Goal: Task Accomplishment & Management: Manage account settings

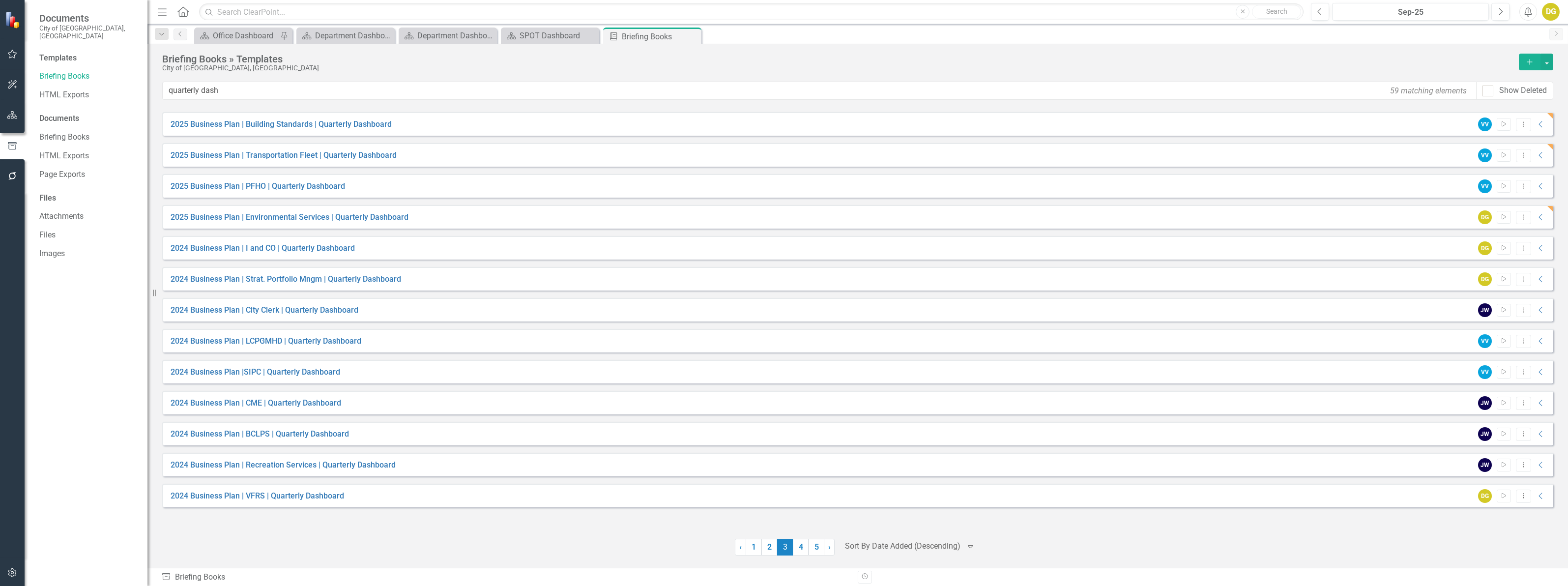
click at [780, 10] on div "DG" at bounding box center [1551, 11] width 17 height 17
click at [780, 144] on link "Logout Log Out" at bounding box center [1520, 142] width 78 height 18
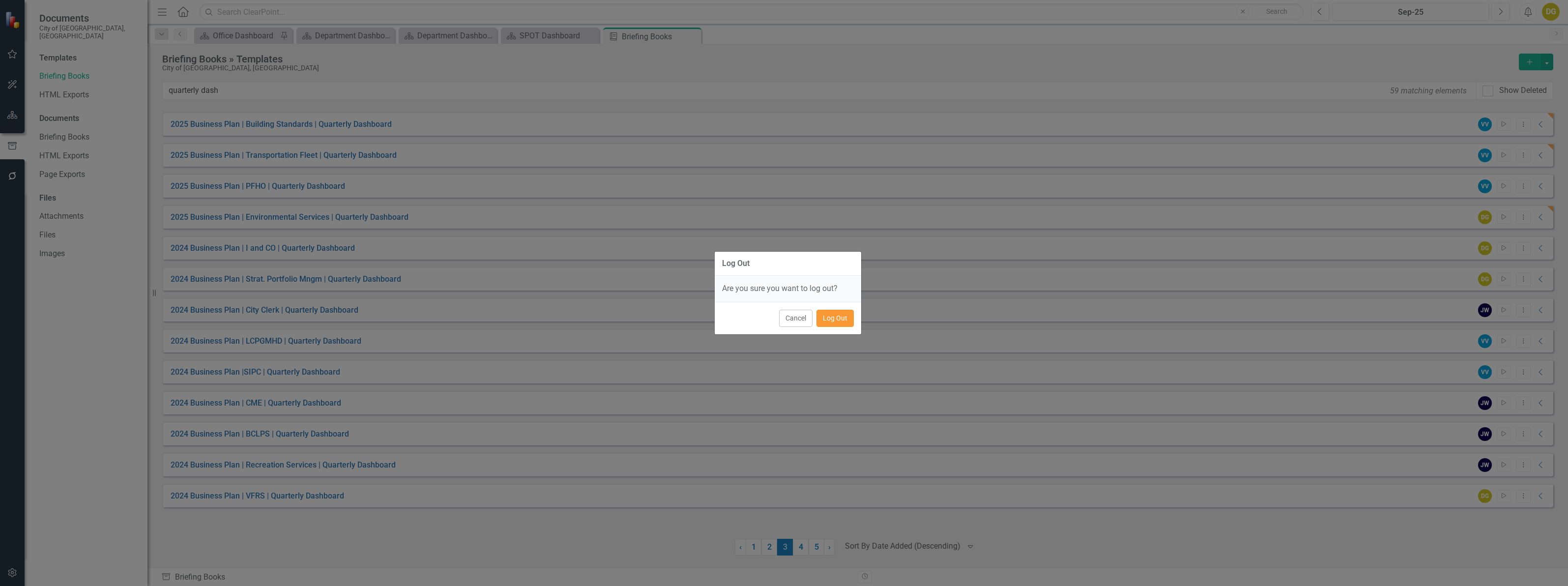
click at [780, 318] on button "Log Out" at bounding box center [835, 318] width 37 height 17
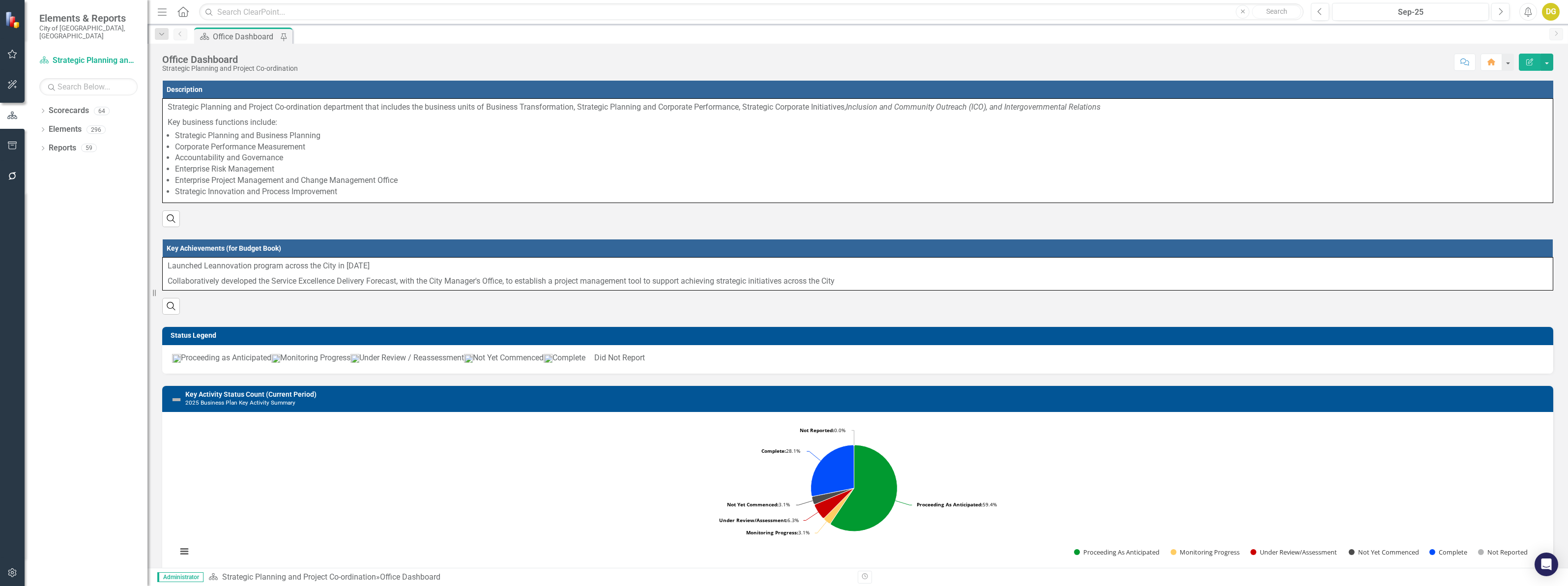
click at [38, 103] on div "Dropdown Scorecards 64 Dropdown 2022-2026 SPOT Scorecards Transportation and Mo…" at bounding box center [86, 345] width 123 height 484
click at [41, 109] on icon "Dropdown" at bounding box center [43, 112] width 7 height 5
click at [47, 163] on icon "Dropdown" at bounding box center [47, 166] width 7 height 6
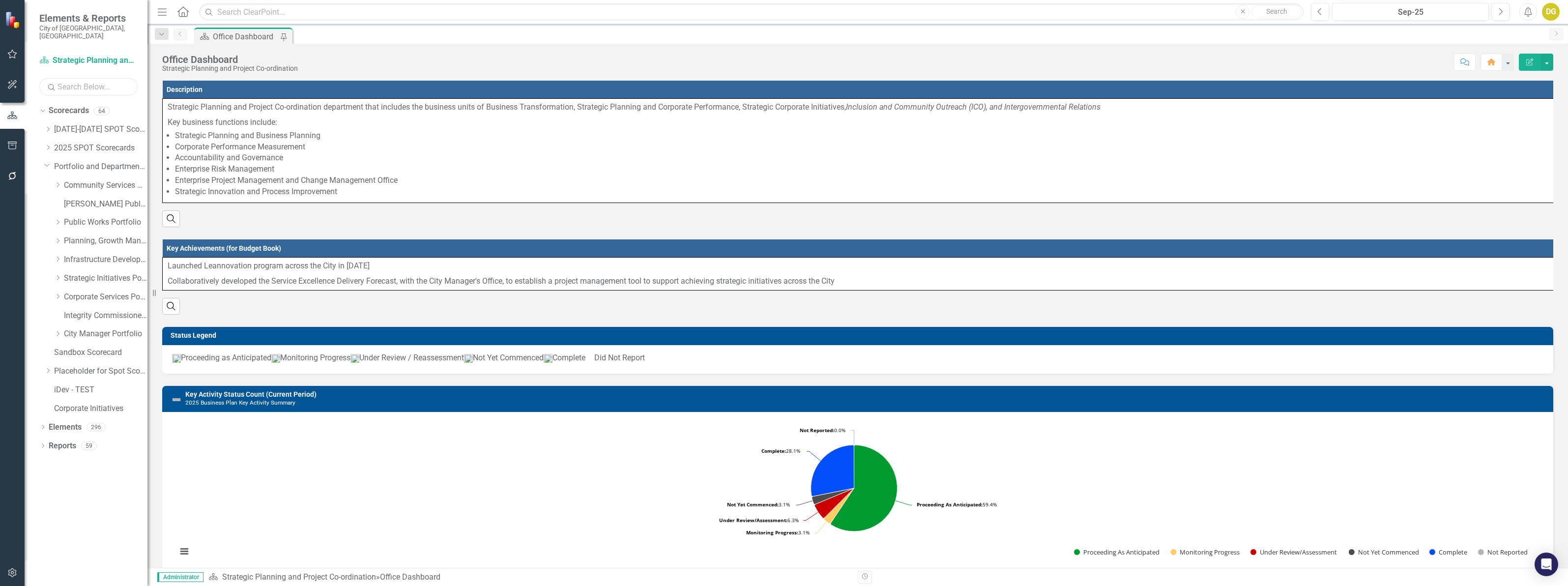
click at [75, 78] on input "text" at bounding box center [88, 87] width 98 height 17
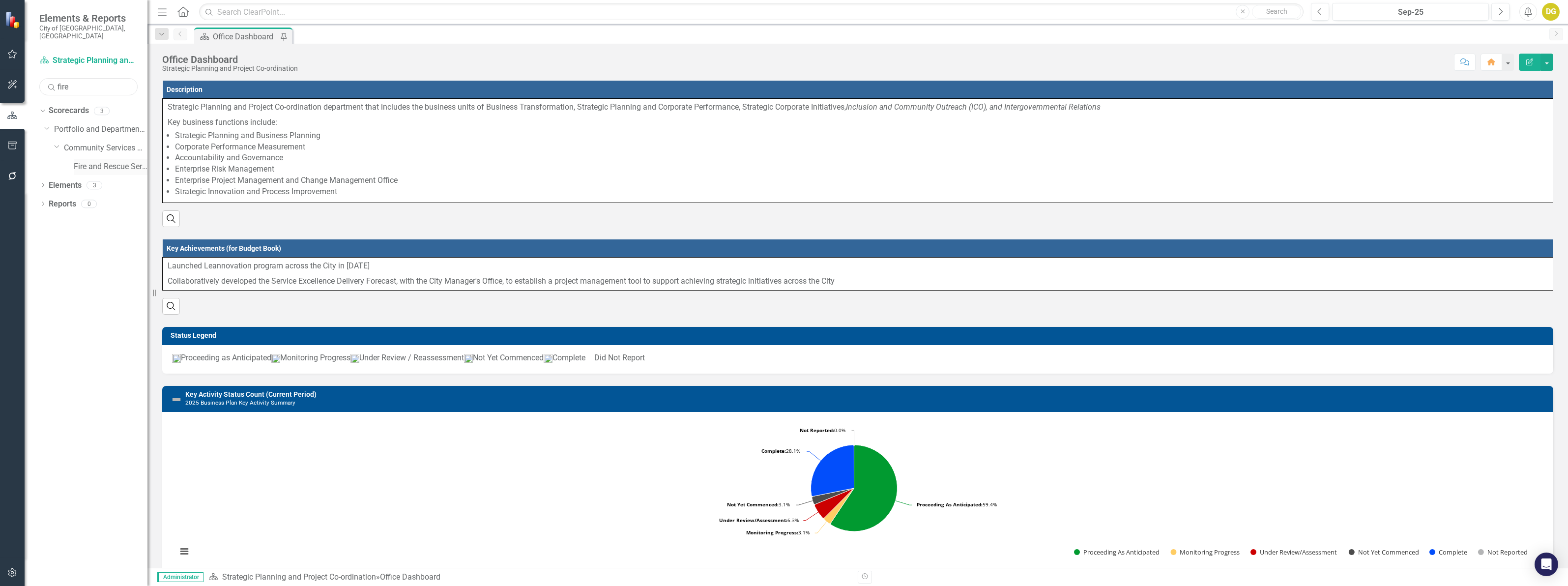
type input "fire"
click at [76, 161] on link "Fire and Rescue Service" at bounding box center [110, 167] width 74 height 11
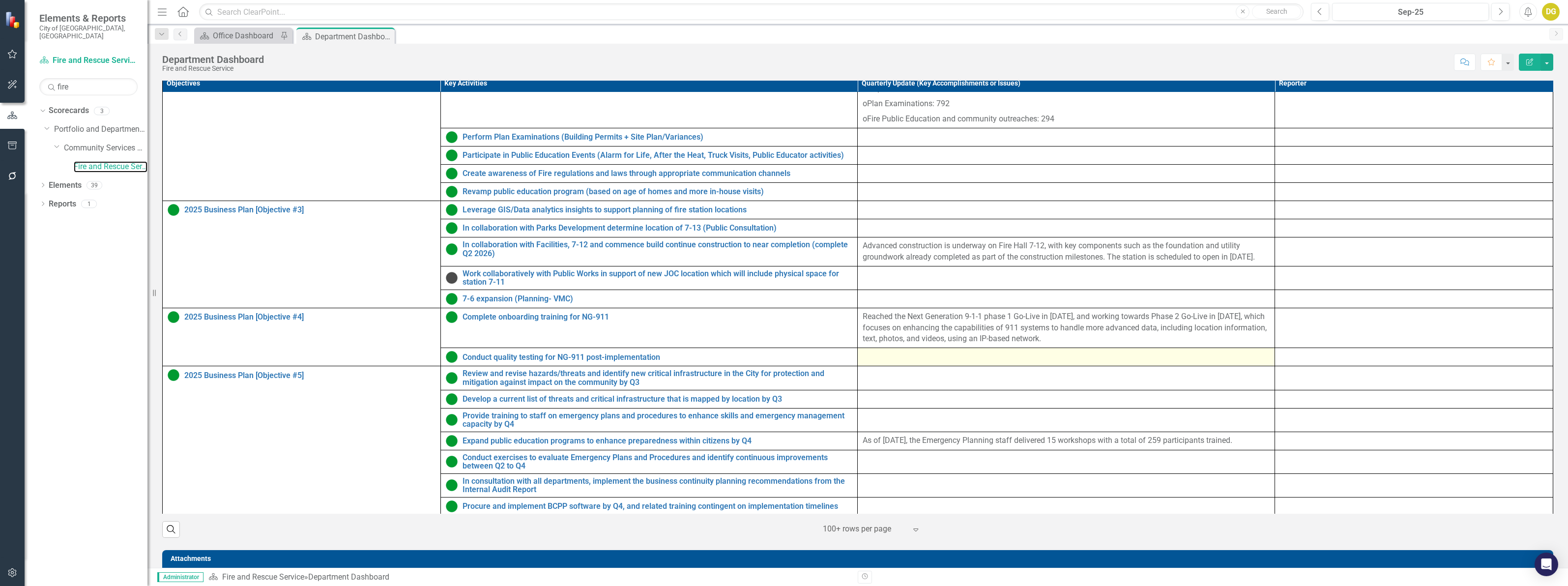
scroll to position [140, 0]
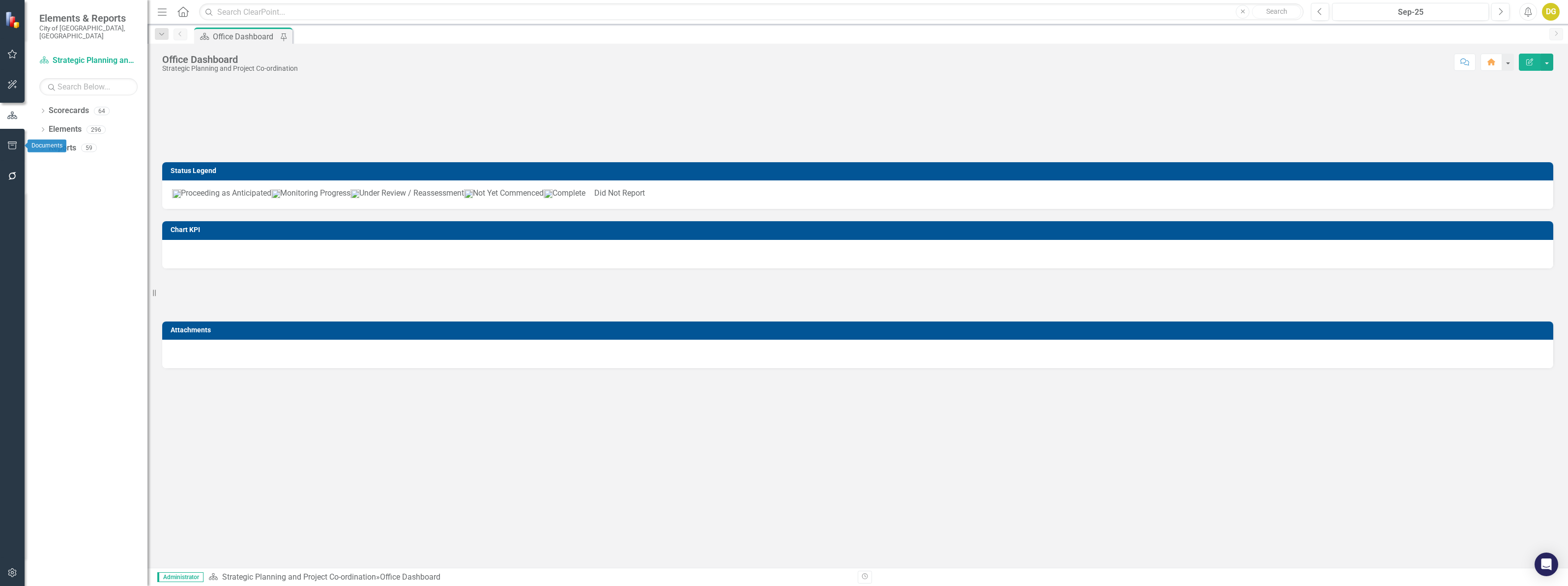
click at [10, 142] on icon "button" at bounding box center [12, 146] width 10 height 8
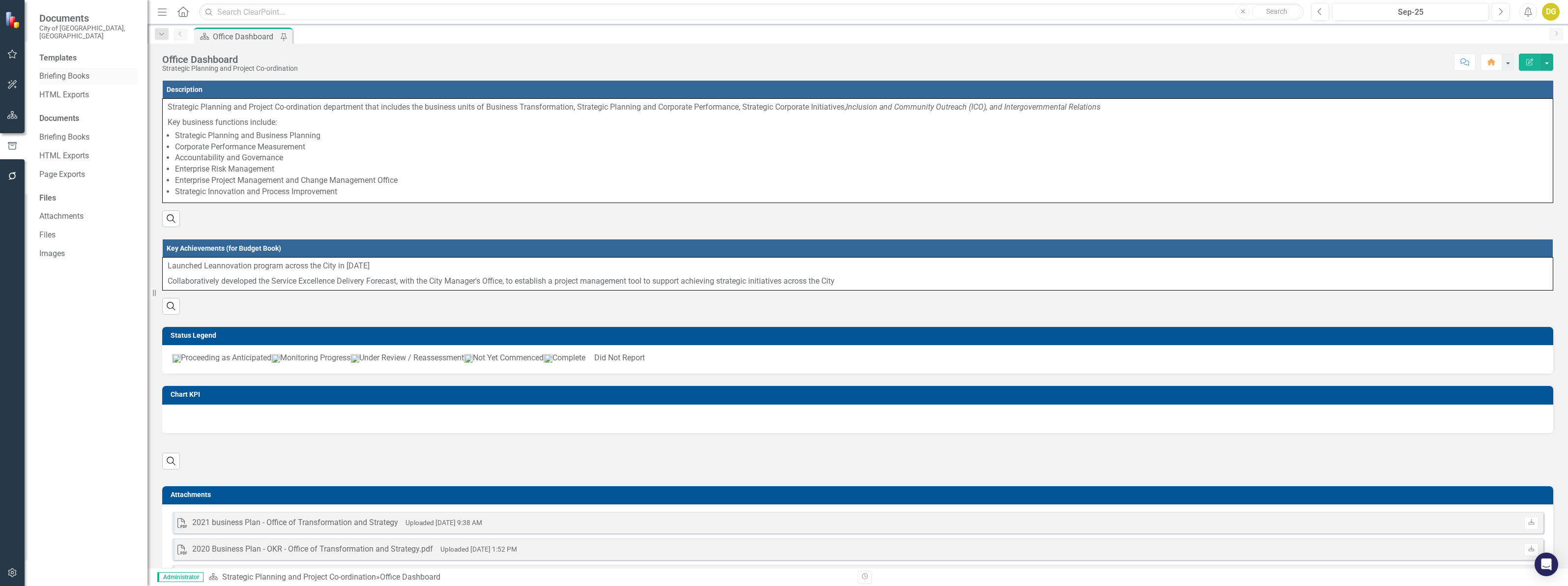
click at [47, 71] on link "Briefing Books" at bounding box center [88, 76] width 98 height 11
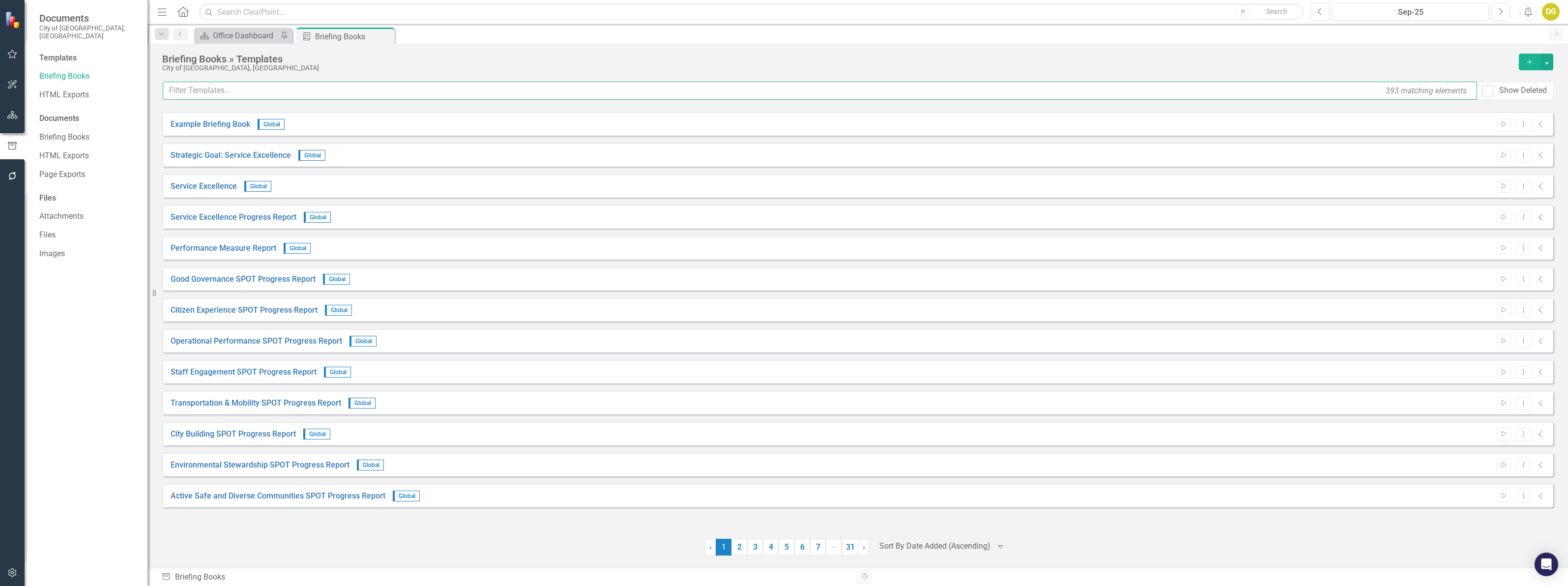
click at [213, 92] on input "text" at bounding box center [819, 90] width 1314 height 18
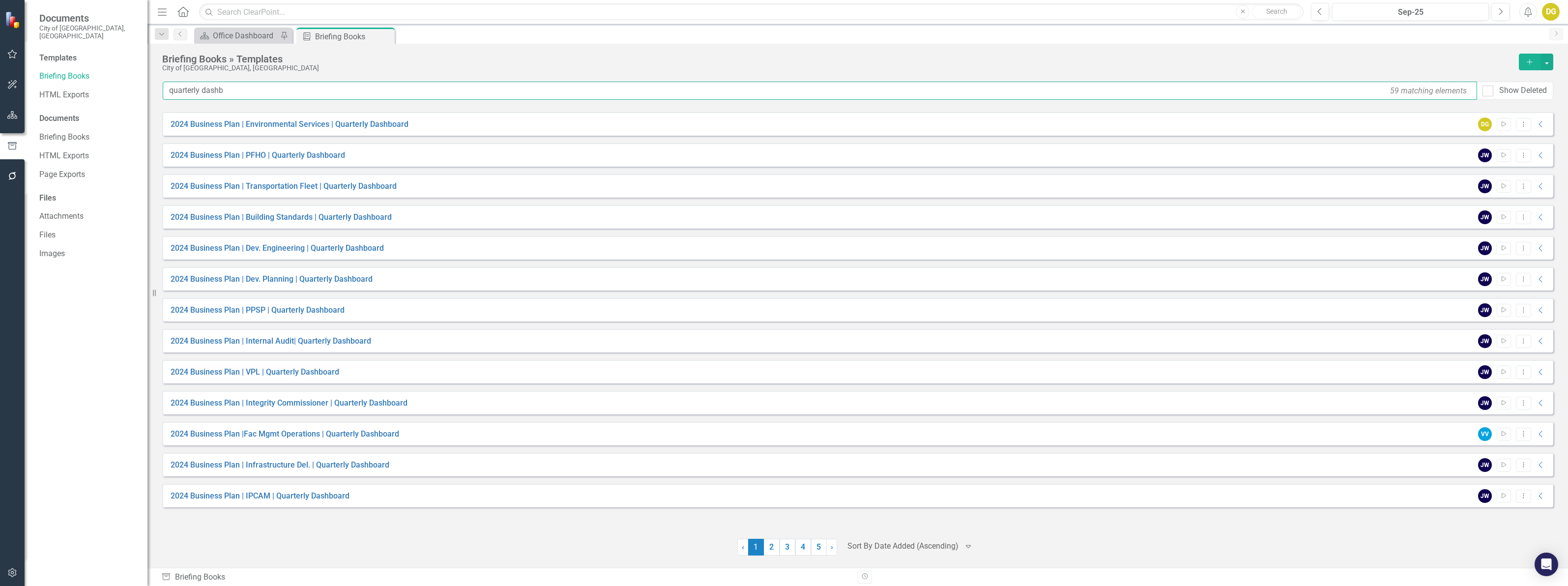
type input "quarterly dashb"
click at [865, 543] on div at bounding box center [903, 547] width 111 height 13
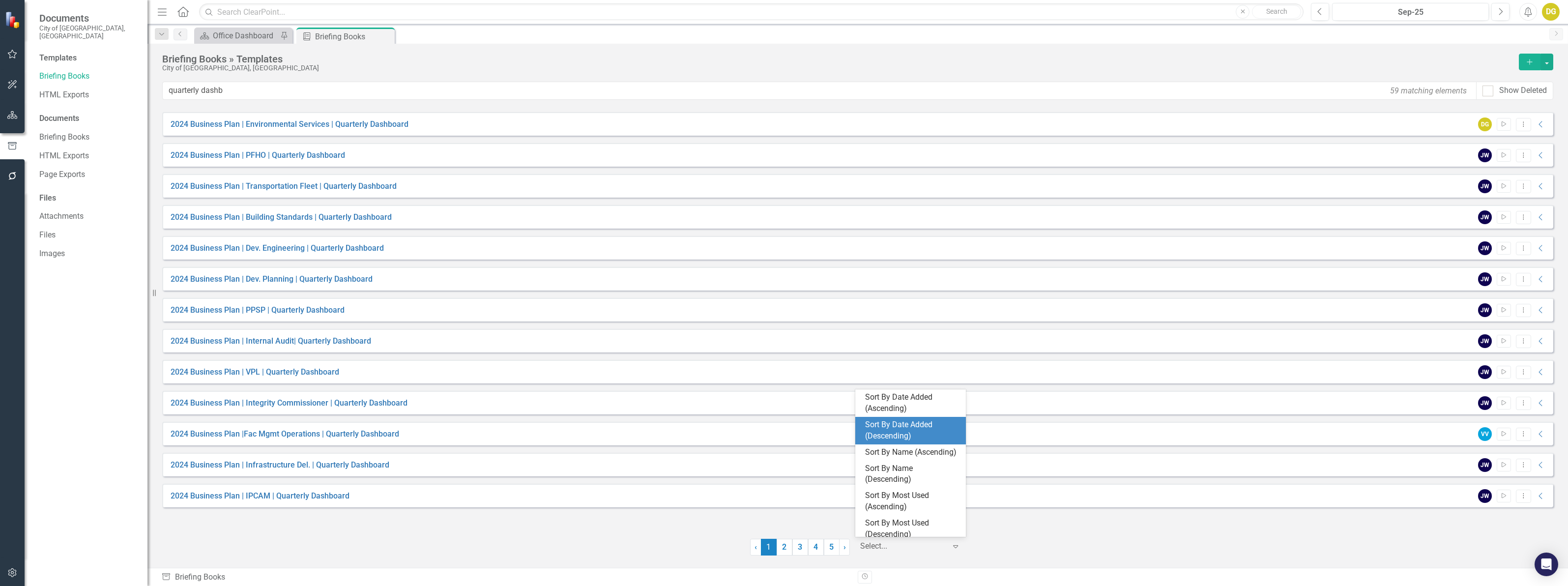
click at [891, 426] on div "Sort By Date Added (Descending)" at bounding box center [913, 431] width 95 height 23
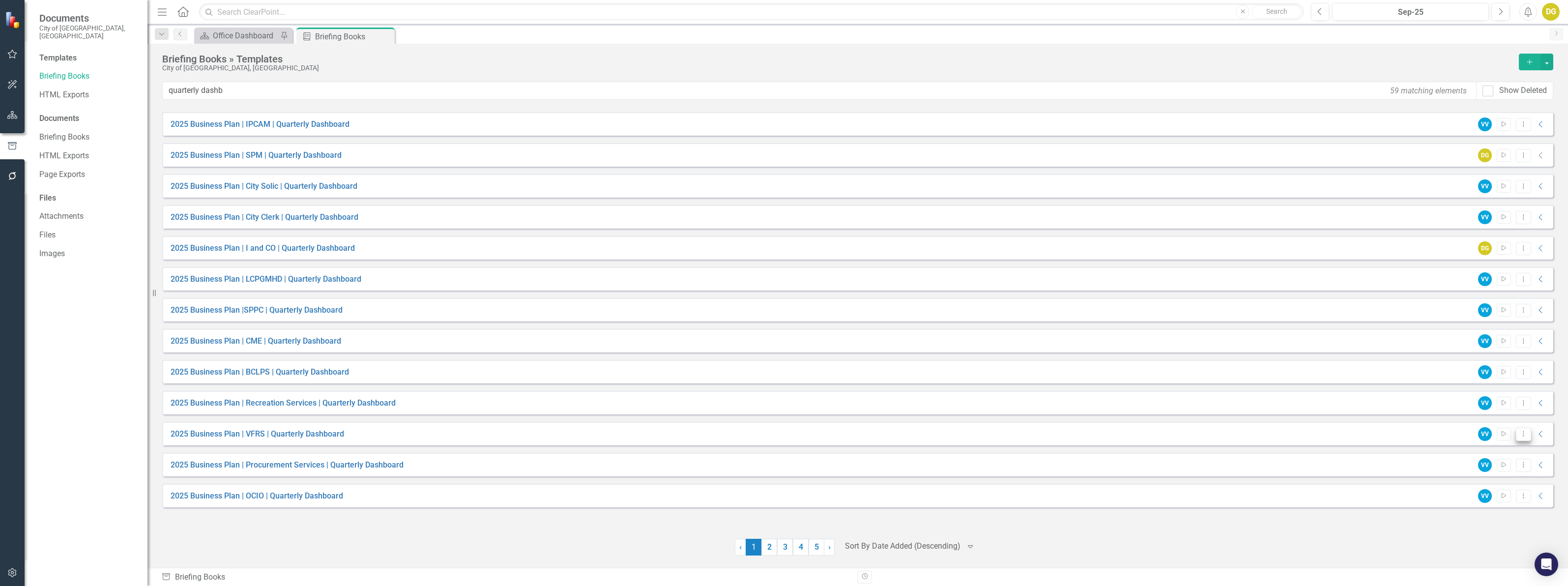
click at [1525, 433] on icon "Dropdown Menu" at bounding box center [1523, 434] width 8 height 7
click at [1490, 485] on link "Edit Edit Template" at bounding box center [1485, 487] width 91 height 18
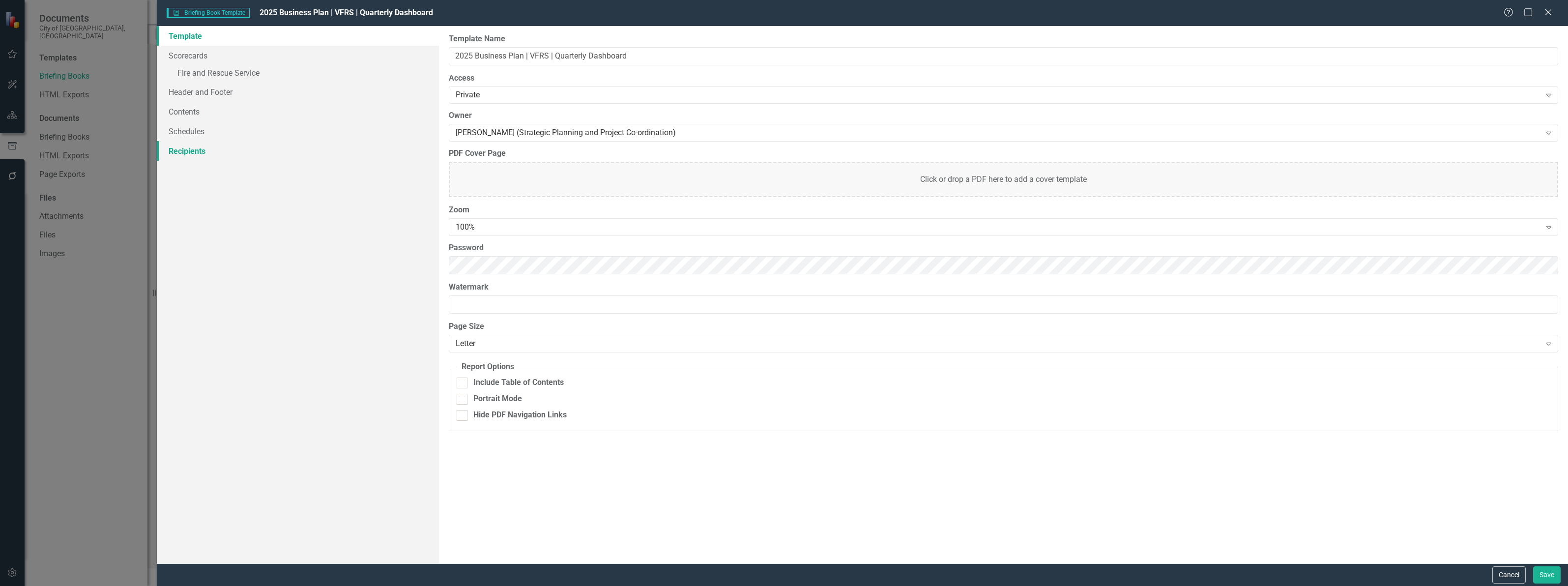
click at [190, 148] on link "Recipients" at bounding box center [298, 151] width 282 height 19
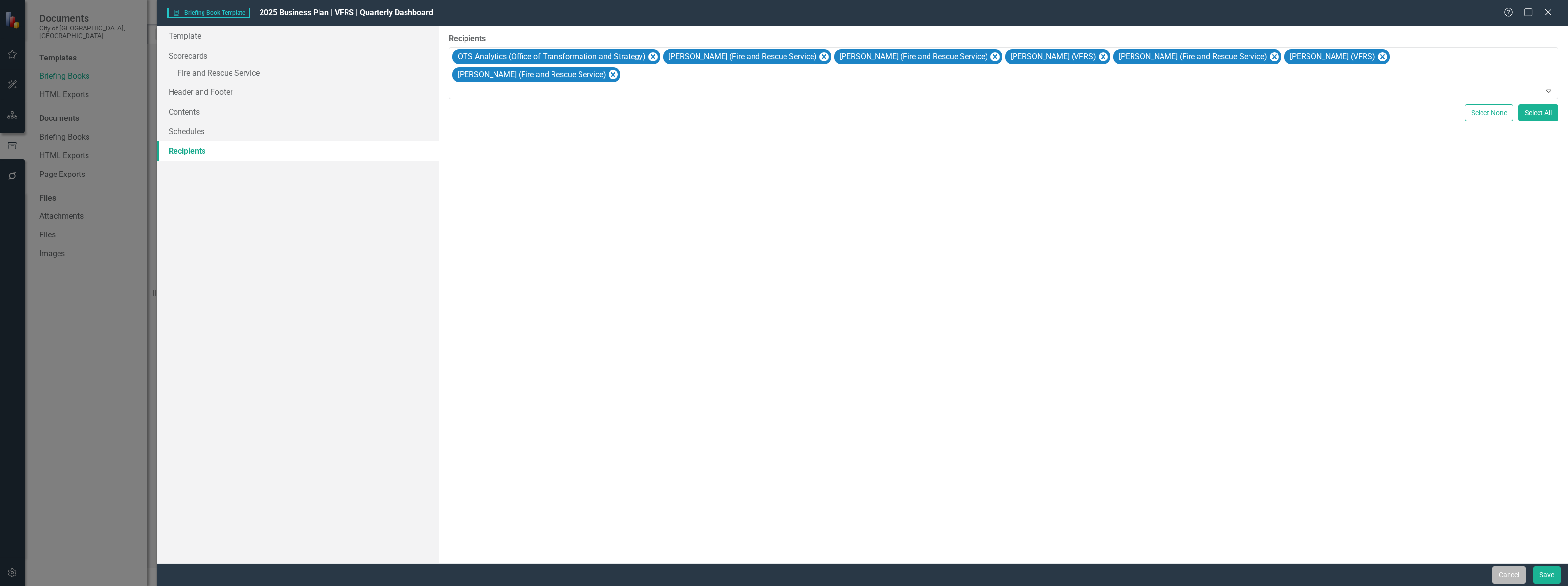
click at [1501, 569] on button "Cancel" at bounding box center [1508, 575] width 33 height 17
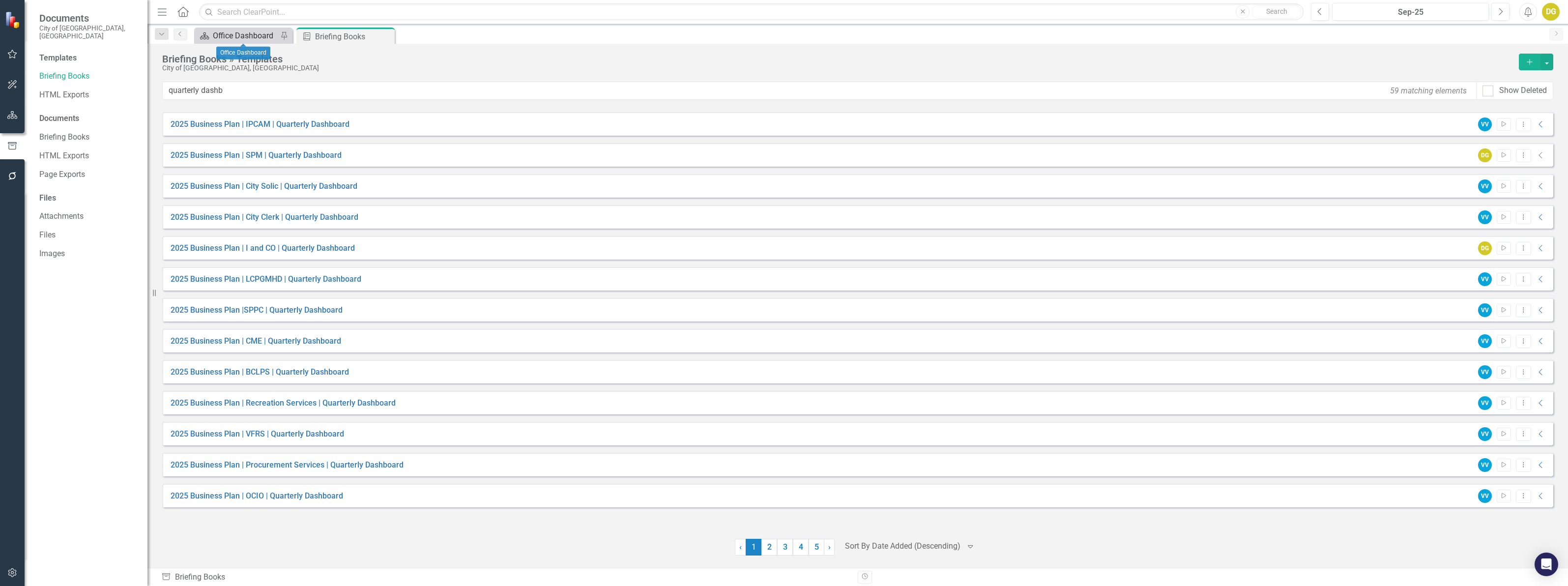
click at [220, 34] on div "Office Dashboard" at bounding box center [245, 35] width 65 height 12
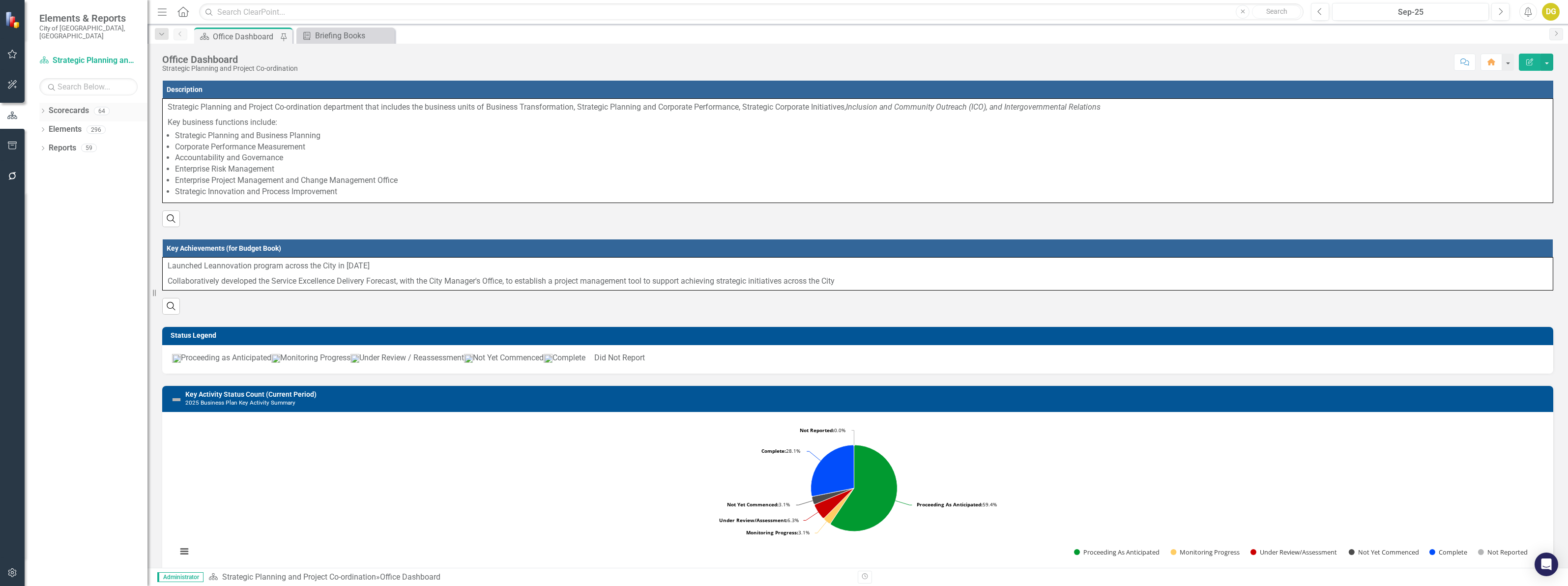
click at [44, 108] on icon at bounding box center [43, 110] width 3 height 5
click at [47, 163] on icon "Dropdown" at bounding box center [47, 166] width 7 height 6
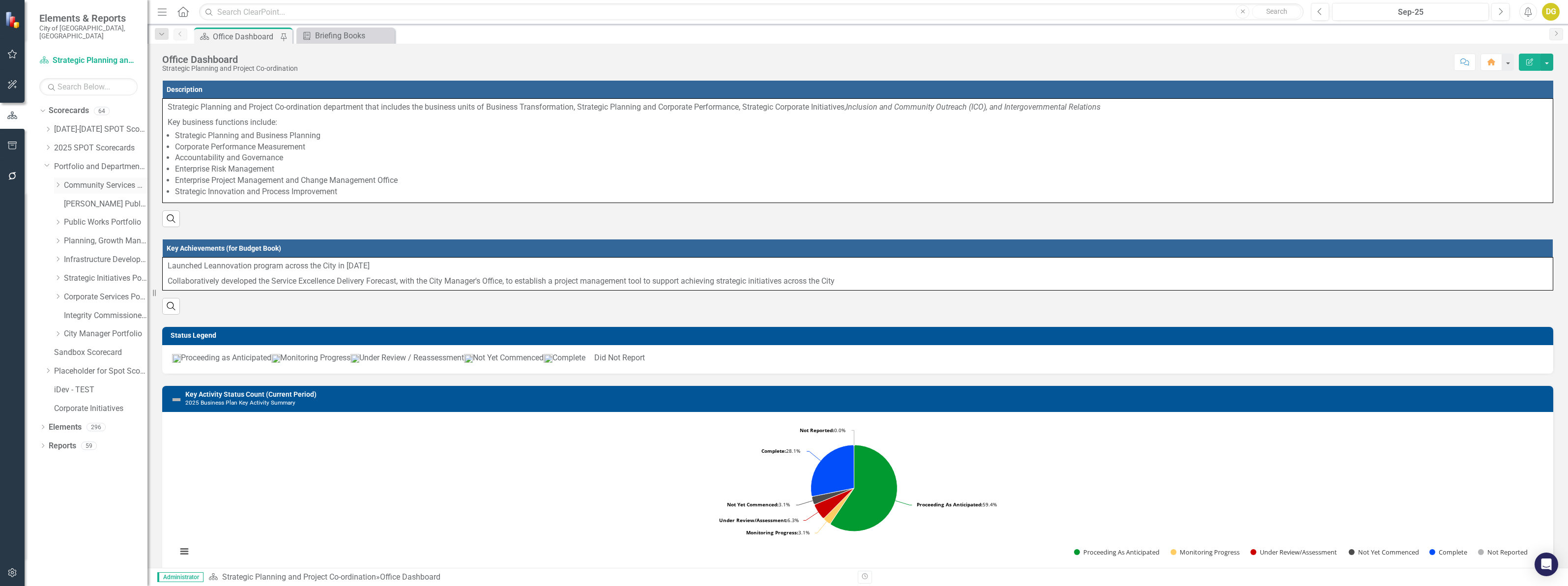
click at [57, 182] on icon "Dropdown" at bounding box center [58, 185] width 7 height 6
click at [87, 254] on link "Fire and Rescue Service" at bounding box center [110, 260] width 74 height 11
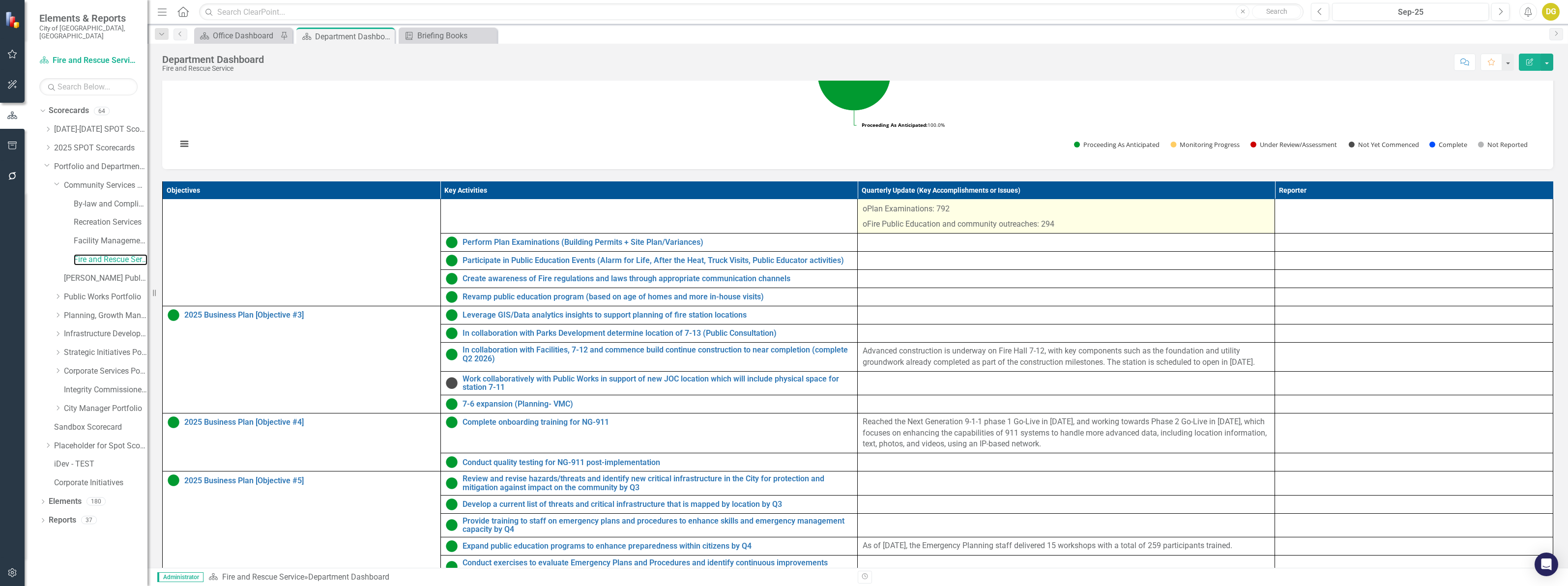
scroll to position [140, 0]
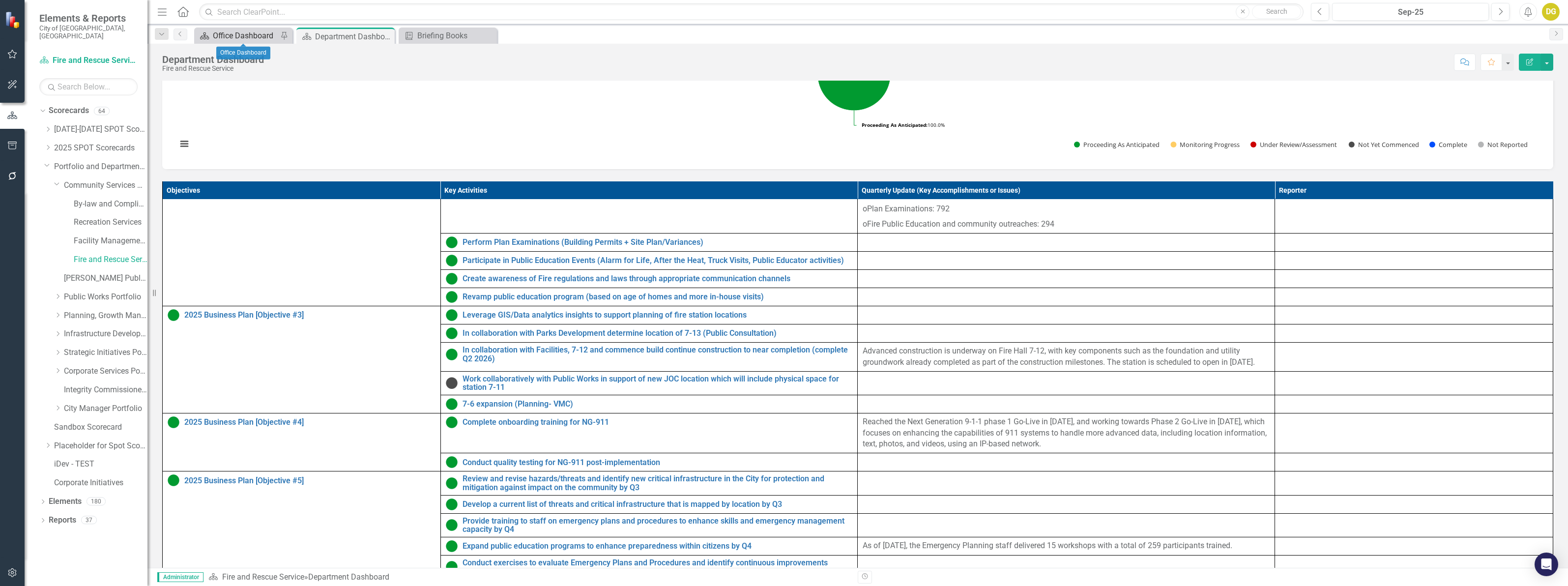
click at [240, 34] on div "Office Dashboard" at bounding box center [245, 35] width 65 height 12
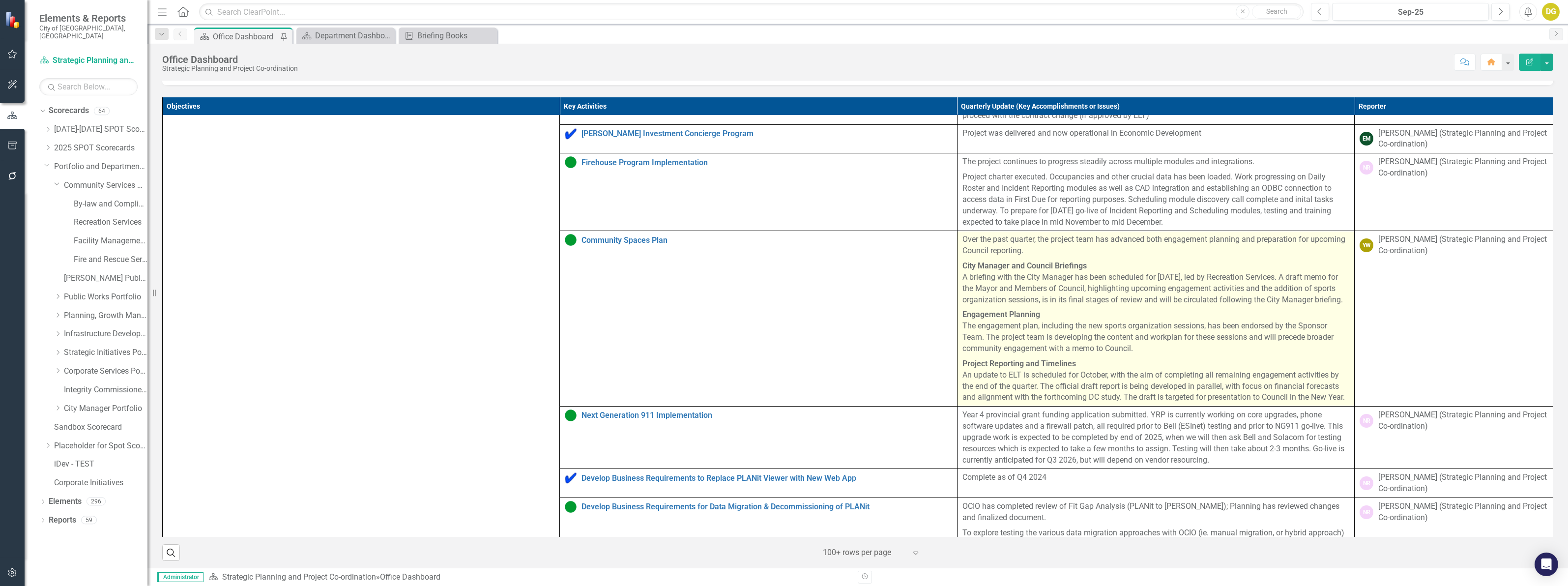
scroll to position [62, 0]
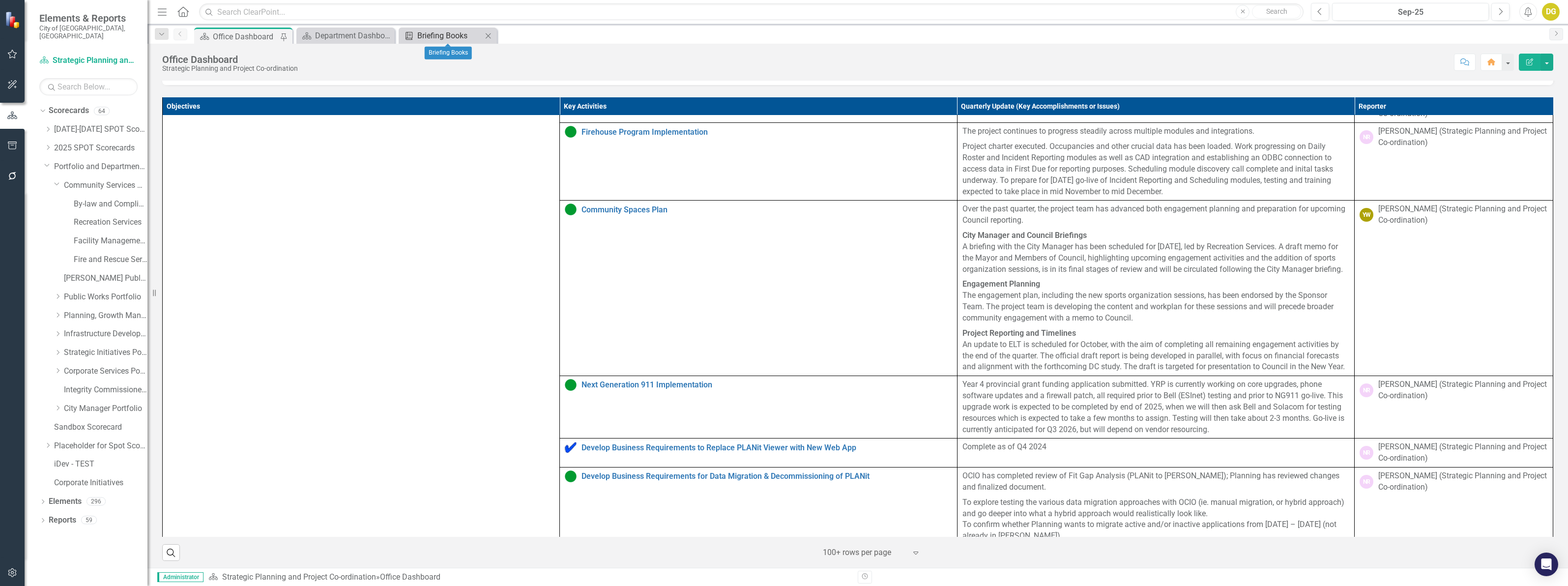
click at [435, 35] on div "Briefing Books" at bounding box center [449, 35] width 65 height 12
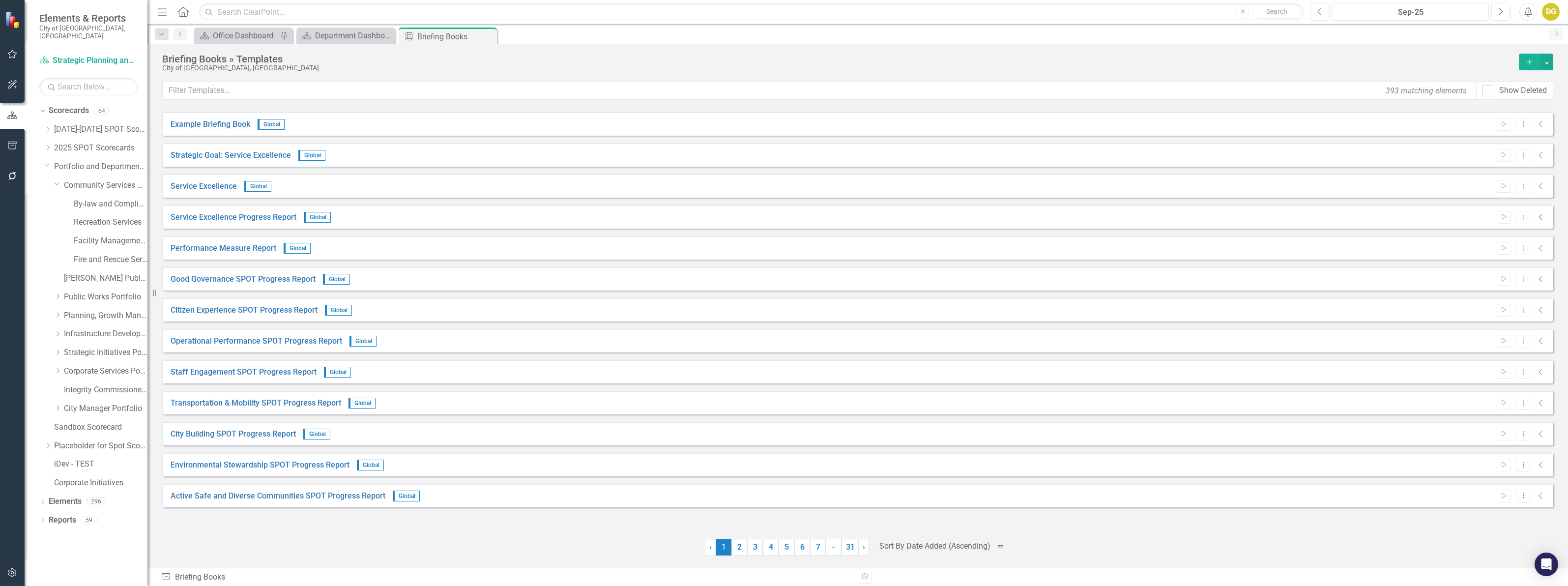
drag, startPoint x: 487, startPoint y: 38, endPoint x: 330, endPoint y: 21, distance: 157.9
click at [0, 0] on icon "Close" at bounding box center [0, 0] width 0 height 0
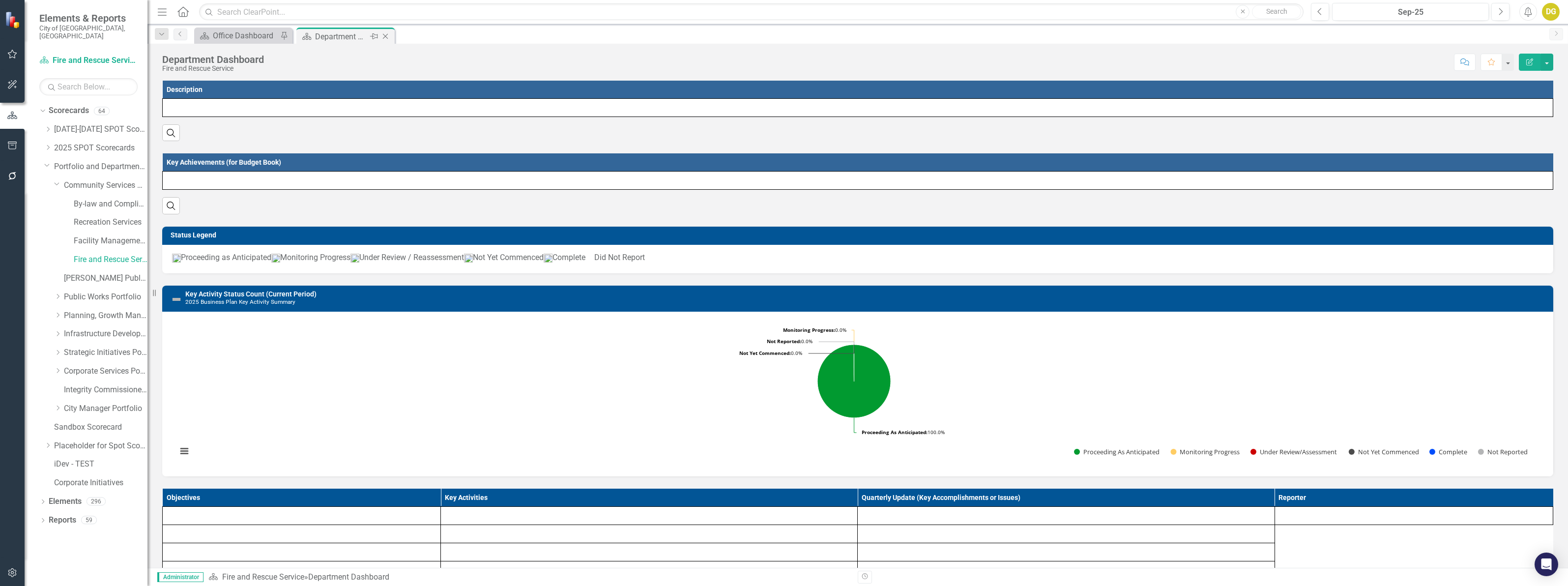
click at [322, 33] on div "Department Dashboard" at bounding box center [341, 37] width 53 height 12
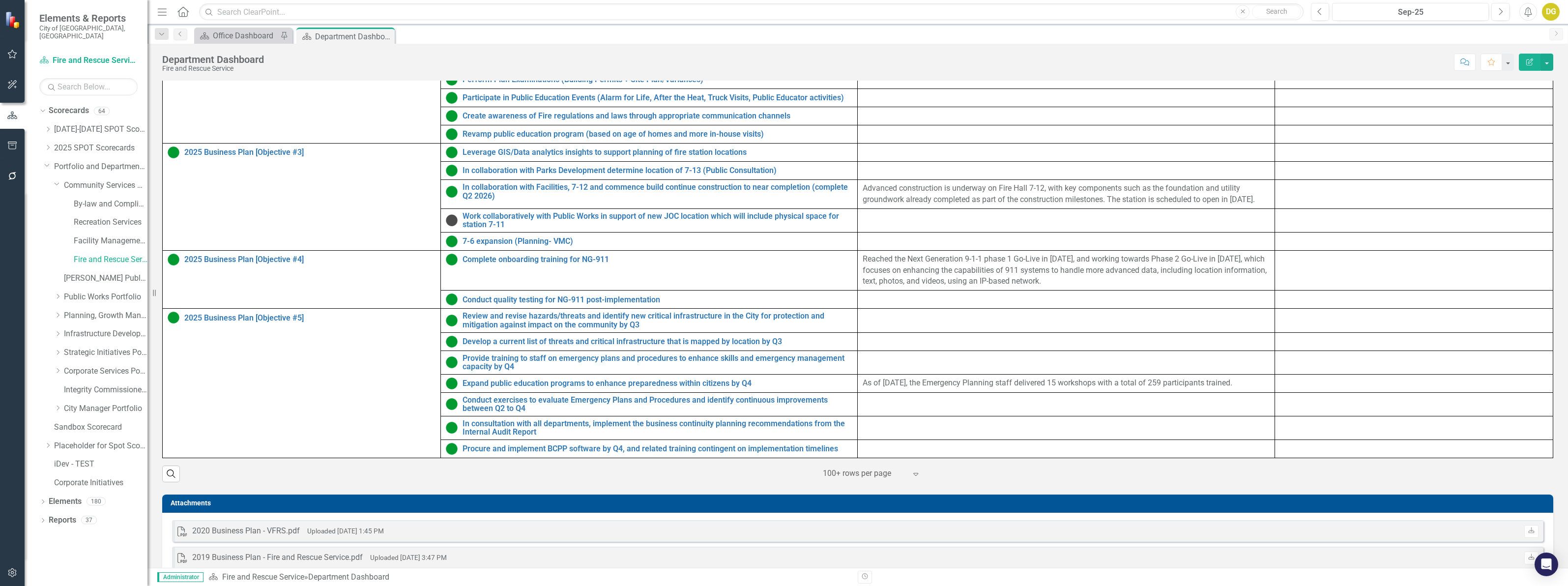
scroll to position [492, 0]
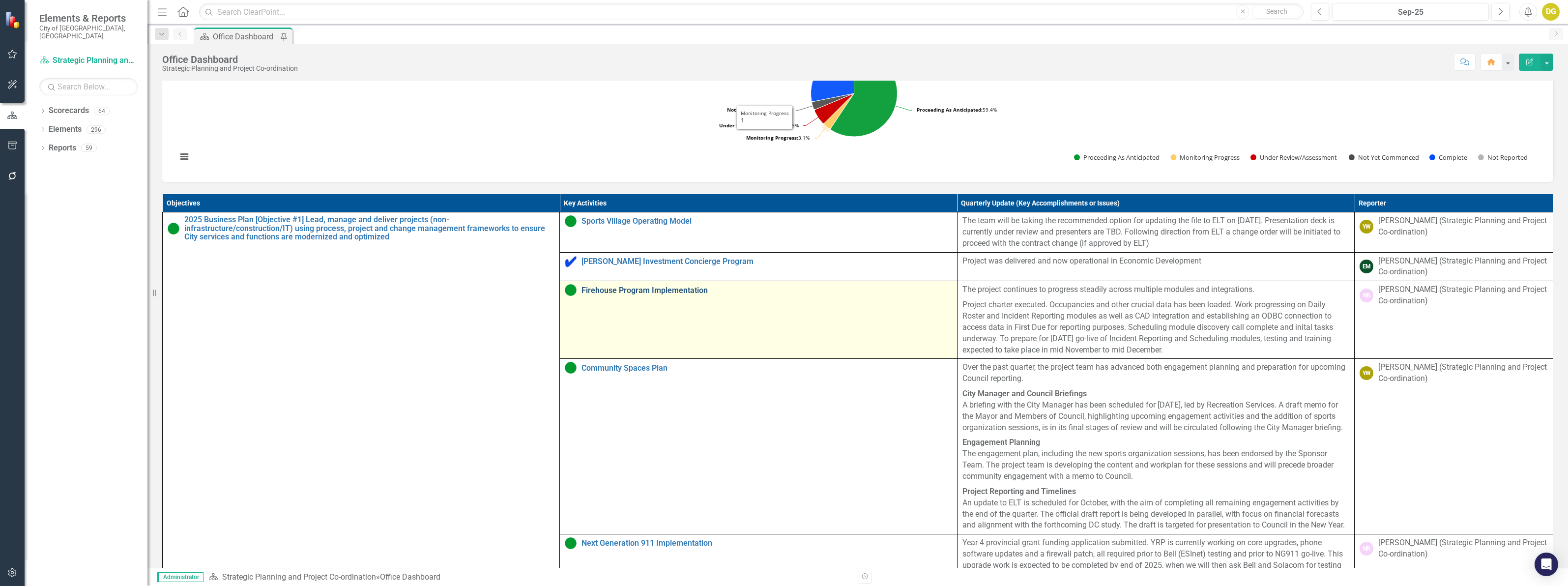
scroll to position [430, 0]
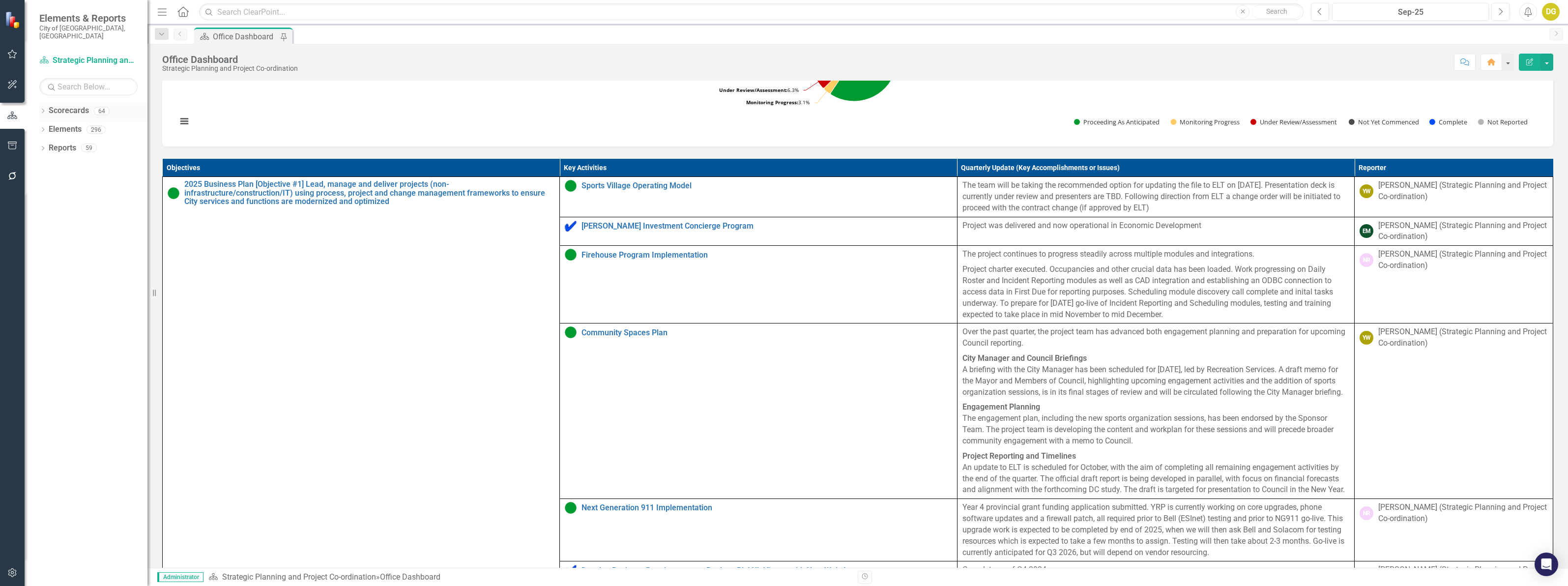
click at [41, 109] on icon "Dropdown" at bounding box center [43, 112] width 7 height 5
click at [45, 163] on icon "Dropdown" at bounding box center [47, 166] width 7 height 6
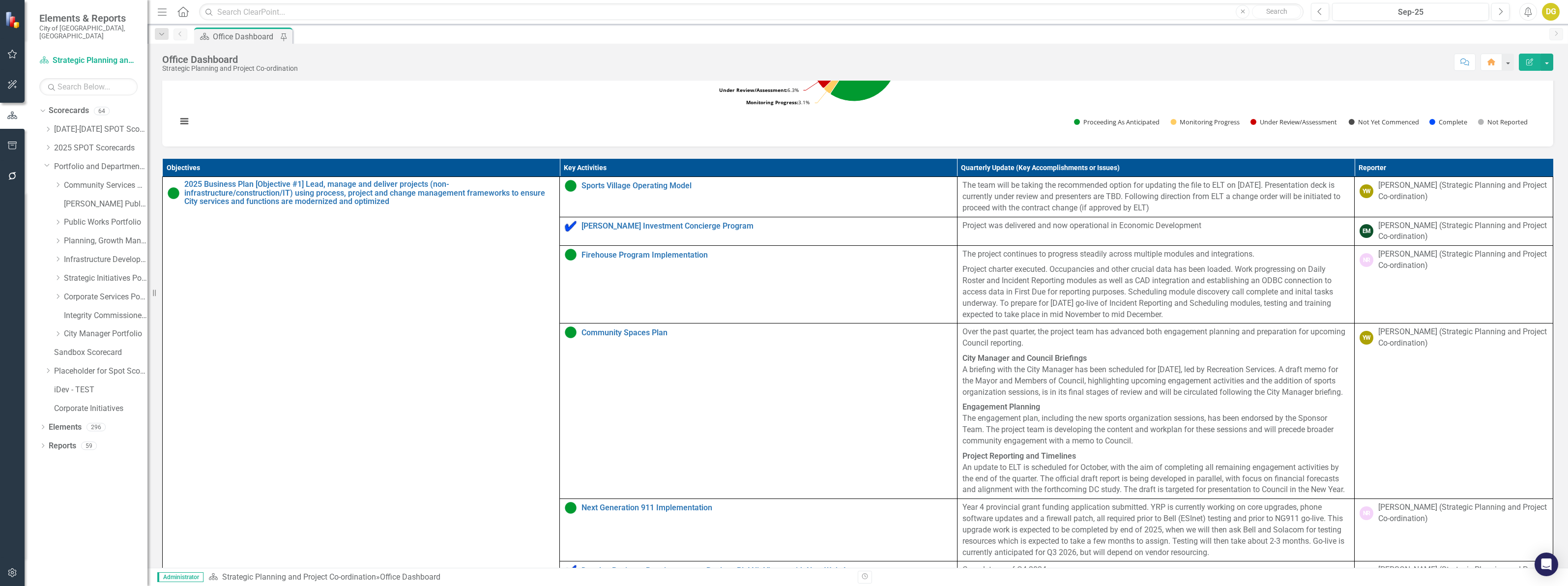
drag, startPoint x: 55, startPoint y: 173, endPoint x: 62, endPoint y: 186, distance: 14.8
click at [55, 182] on icon "Dropdown" at bounding box center [58, 185] width 7 height 6
click at [86, 254] on link "Fire and Rescue Service" at bounding box center [110, 260] width 74 height 11
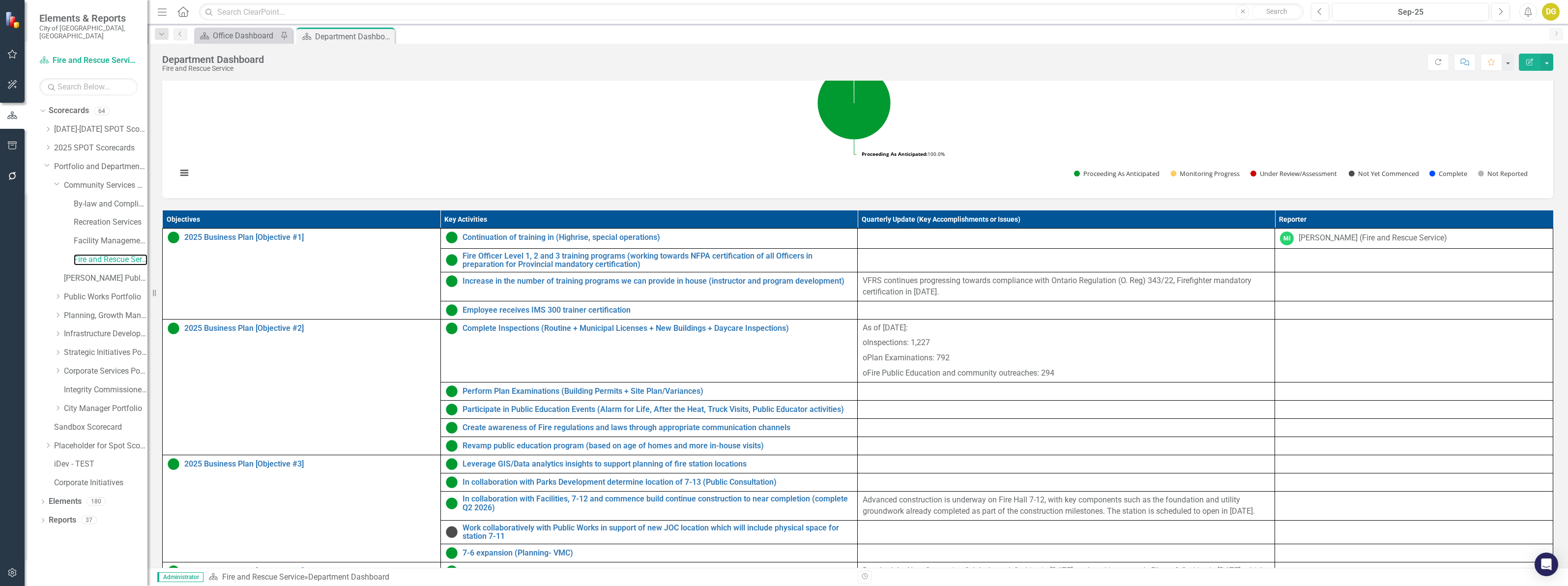
scroll to position [185, 0]
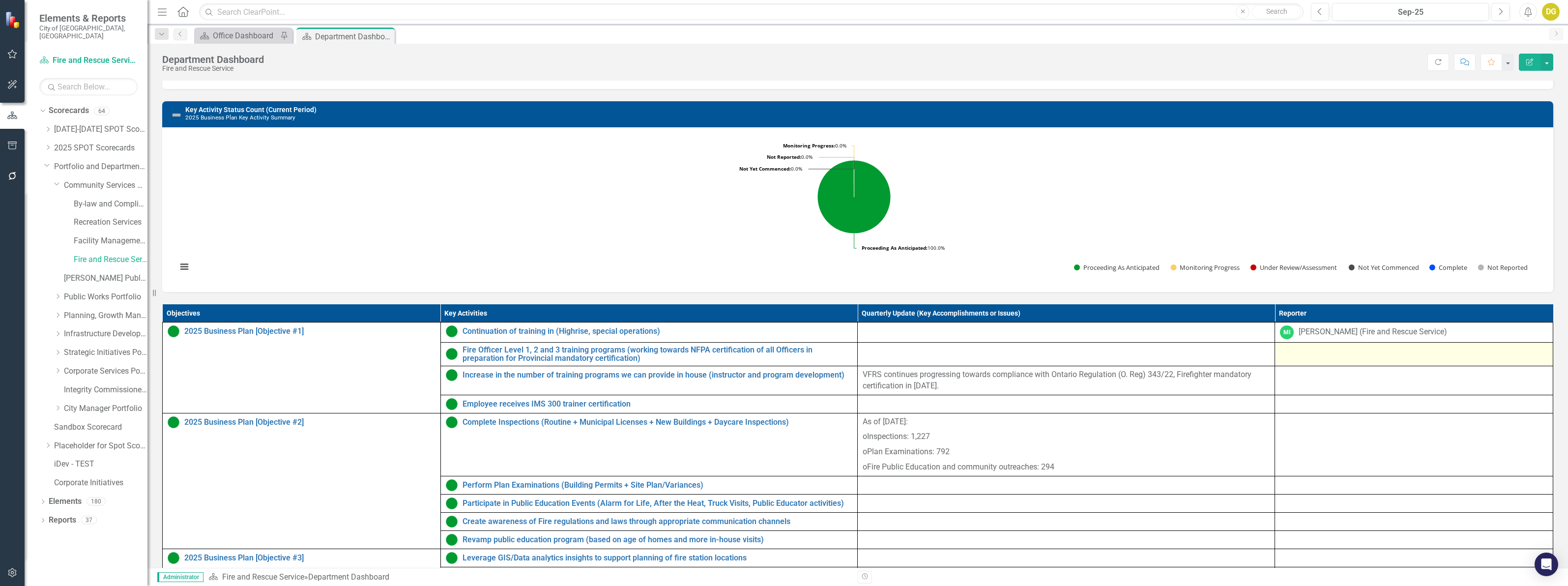
click at [1338, 357] on div at bounding box center [1414, 352] width 268 height 12
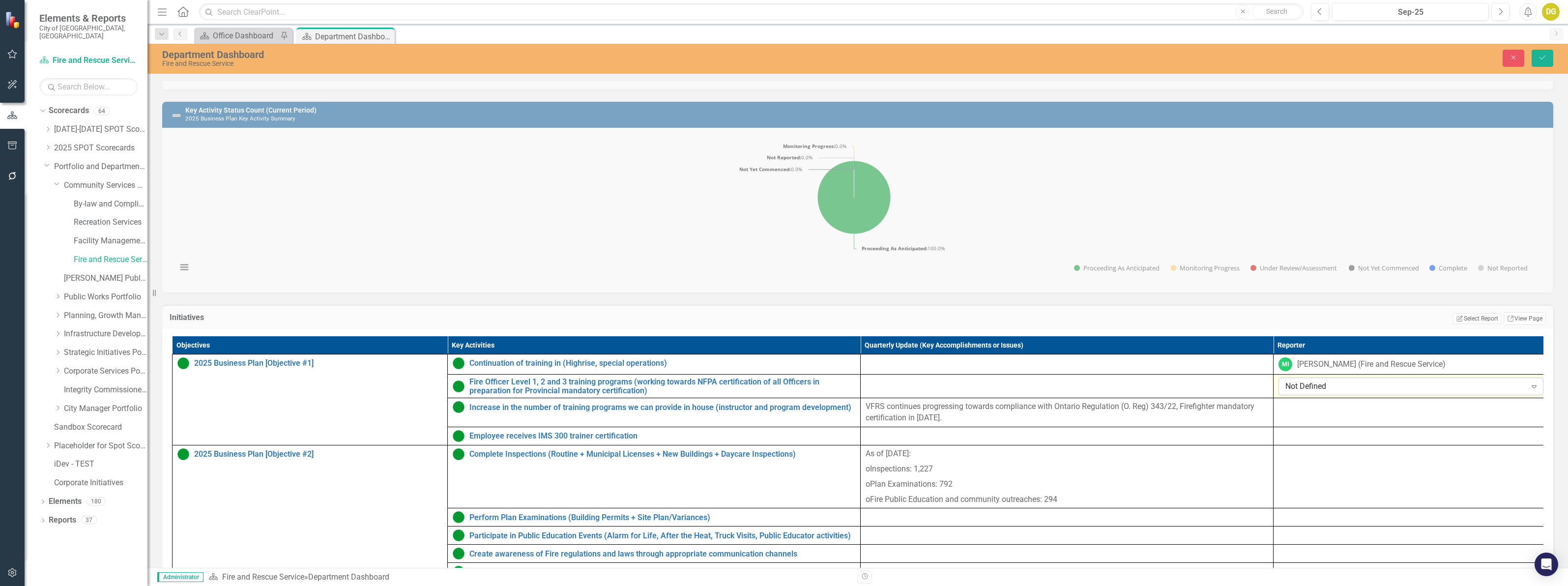
click at [1331, 393] on div "Not Defined" at bounding box center [1406, 387] width 241 height 11
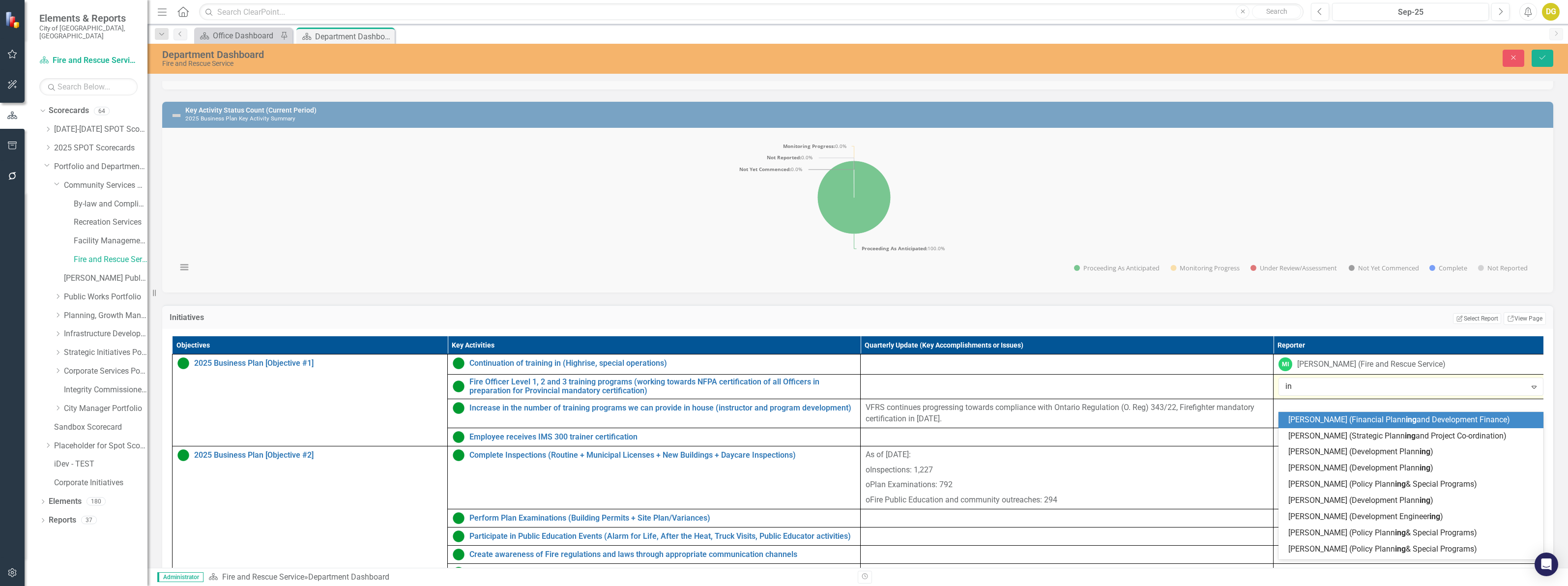
type input "i"
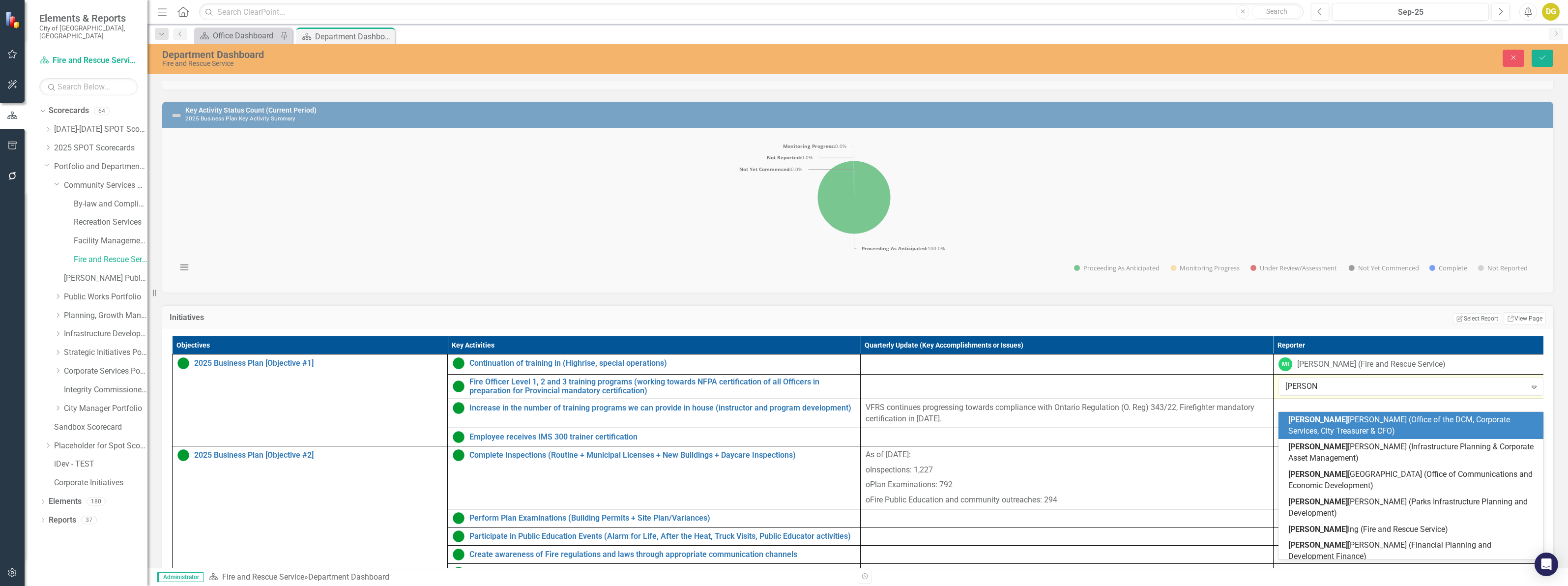
type input "[PERSON_NAME] in"
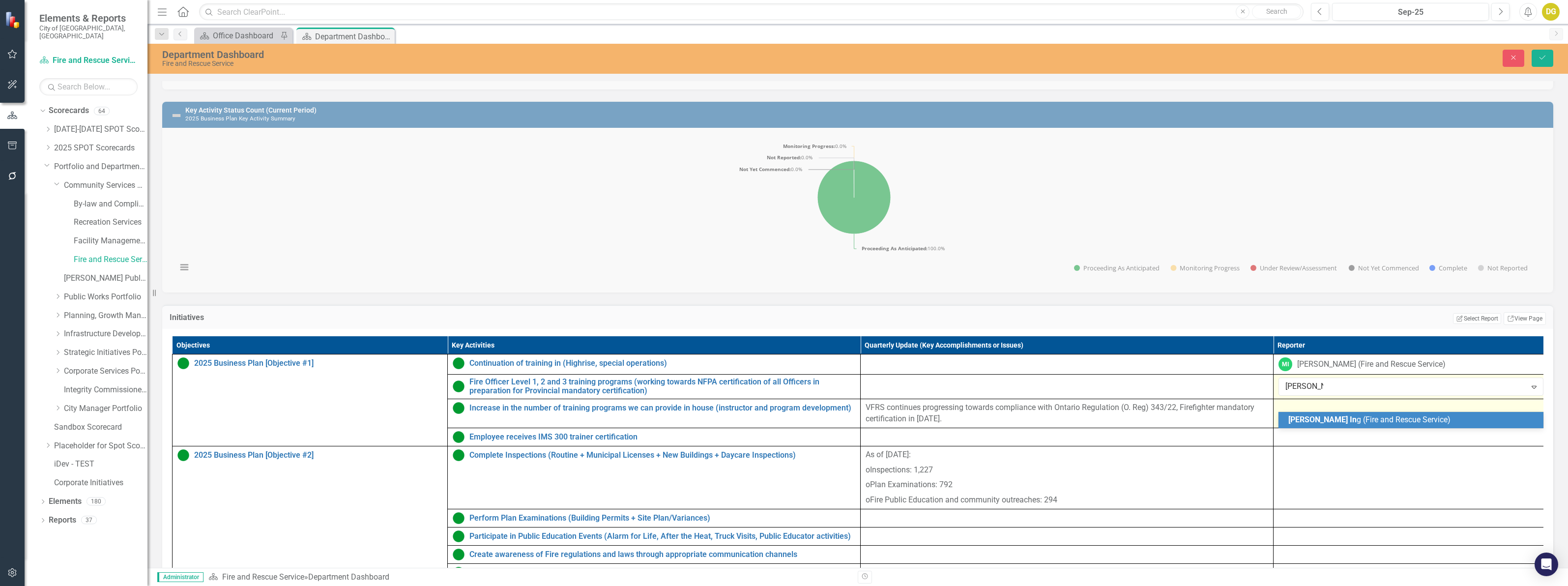
click at [1379, 418] on span "[PERSON_NAME] In g (Fire and Rescue Service)" at bounding box center [1369, 419] width 162 height 9
click at [1355, 413] on div at bounding box center [1411, 407] width 265 height 12
click at [1359, 416] on div "Not Defined" at bounding box center [1406, 410] width 241 height 11
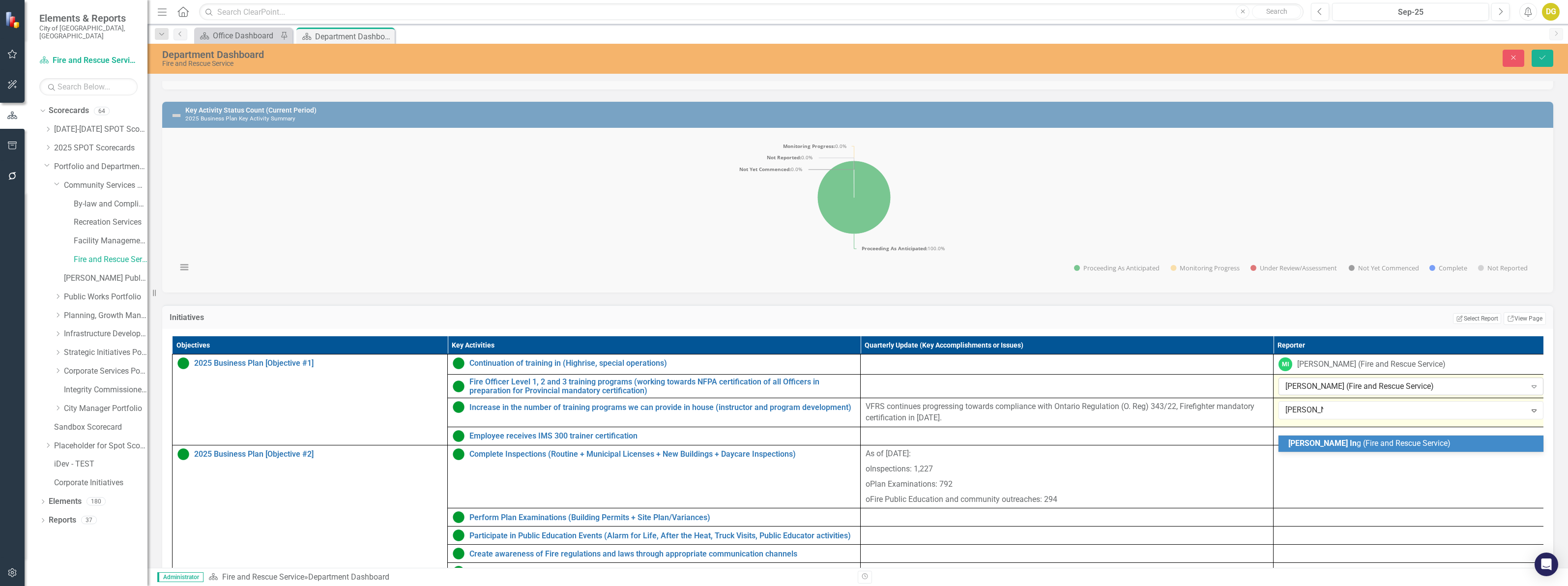
type input "[PERSON_NAME]"
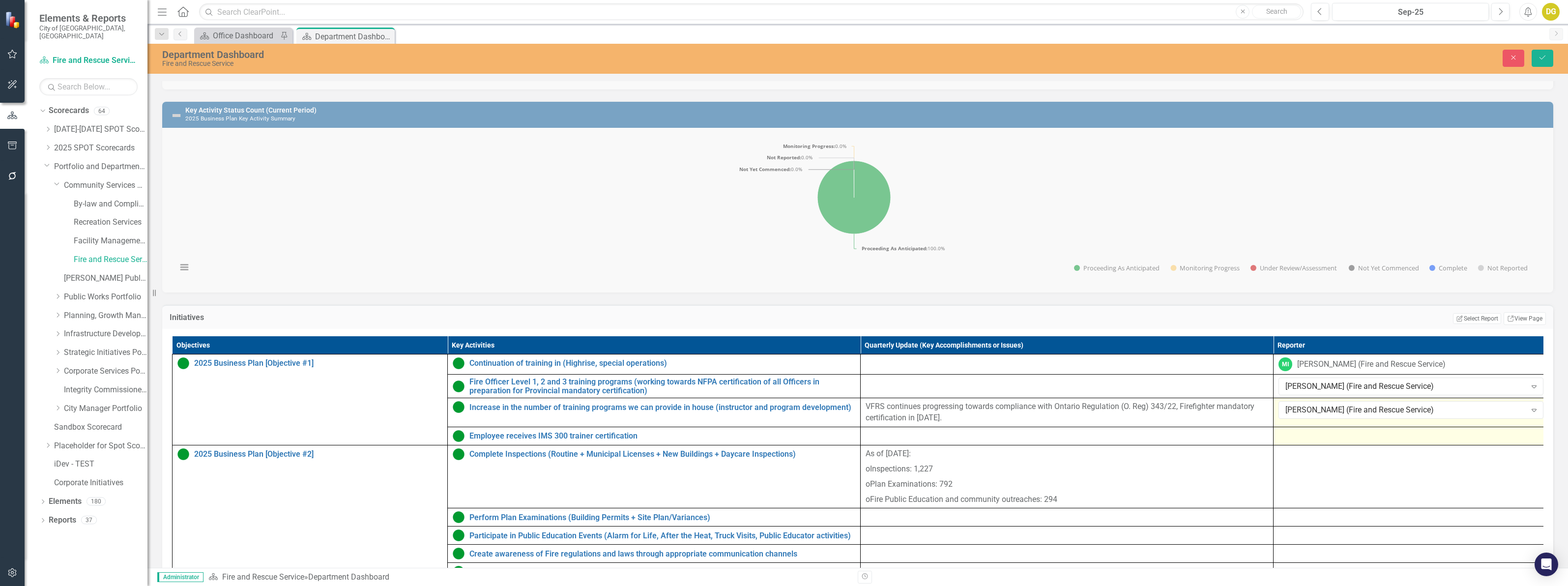
click at [1328, 442] on div at bounding box center [1411, 436] width 265 height 12
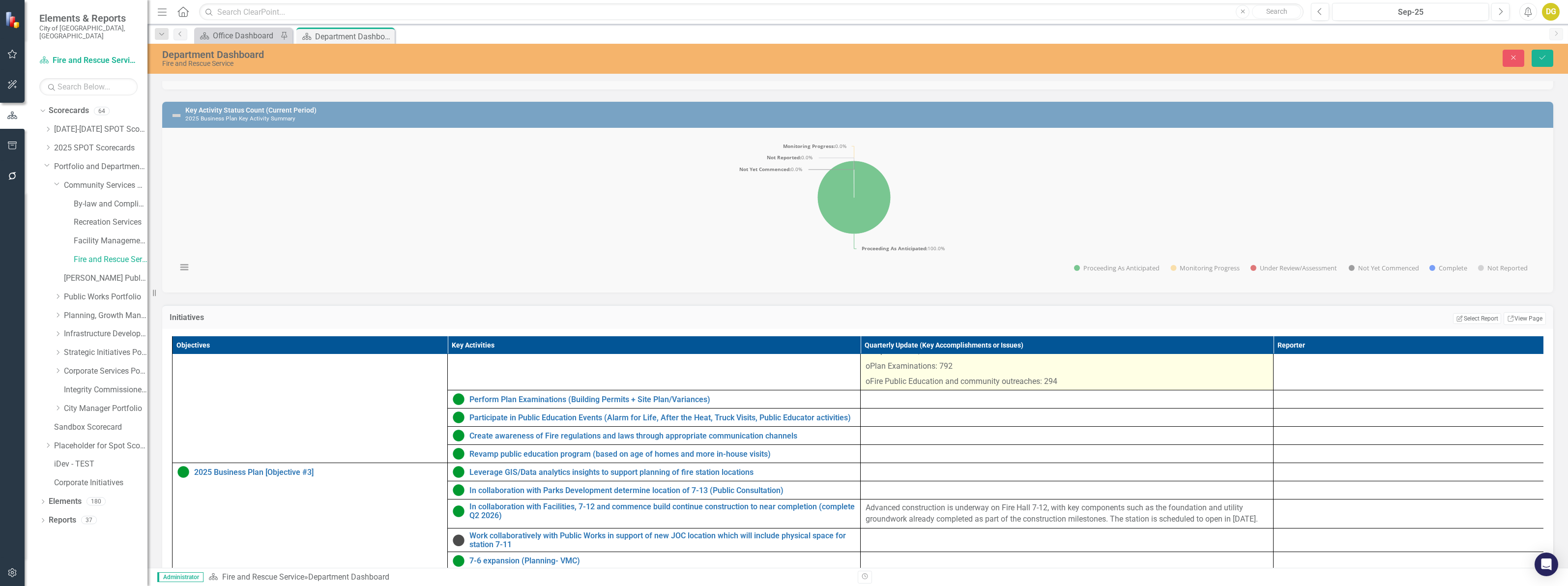
scroll to position [62, 0]
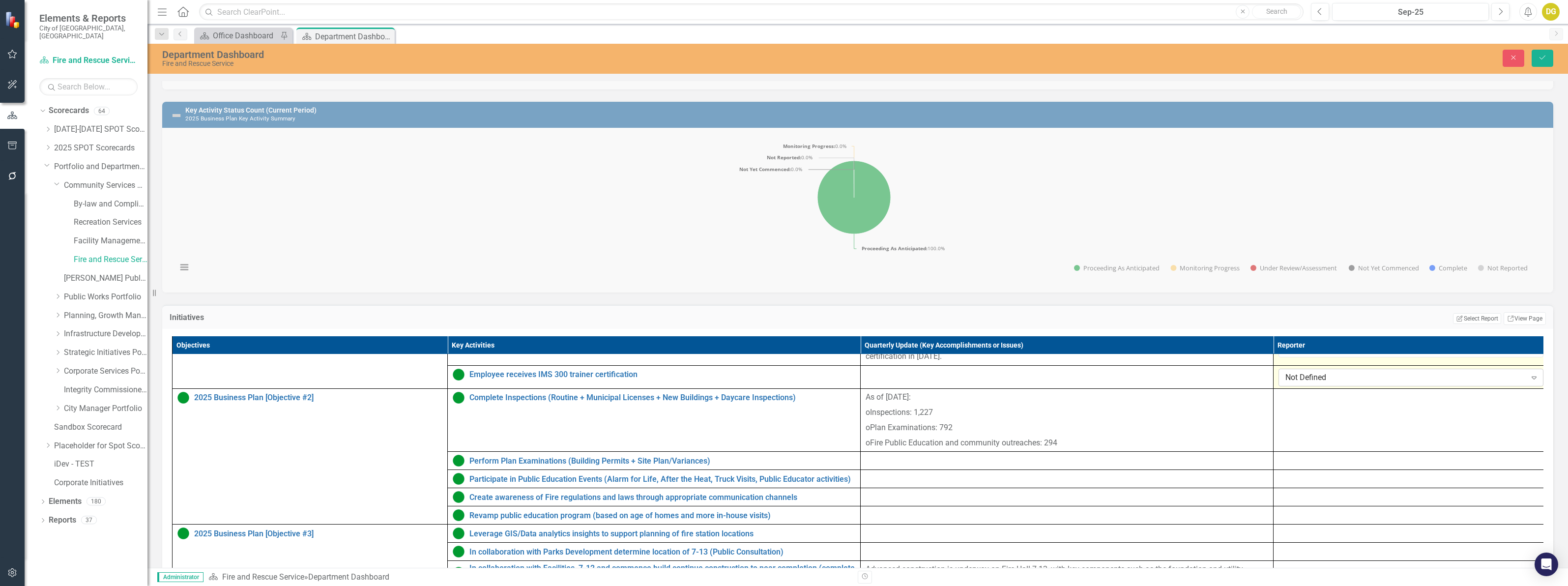
click at [1305, 383] on div "Not Defined" at bounding box center [1406, 377] width 241 height 11
type input "[PERSON_NAME]"
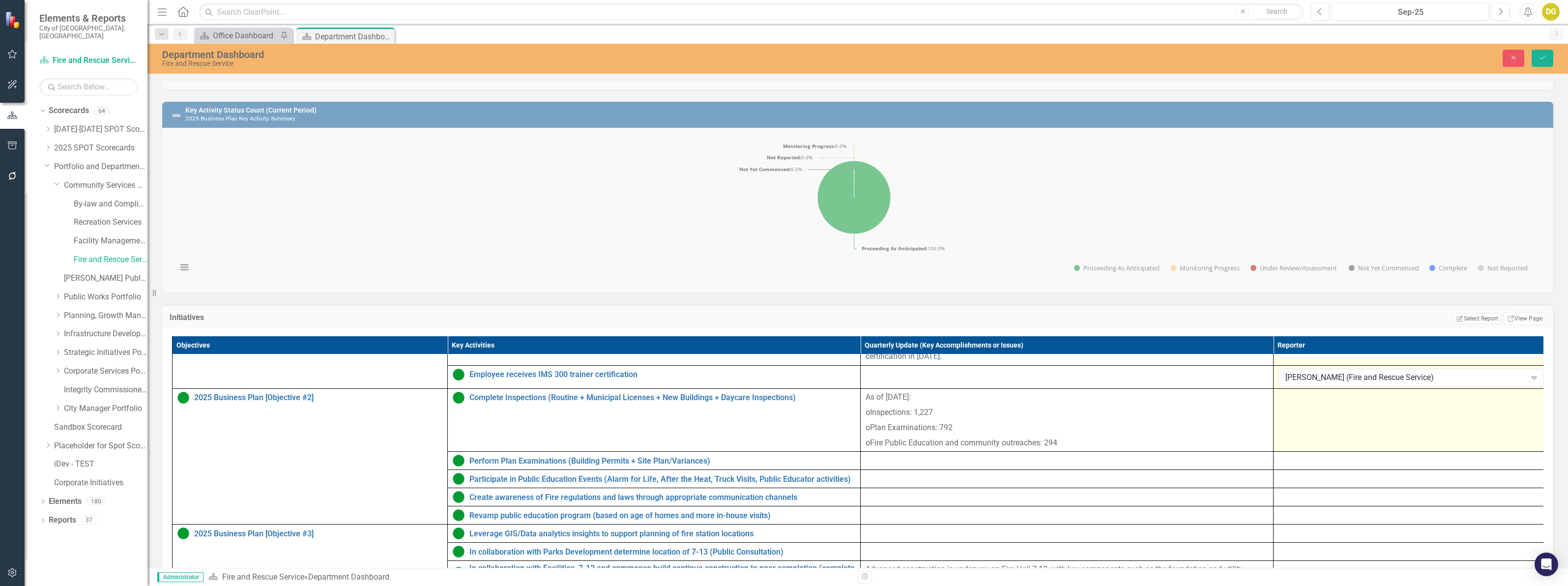
click at [1321, 426] on td at bounding box center [1411, 420] width 275 height 63
click at [1309, 407] on div "Not Defined" at bounding box center [1406, 401] width 241 height 11
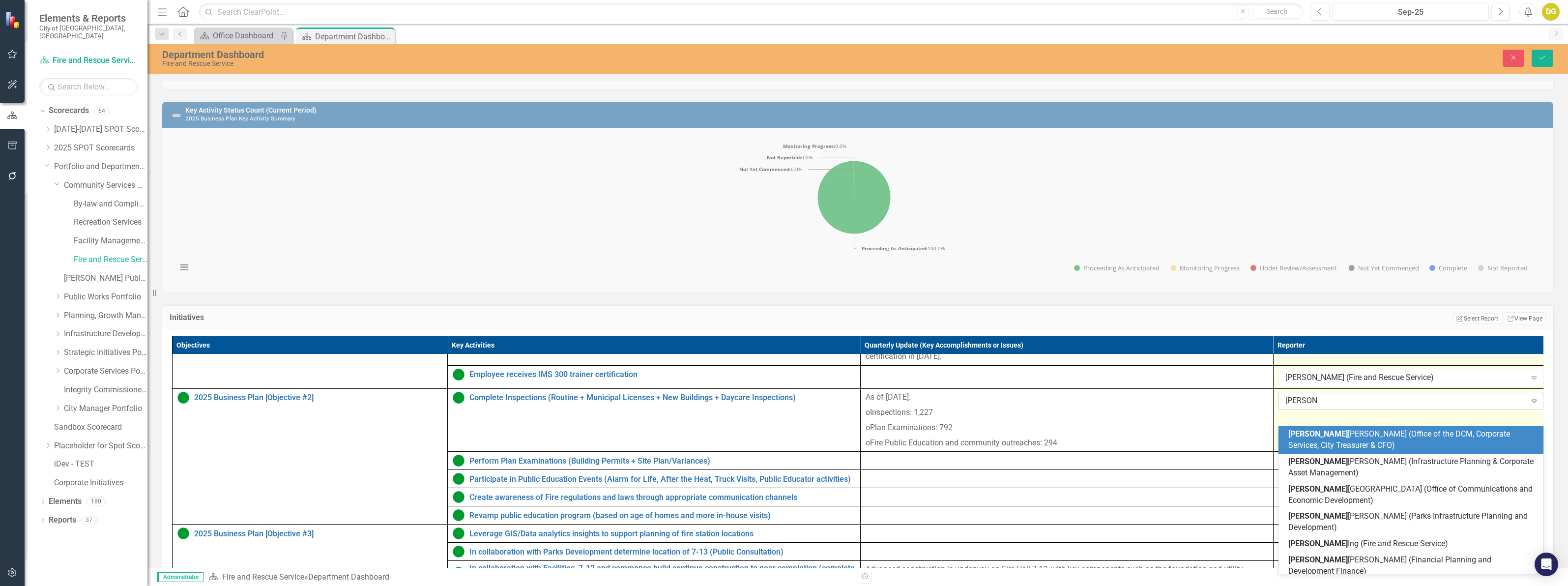
type input "[PERSON_NAME]"
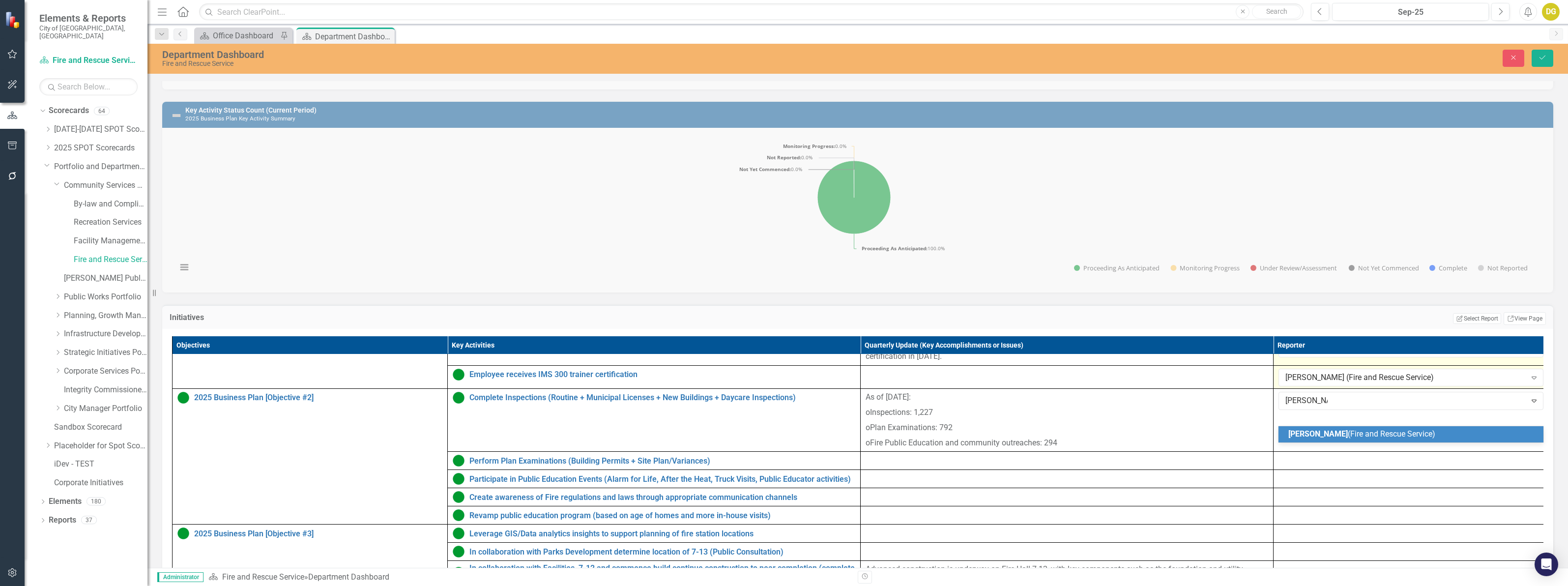
click at [1327, 427] on div "[PERSON_NAME] (Fire and Rescue Service)" at bounding box center [1411, 434] width 265 height 16
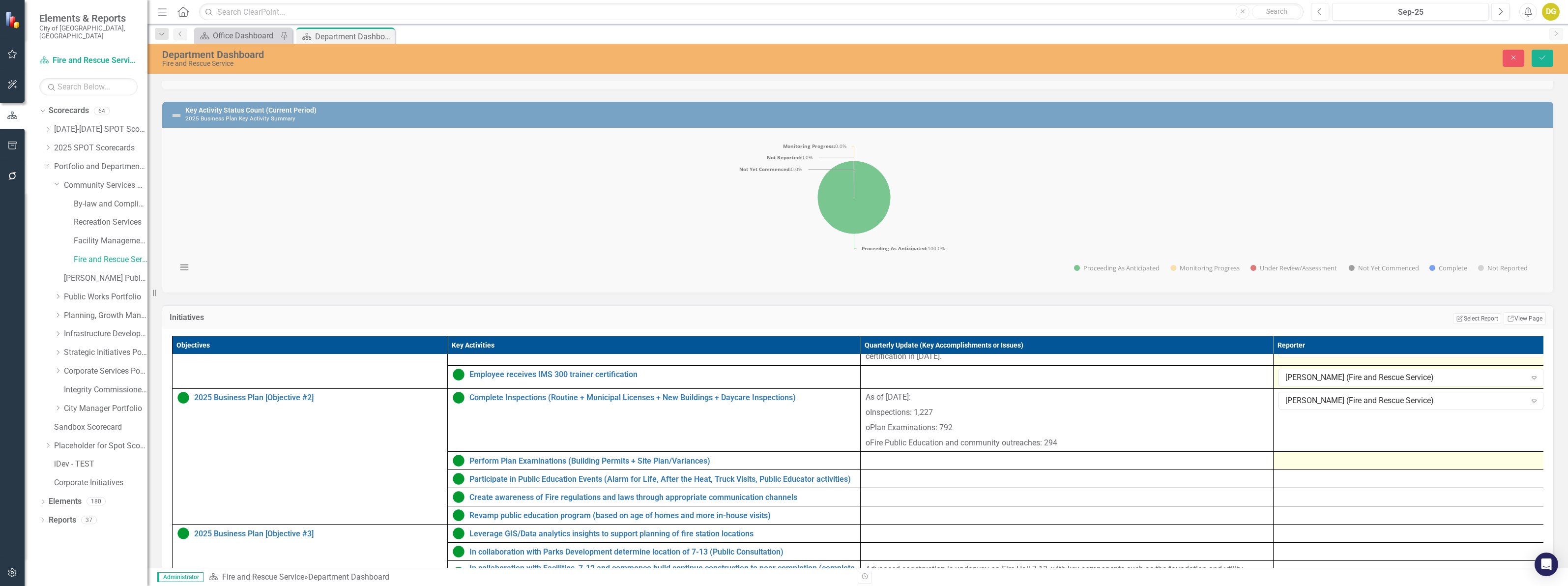
click at [1319, 467] on div at bounding box center [1411, 461] width 265 height 12
click at [1319, 470] on div "Not Defined" at bounding box center [1406, 464] width 241 height 11
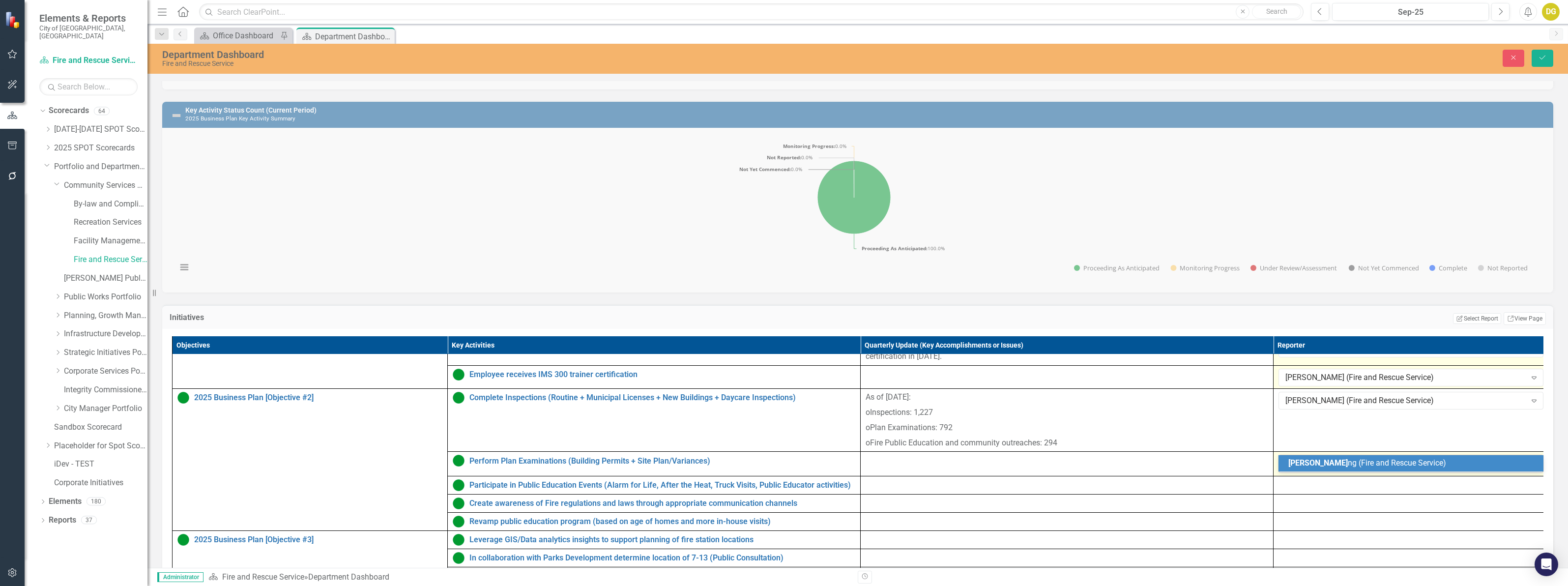
type input "[PERSON_NAME]"
click at [1311, 458] on div "[PERSON_NAME] (Fire and Rescue Service)" at bounding box center [1412, 463] width 249 height 11
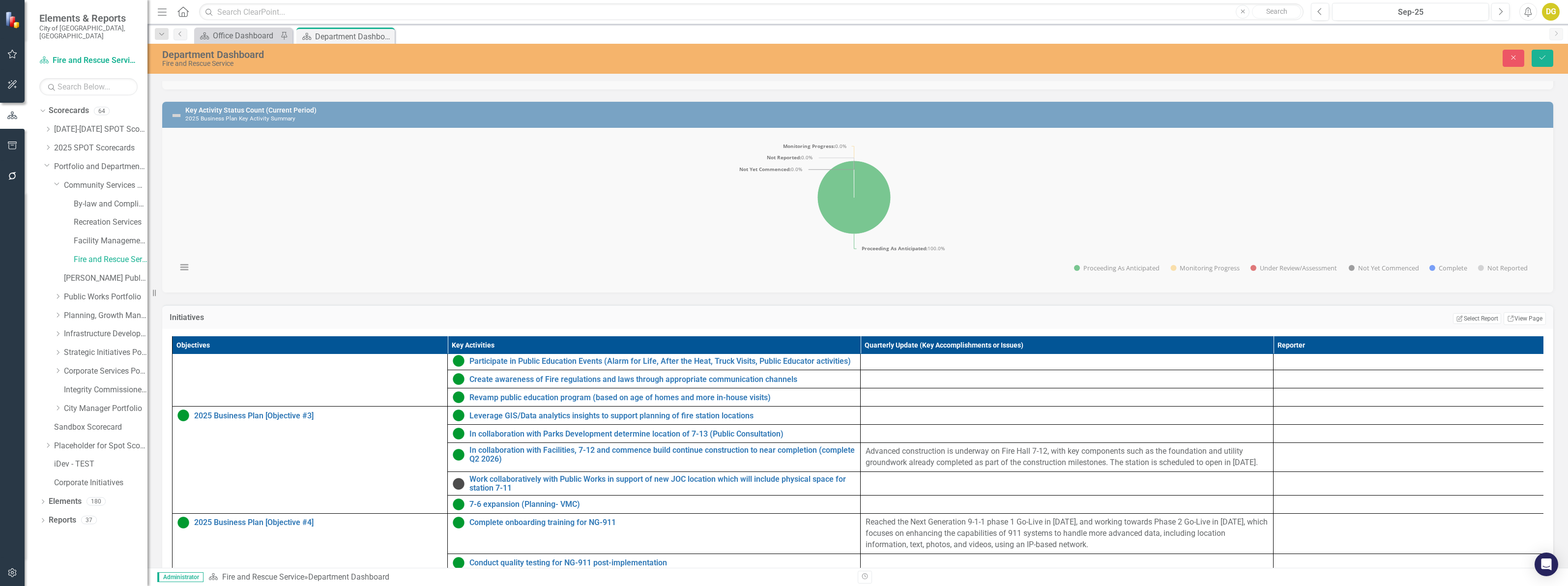
scroll to position [123, 0]
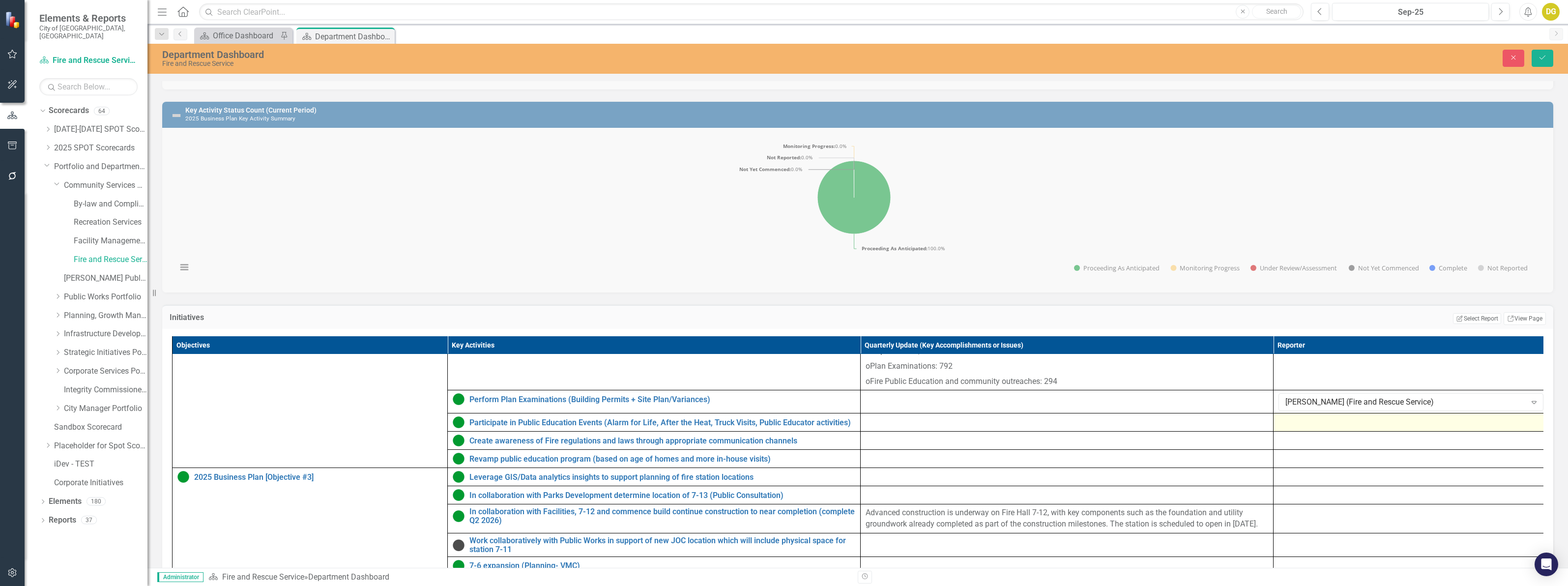
click at [1327, 428] on div at bounding box center [1411, 423] width 265 height 12
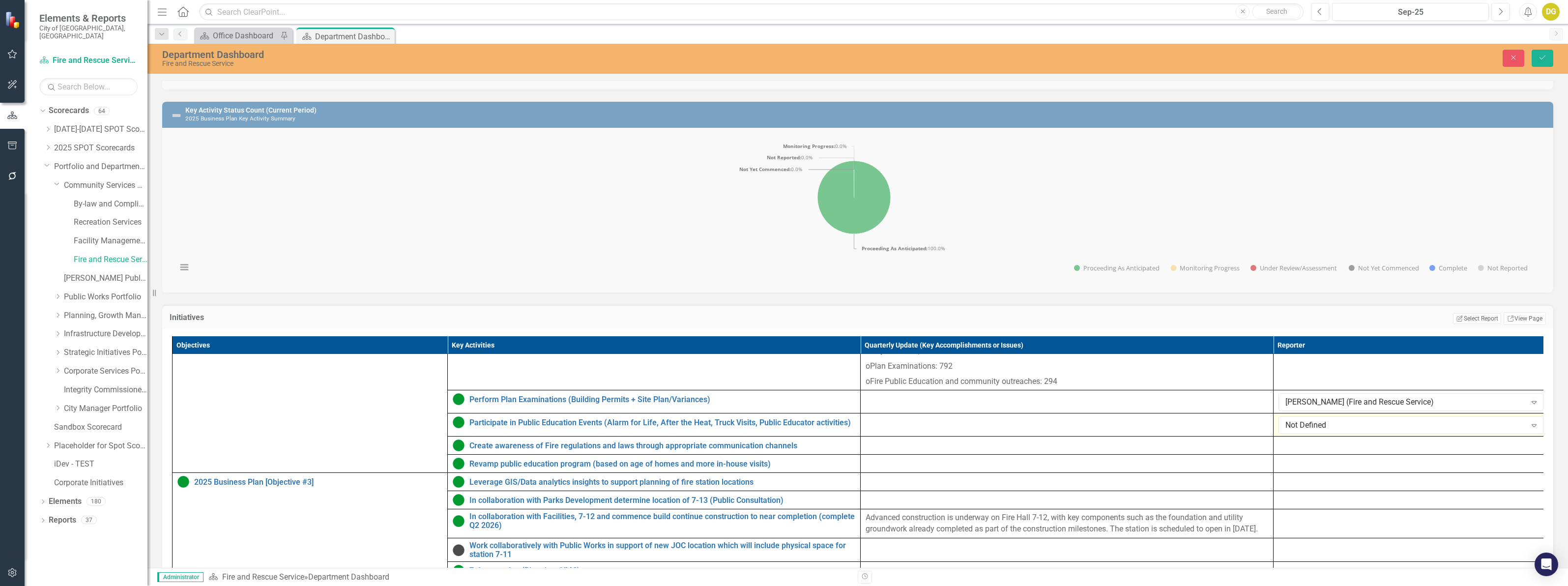
click at [1327, 431] on div "Not Defined" at bounding box center [1406, 425] width 241 height 11
type input "[PERSON_NAME]"
click at [1327, 452] on div at bounding box center [1411, 446] width 265 height 12
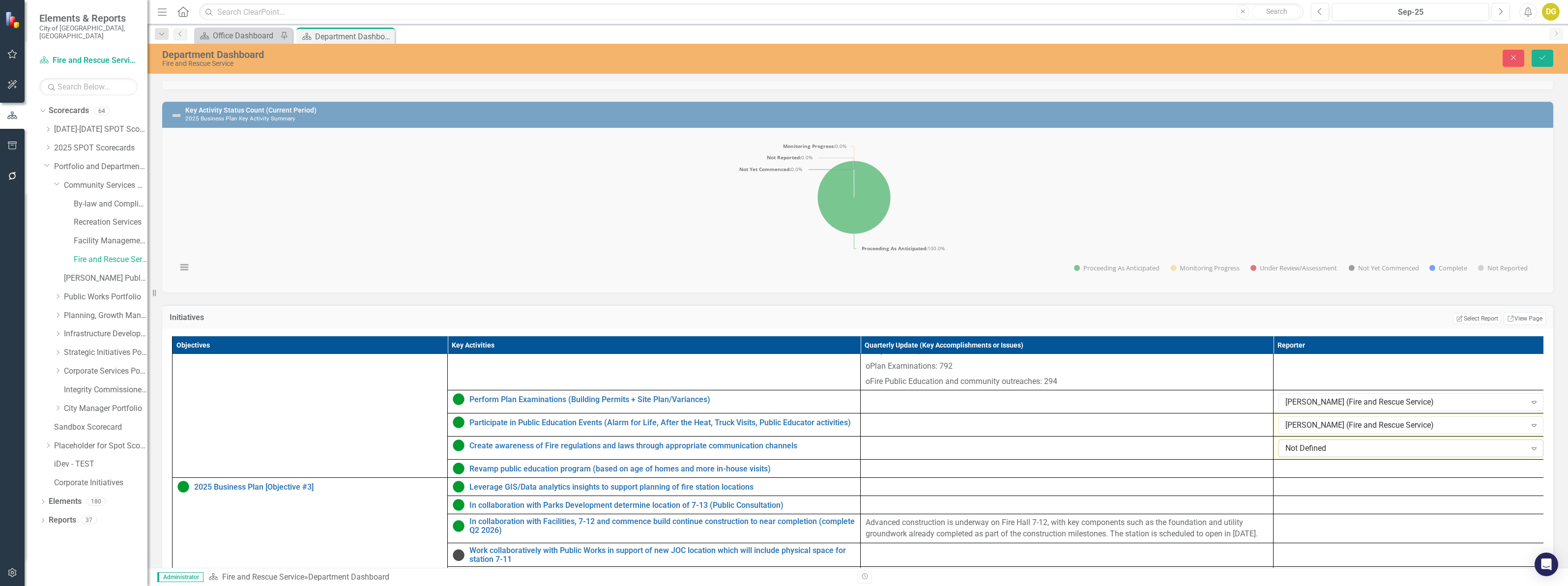
click at [1318, 454] on div "Not Defined" at bounding box center [1406, 448] width 241 height 11
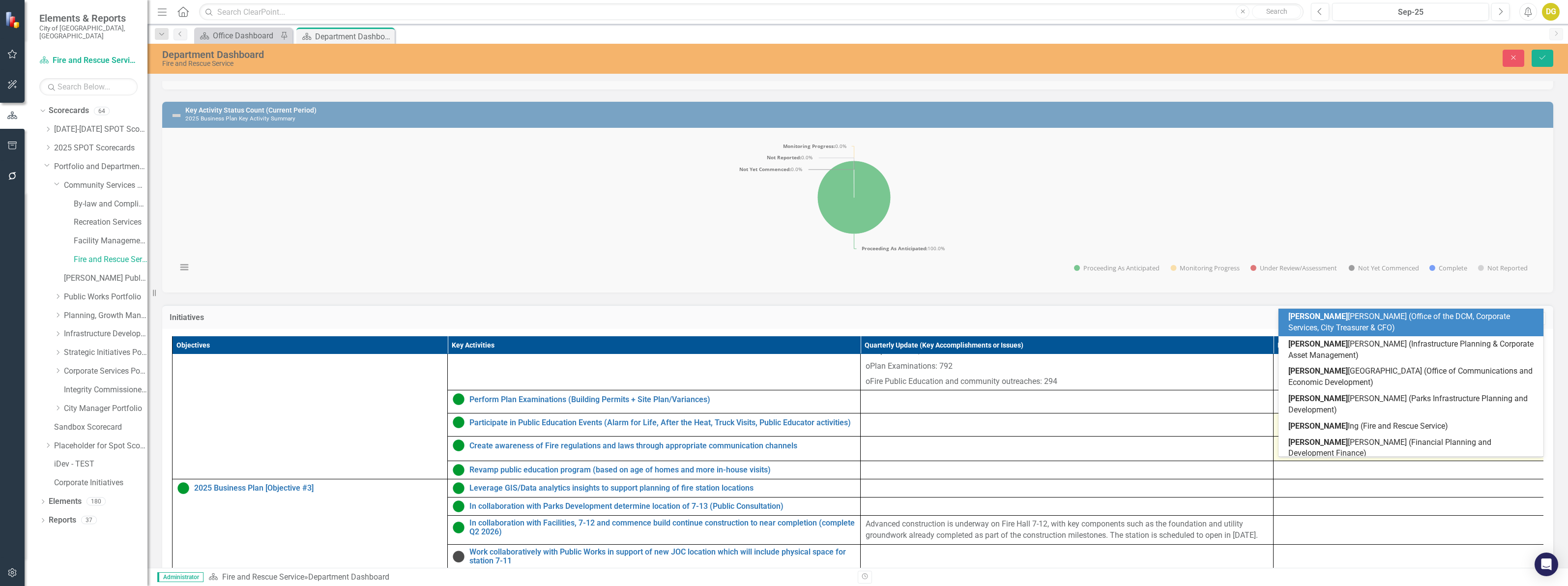
type input "[PERSON_NAME]"
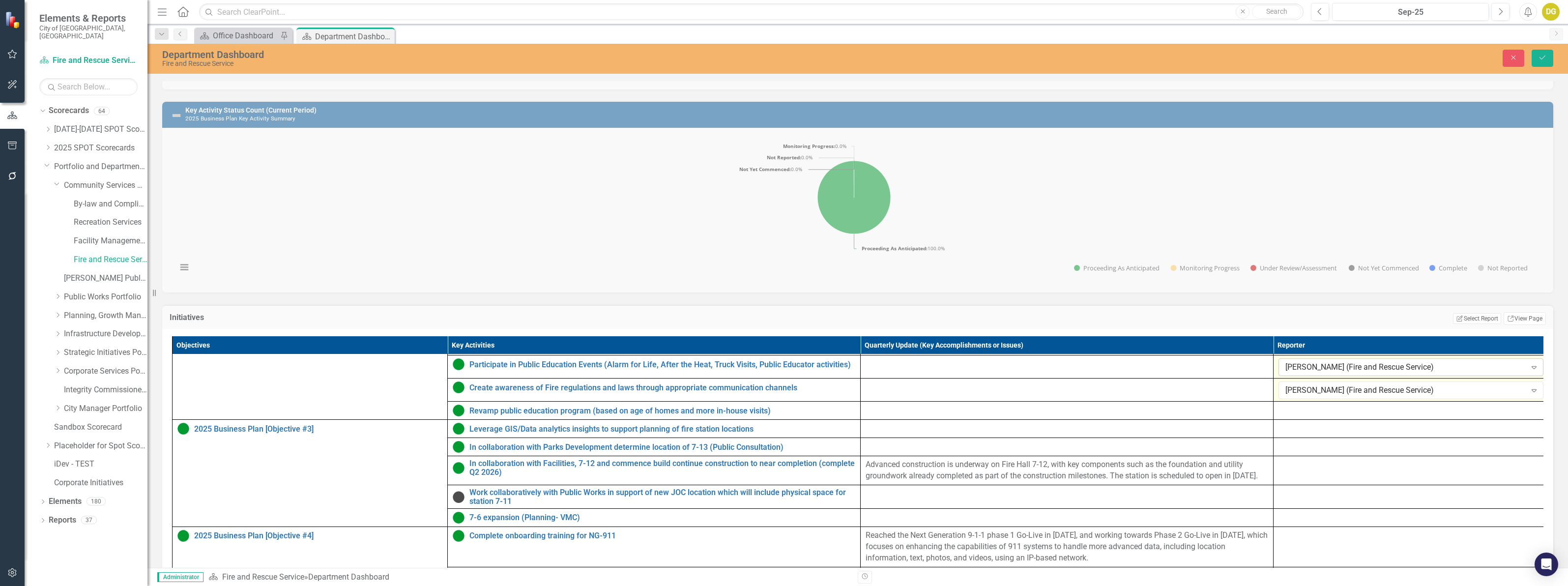
scroll to position [160, 0]
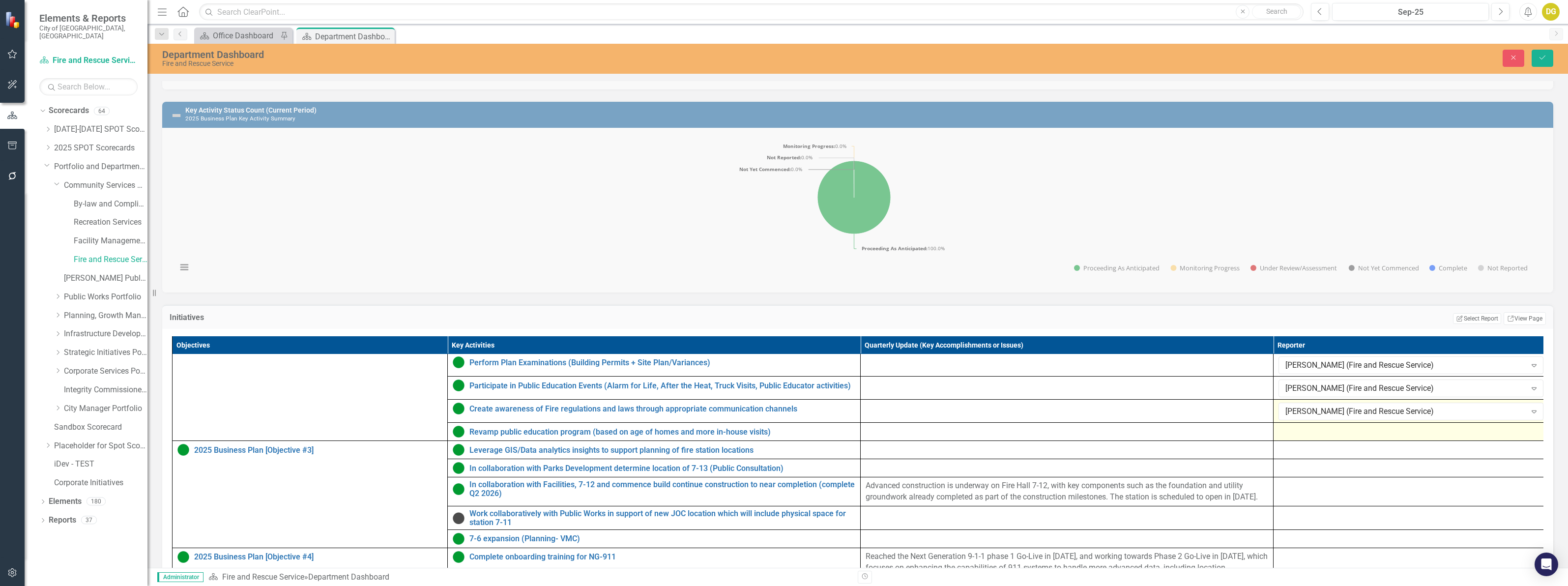
click at [1313, 437] on div at bounding box center [1411, 432] width 265 height 12
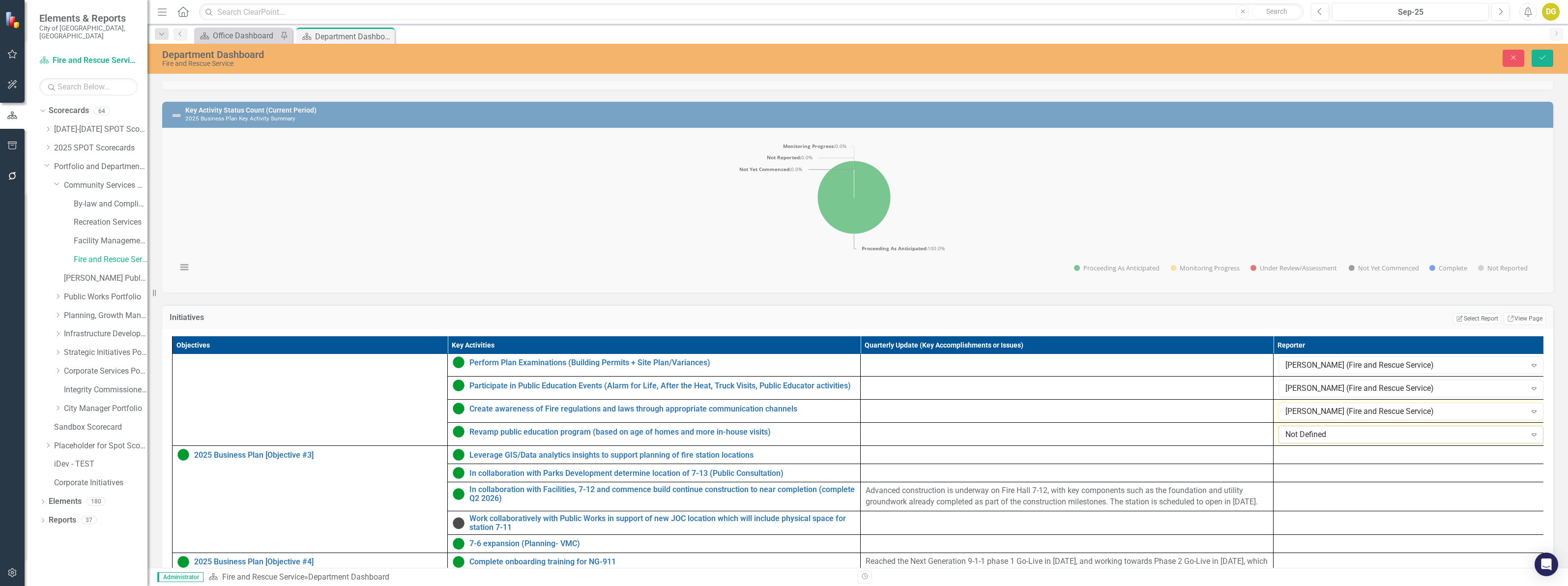
click at [1313, 441] on div "Not Defined" at bounding box center [1406, 435] width 241 height 11
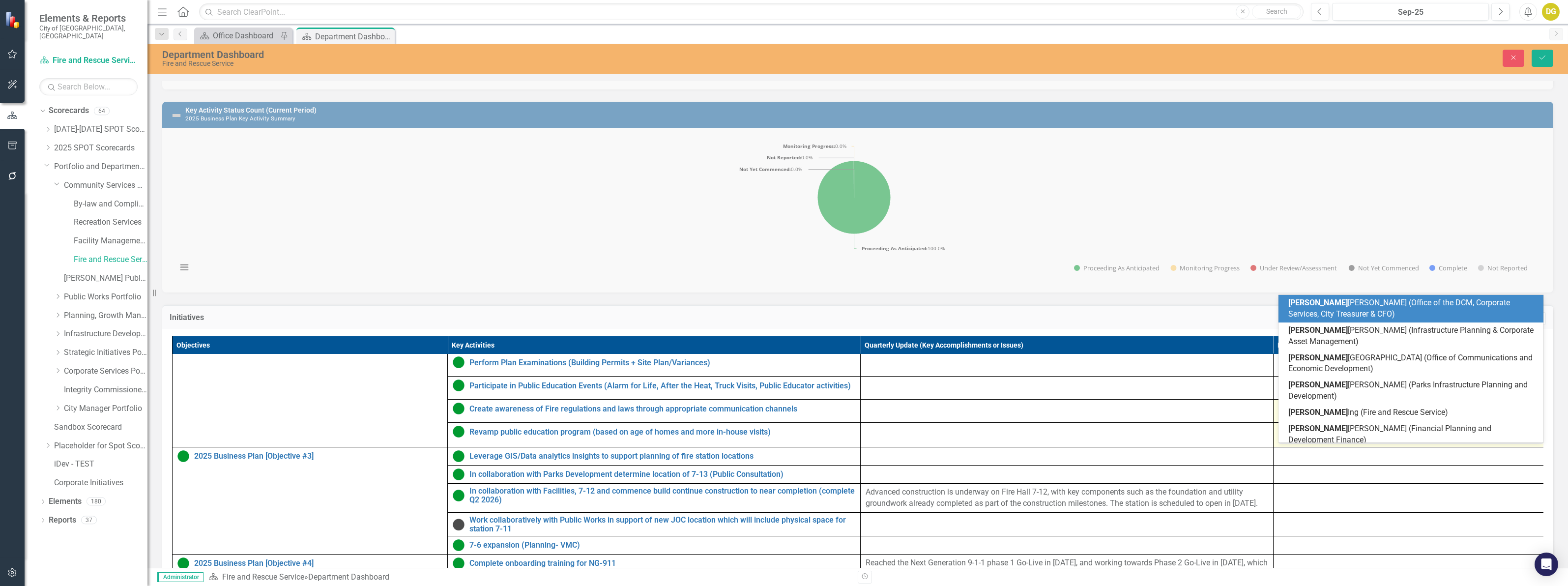
type input "[PERSON_NAME]"
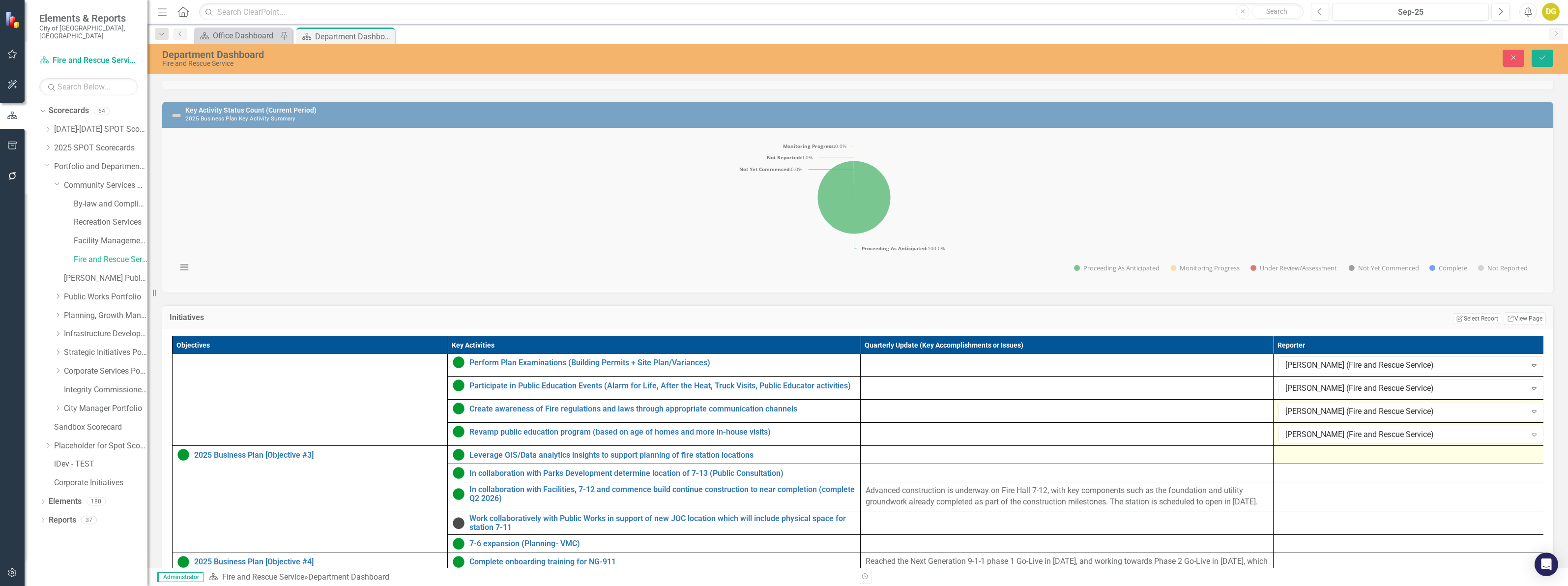
click at [1325, 461] on div at bounding box center [1411, 455] width 265 height 12
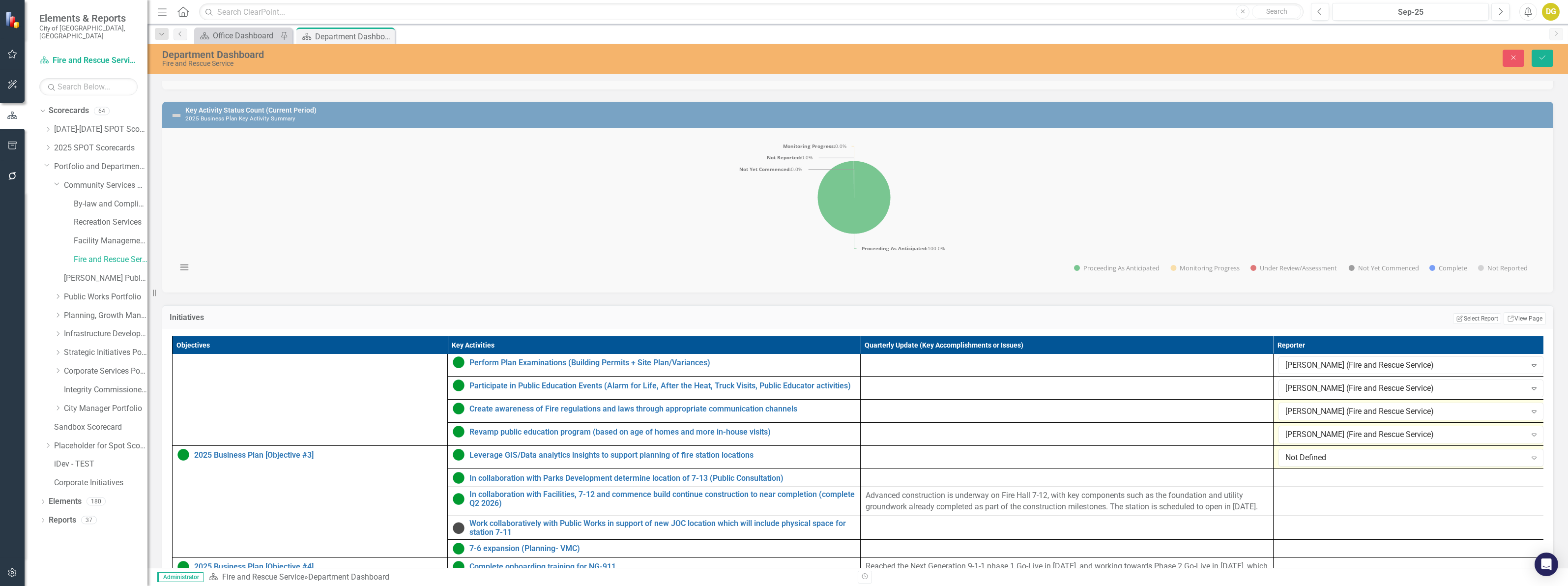
click at [1325, 464] on div "Not Defined" at bounding box center [1406, 458] width 241 height 11
type input "[PERSON_NAME]"
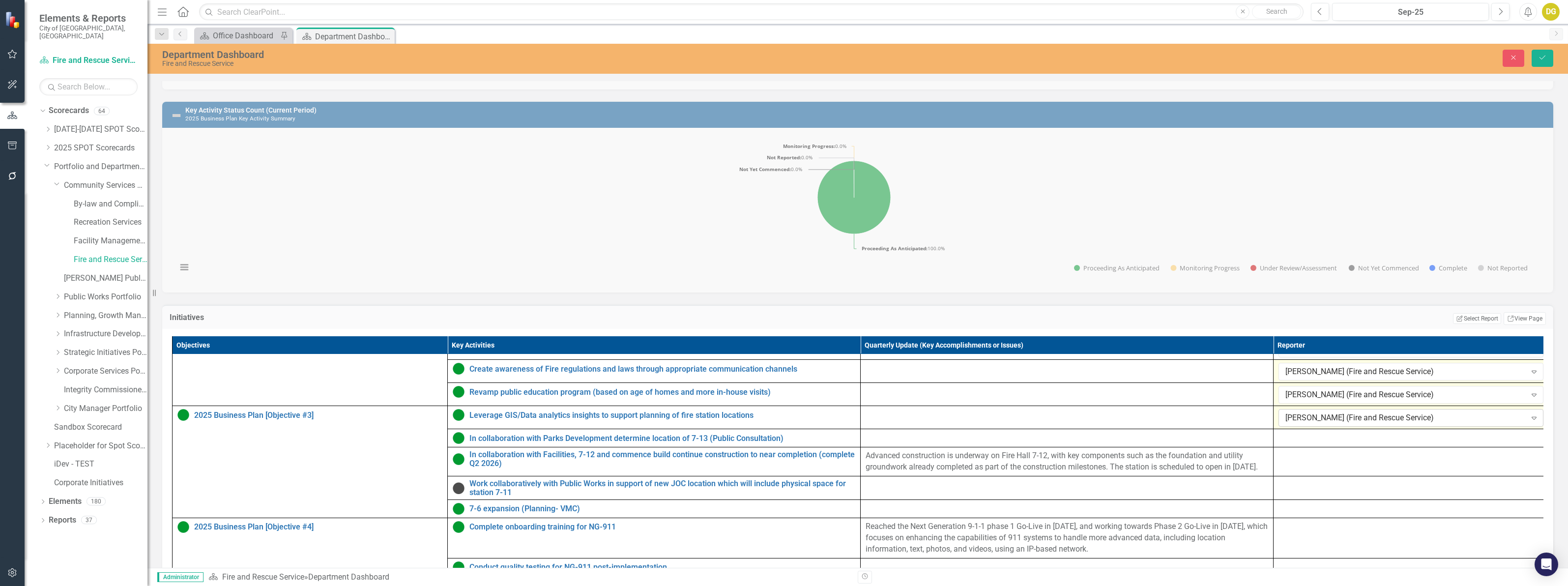
scroll to position [221, 0]
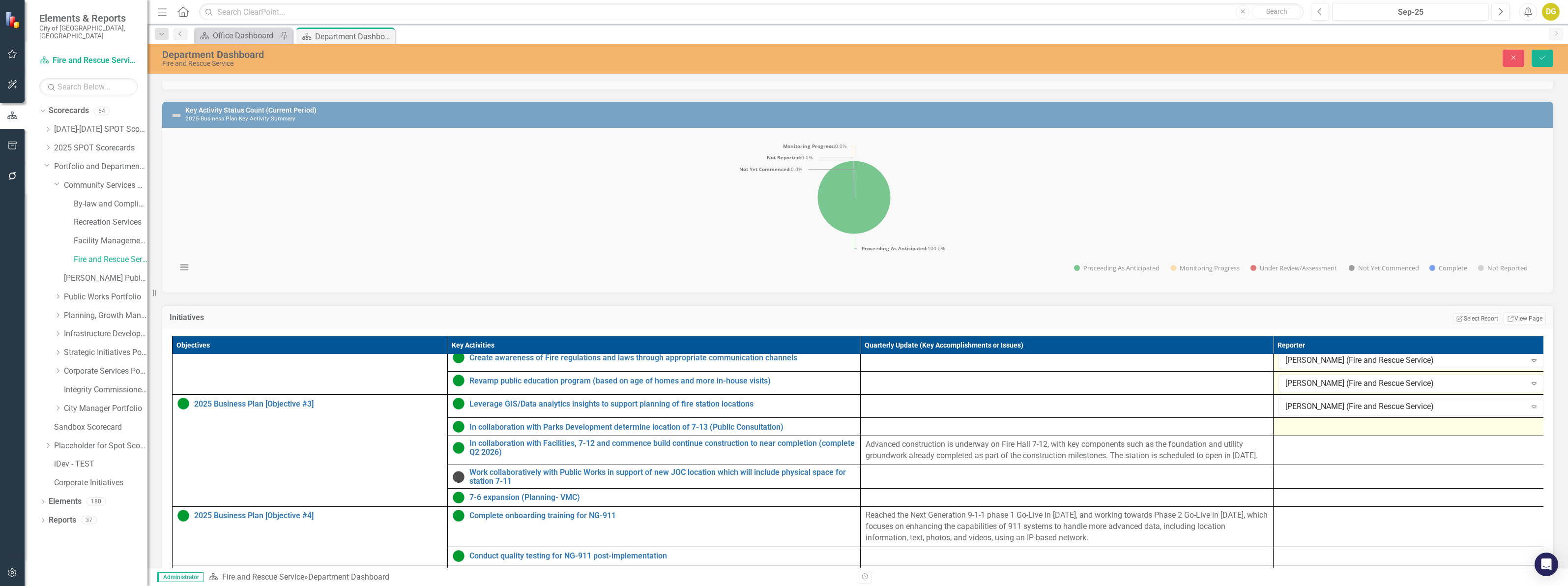
click at [1321, 433] on div at bounding box center [1411, 427] width 265 height 12
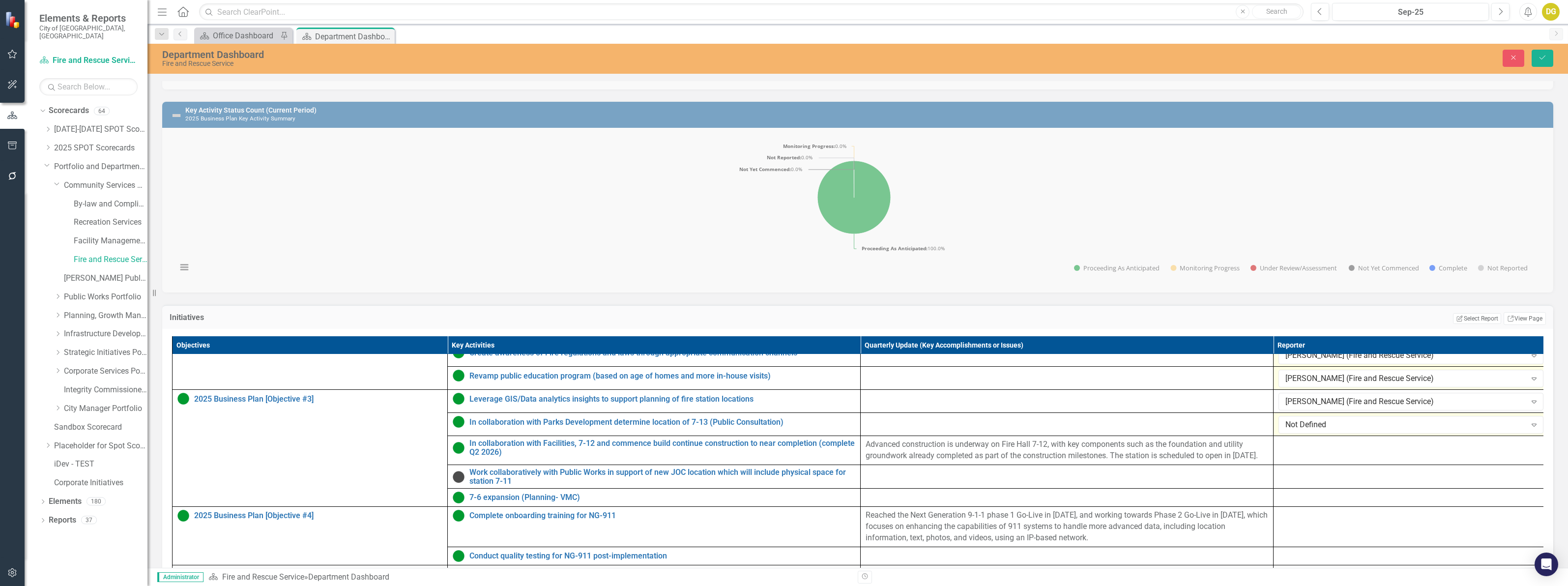
click at [1321, 431] on div "Not Defined" at bounding box center [1406, 425] width 241 height 11
type input "[PERSON_NAME]"
click at [1313, 451] on div at bounding box center [1411, 445] width 265 height 12
click at [1313, 454] on div "Not Defined" at bounding box center [1406, 448] width 241 height 11
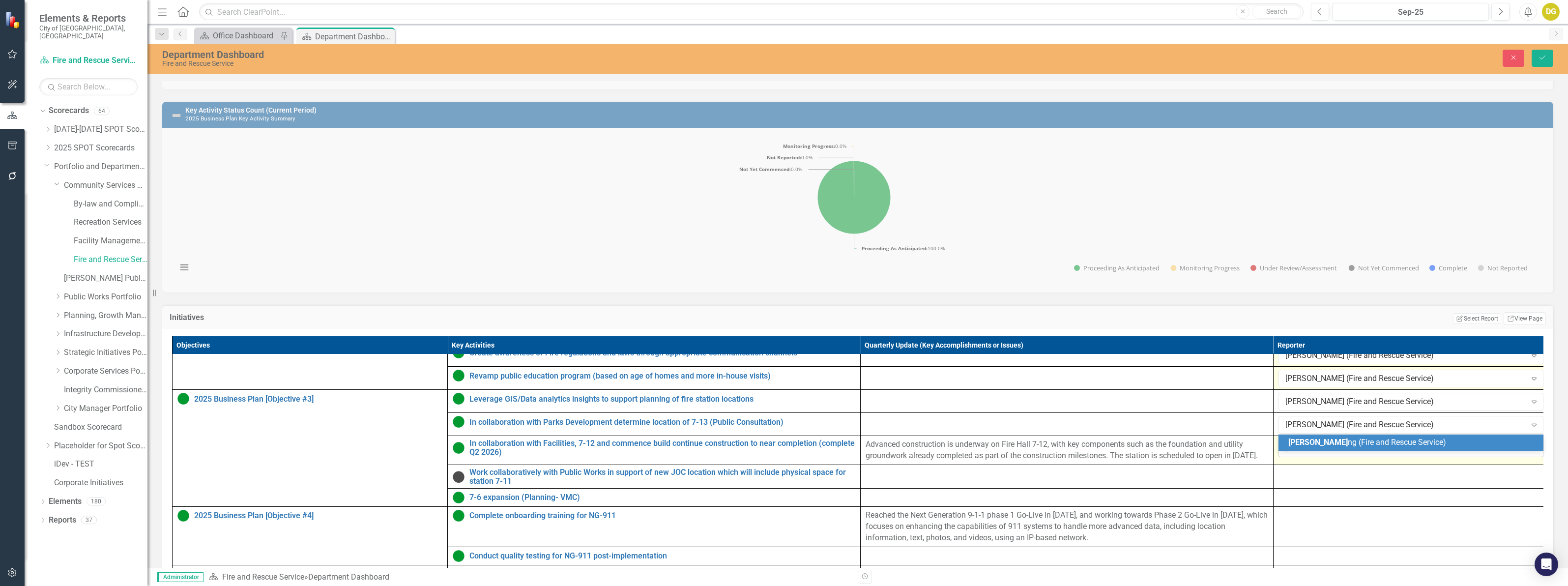
type input "[PERSON_NAME]"
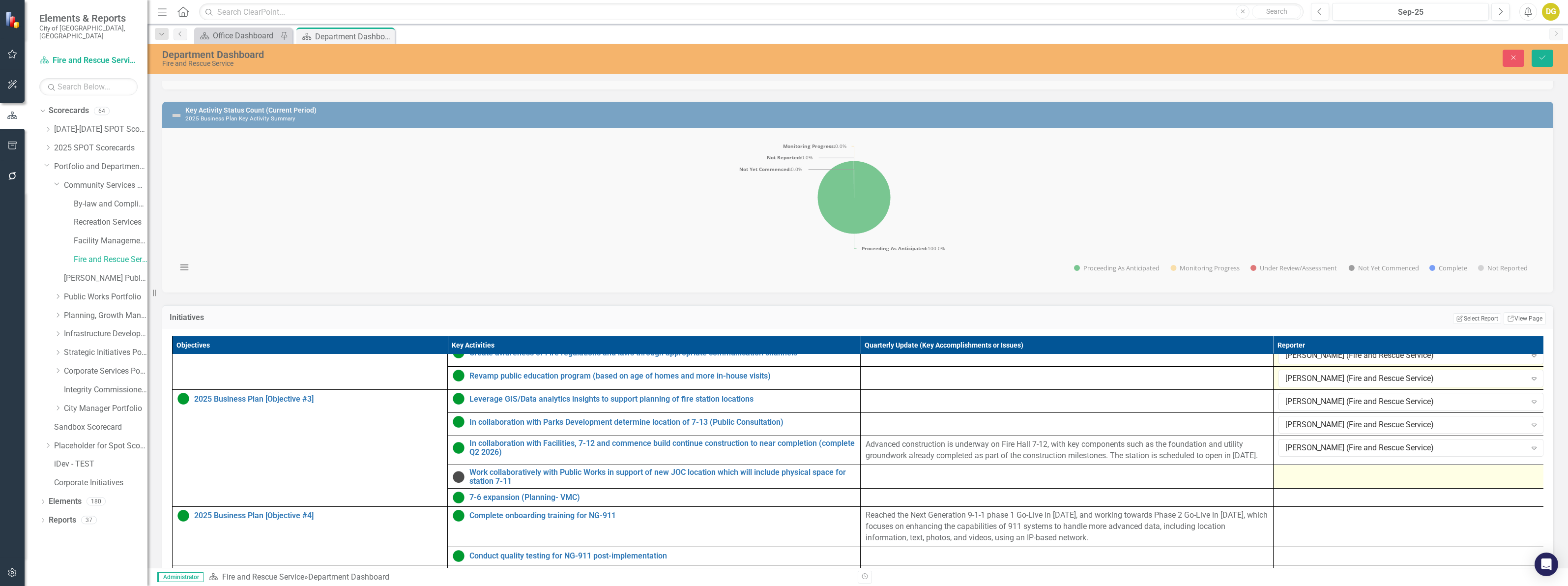
click at [1316, 468] on div at bounding box center [1411, 474] width 265 height 12
click at [1316, 472] on div at bounding box center [1411, 474] width 265 height 12
click at [1316, 472] on div "Not Defined" at bounding box center [1406, 477] width 241 height 11
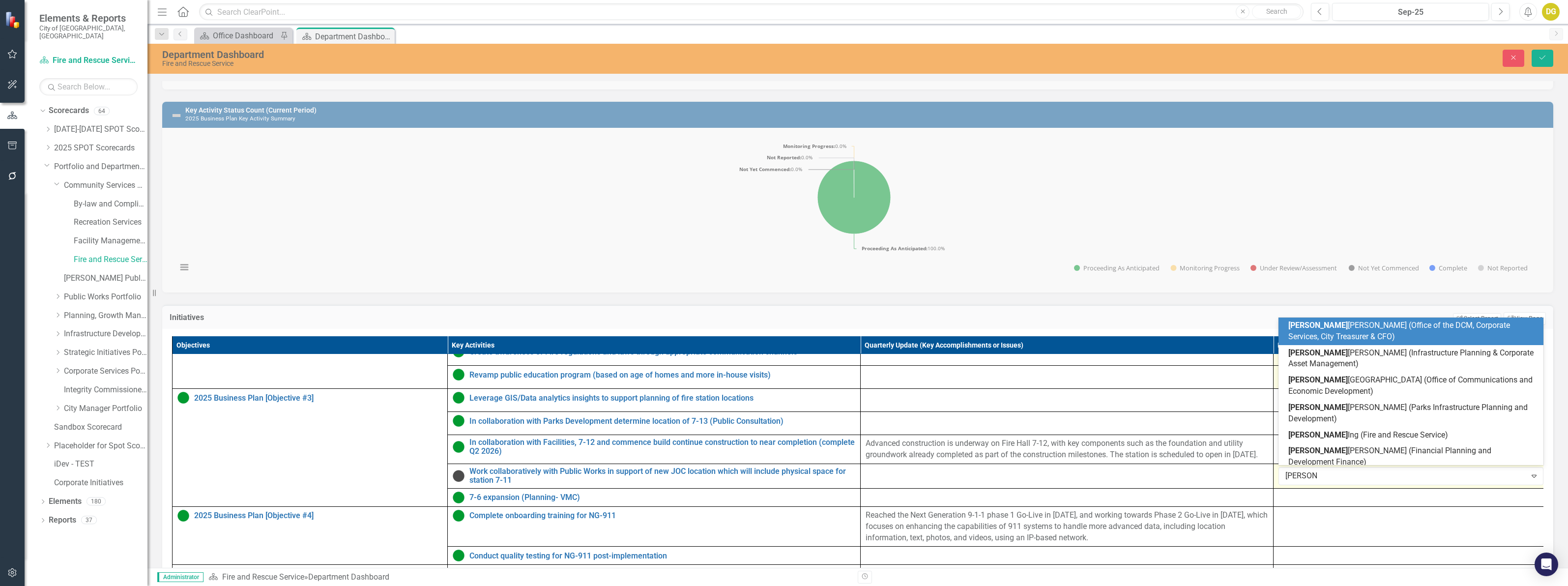
type input "[PERSON_NAME]"
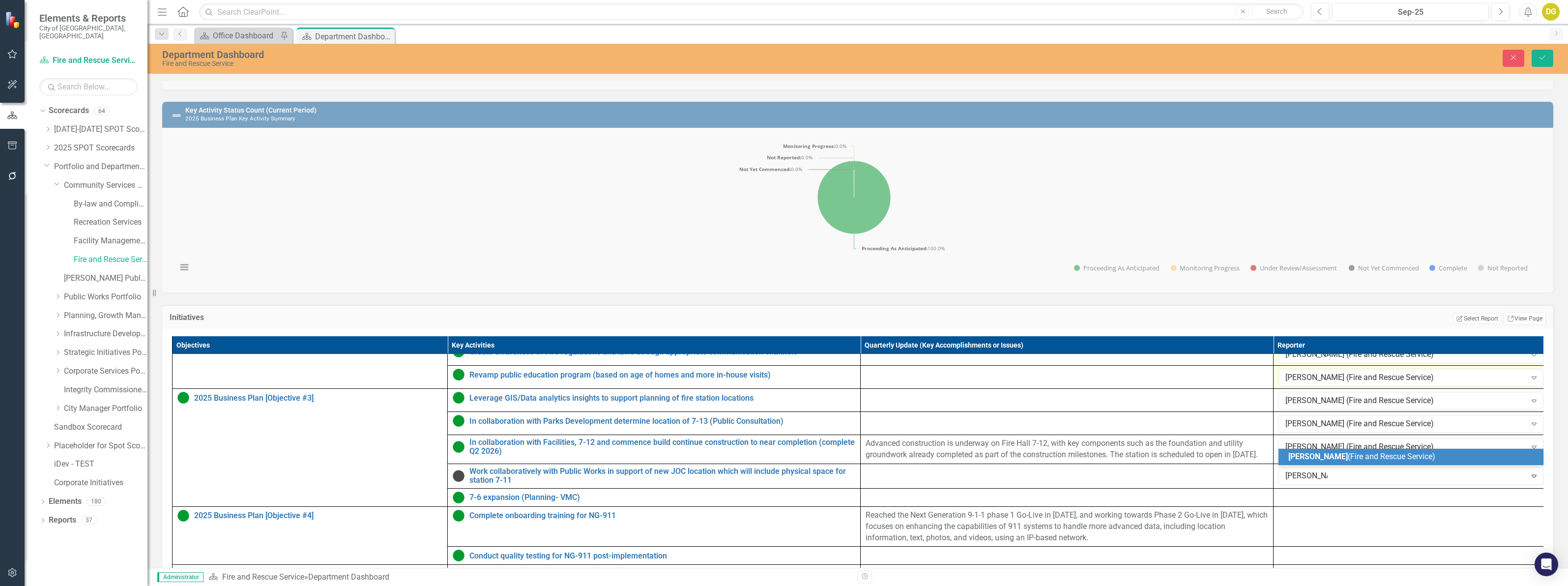
click at [1318, 460] on span "[PERSON_NAME]" at bounding box center [1317, 456] width 60 height 9
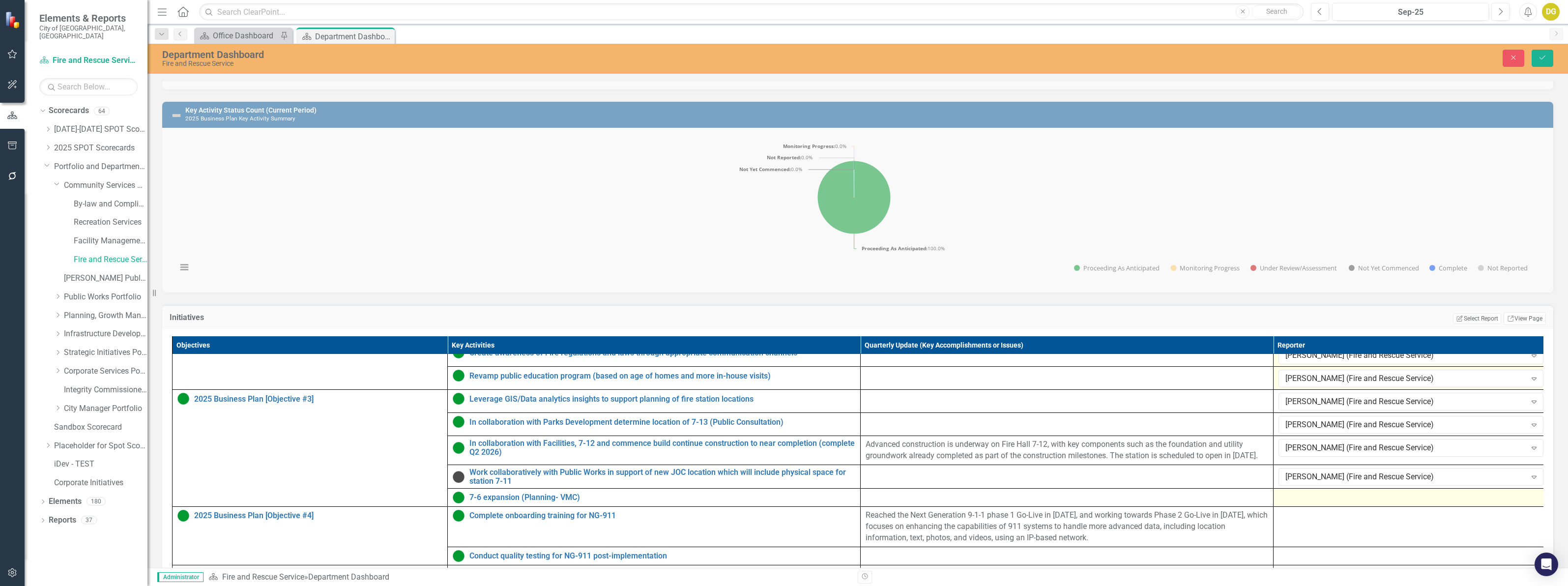
click at [1316, 498] on div at bounding box center [1411, 498] width 265 height 12
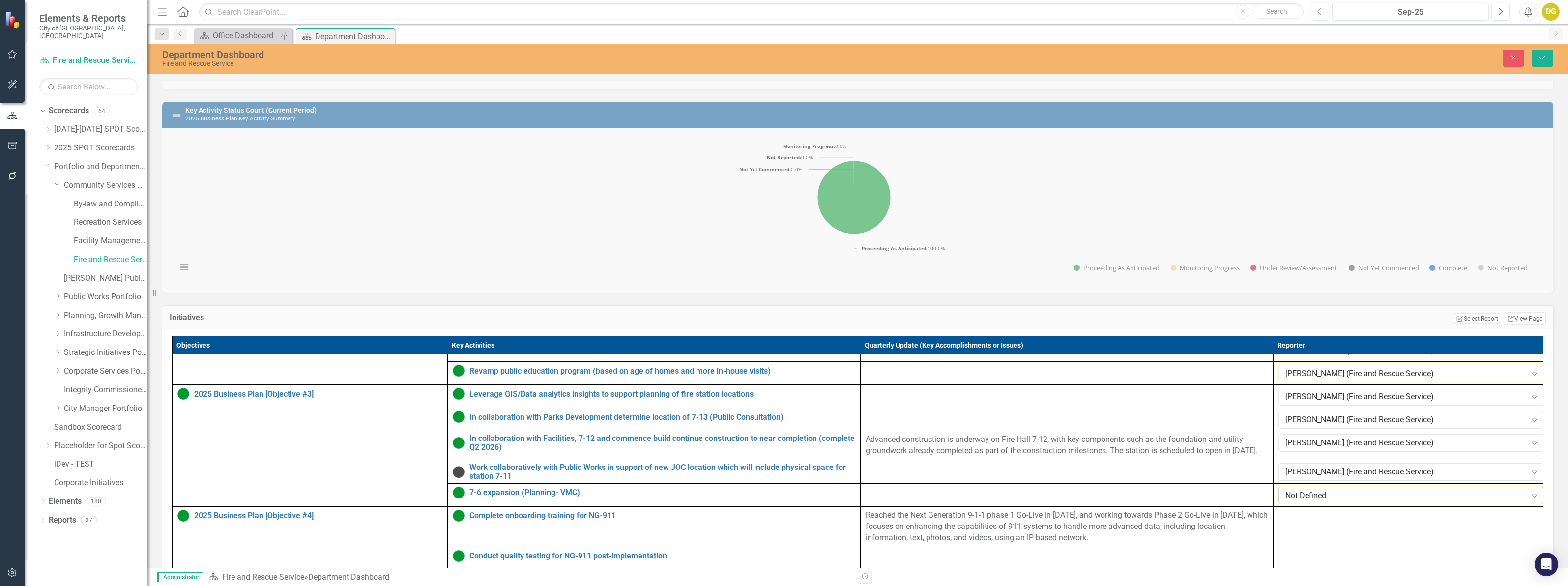
click at [1315, 498] on div "Not Defined" at bounding box center [1406, 496] width 241 height 11
type input "[PERSON_NAME]"
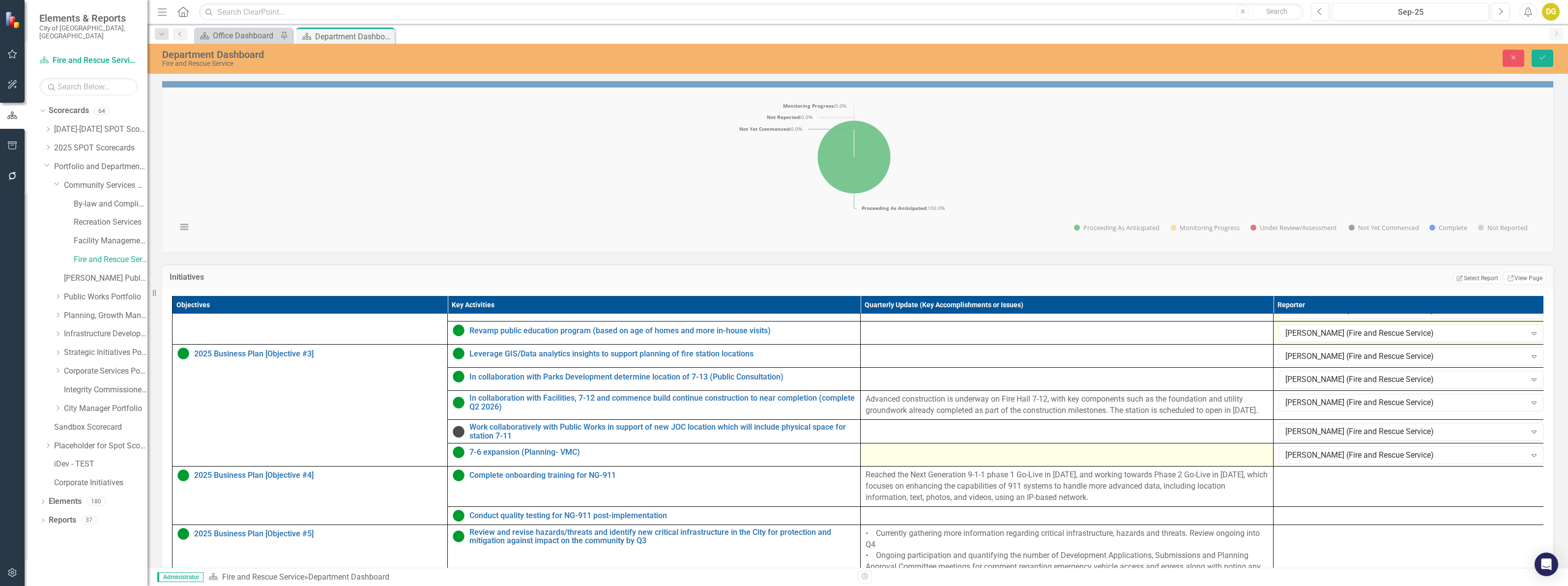
scroll to position [307, 0]
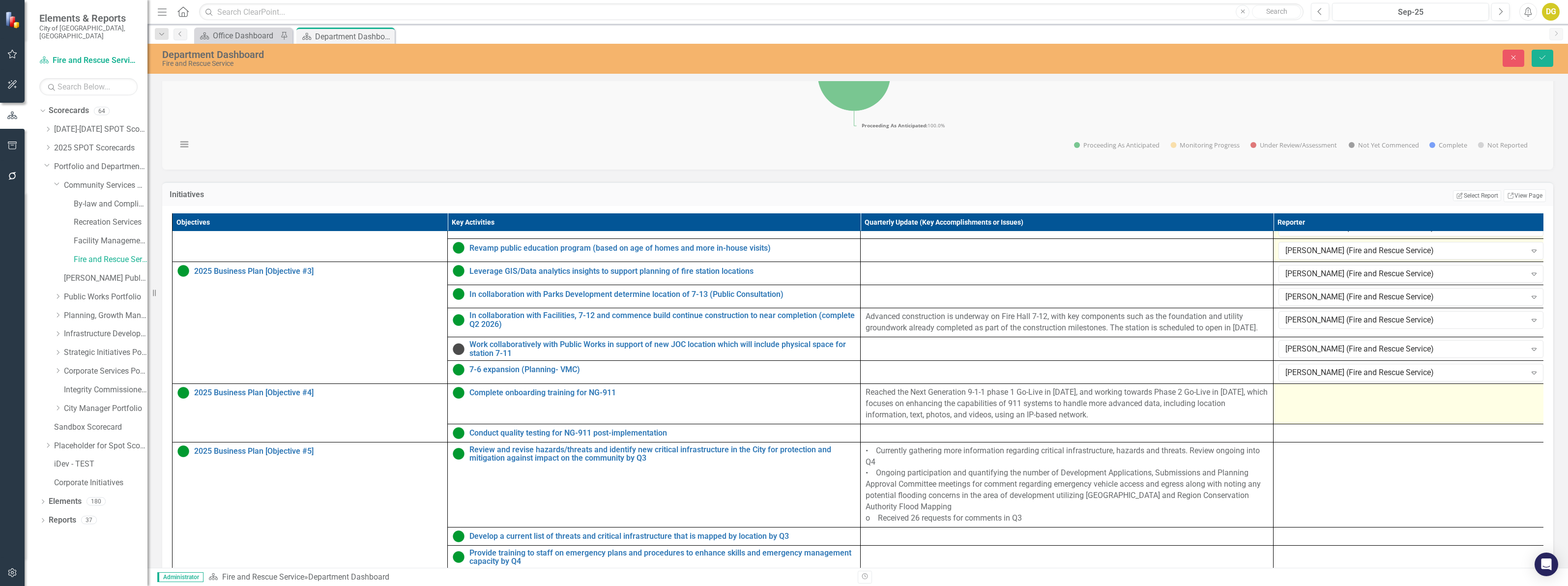
click at [1312, 397] on td at bounding box center [1411, 404] width 275 height 40
click at [1299, 391] on div "Not Defined" at bounding box center [1406, 396] width 241 height 11
type input "[PERSON_NAME]"
click at [1321, 433] on div at bounding box center [1411, 433] width 265 height 12
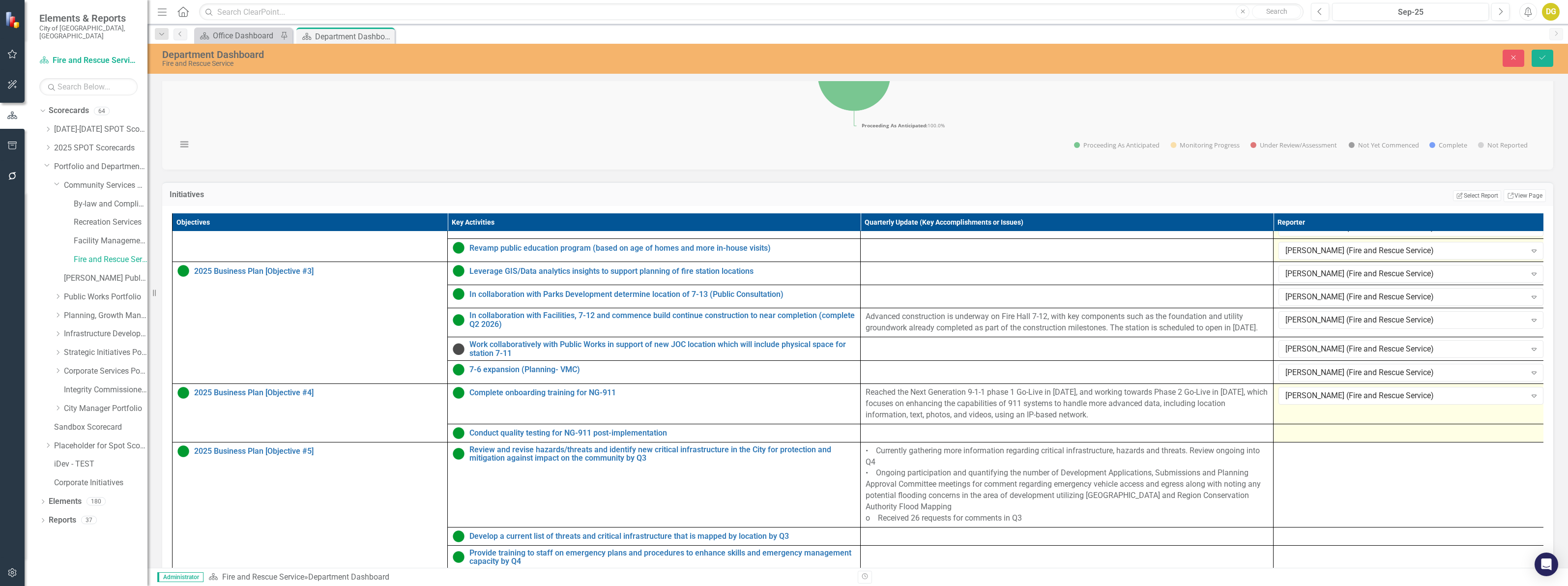
click at [1321, 433] on div at bounding box center [1411, 433] width 265 height 12
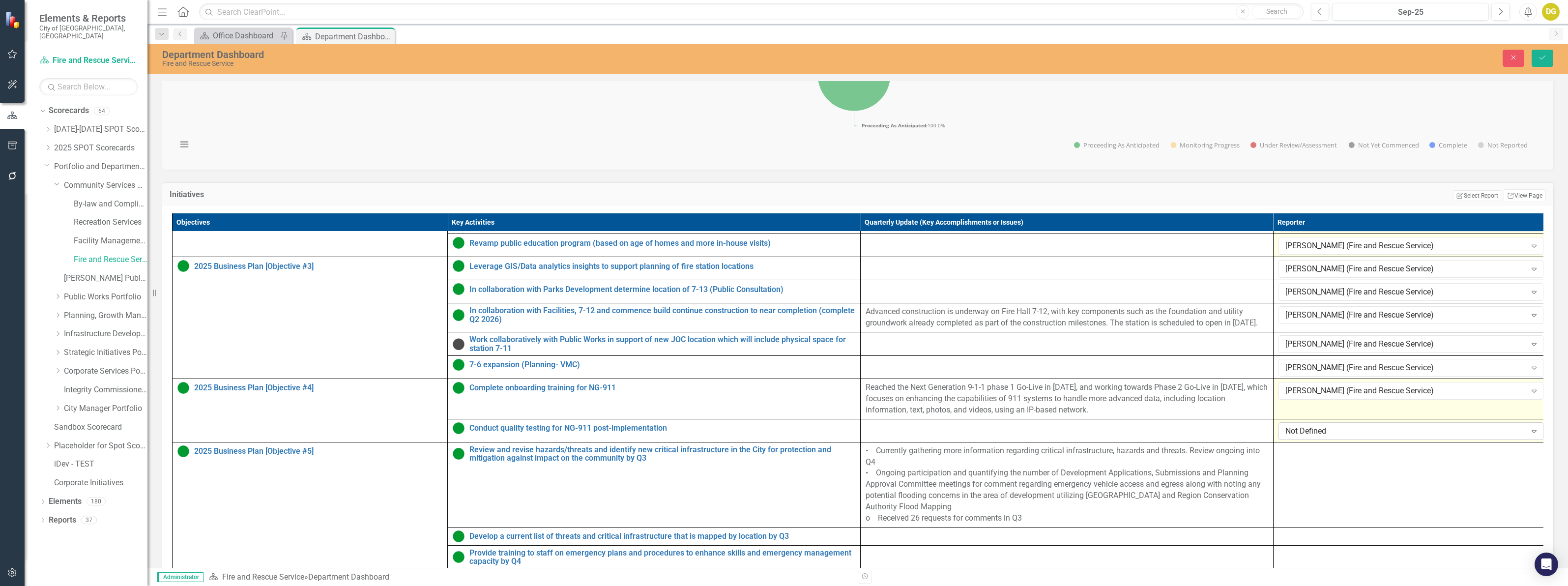
click at [1316, 430] on div "Not Defined" at bounding box center [1406, 431] width 241 height 11
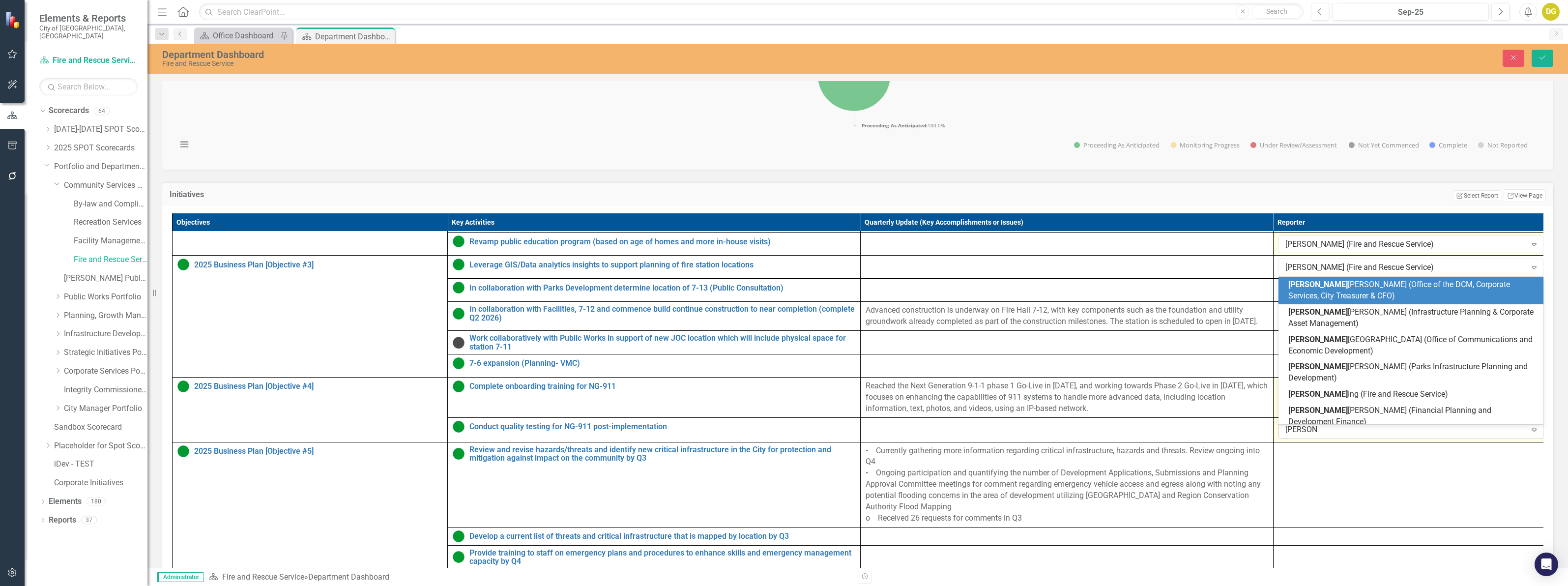
type input "[PERSON_NAME]"
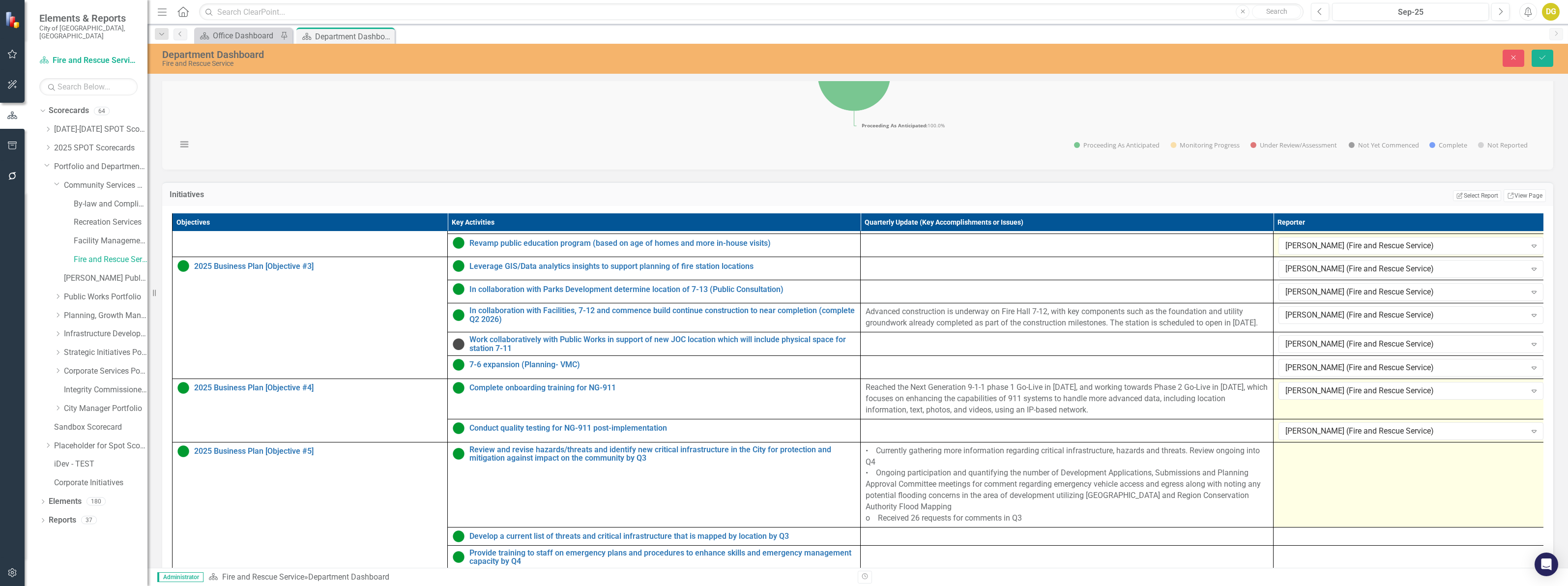
scroll to position [246, 0]
click at [1309, 456] on td at bounding box center [1411, 484] width 275 height 85
click at [1333, 470] on td at bounding box center [1411, 484] width 275 height 85
click at [1294, 450] on div "Not Defined" at bounding box center [1406, 454] width 241 height 11
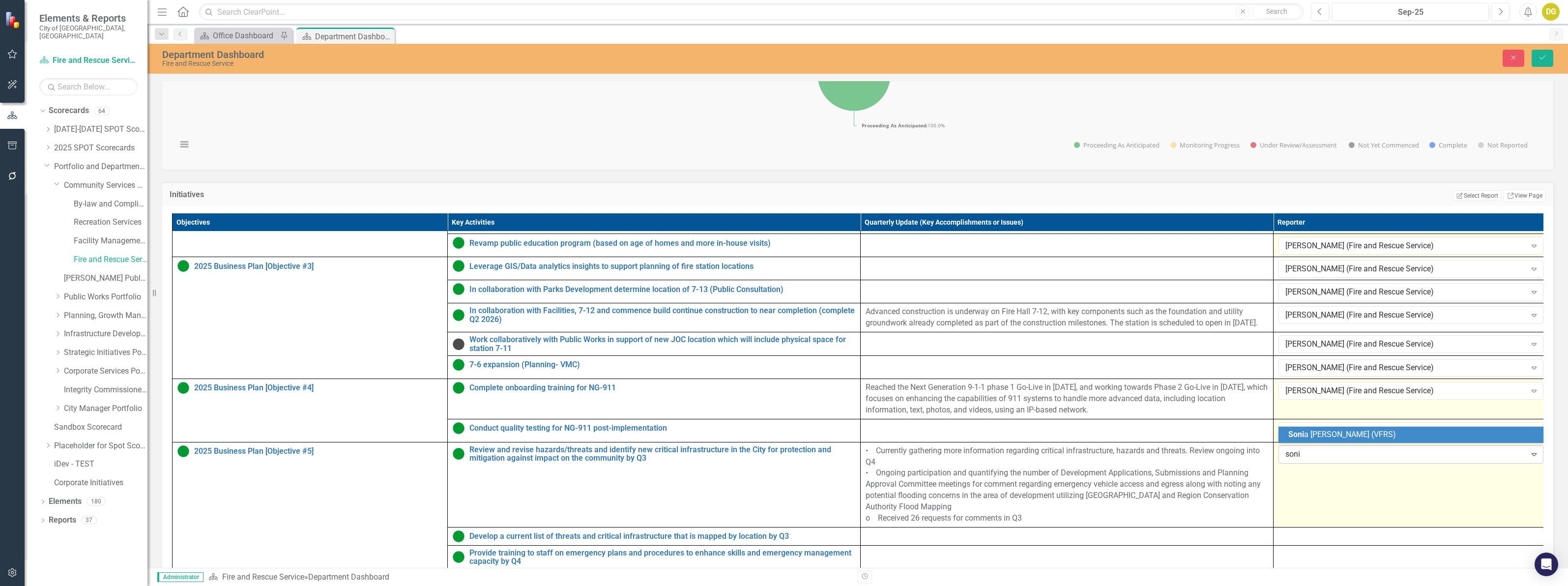
type input "[PERSON_NAME]"
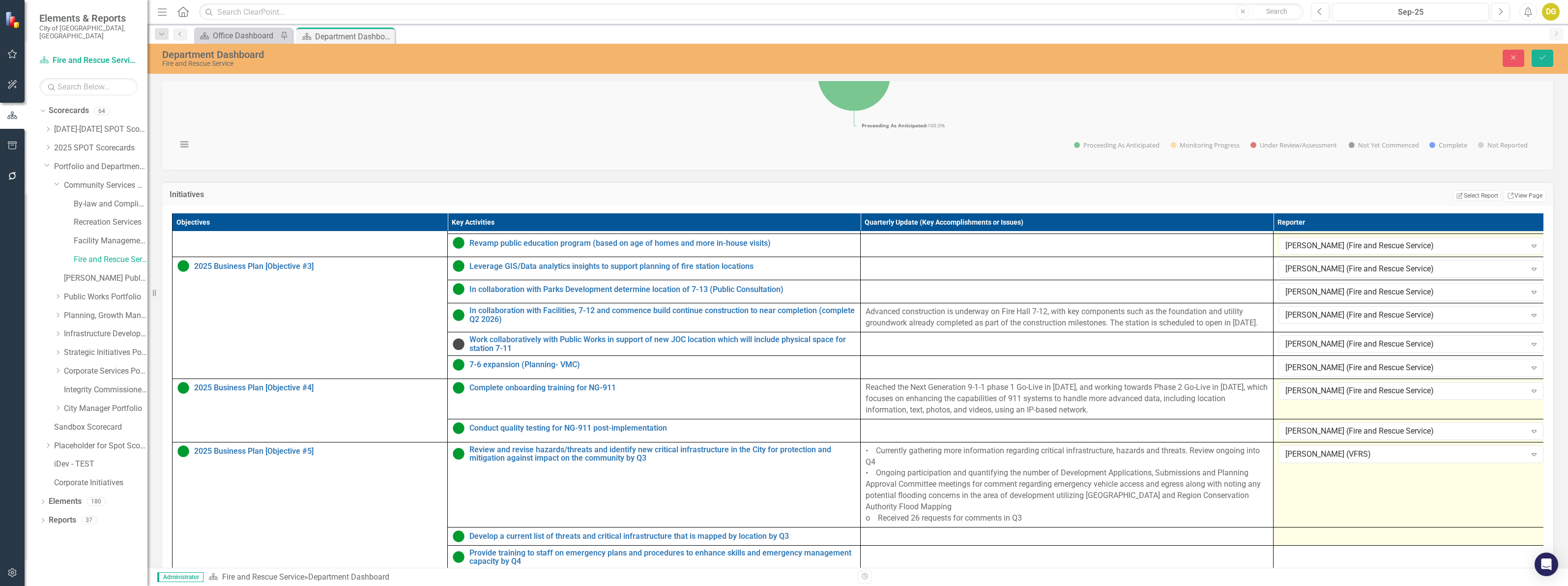
click at [1343, 537] on div at bounding box center [1411, 536] width 265 height 12
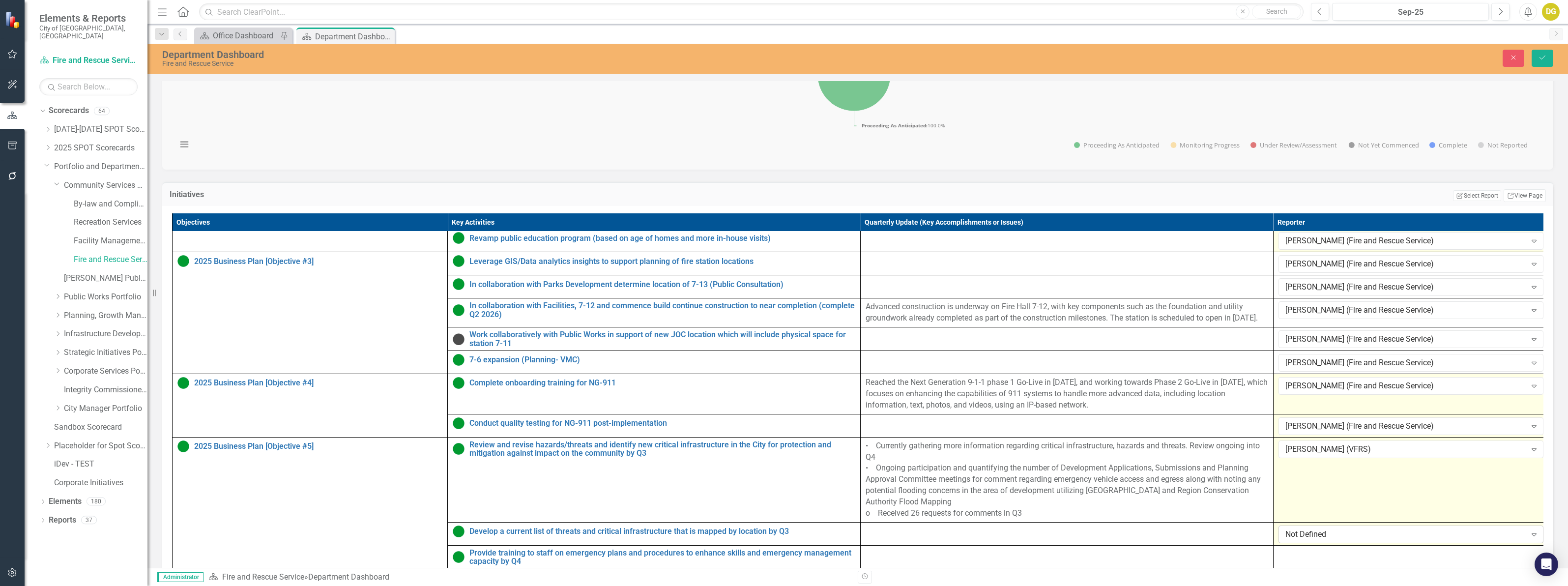
click at [1333, 534] on div "Not Defined" at bounding box center [1406, 534] width 241 height 11
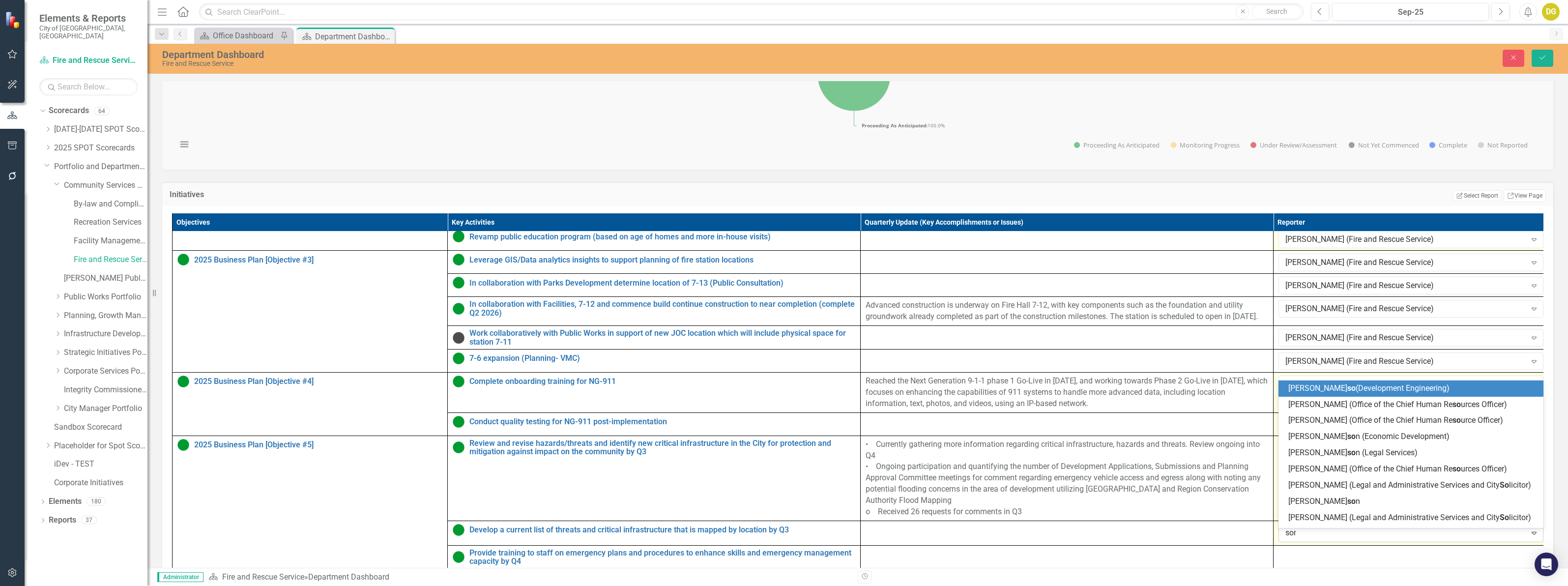
type input "[PERSON_NAME]"
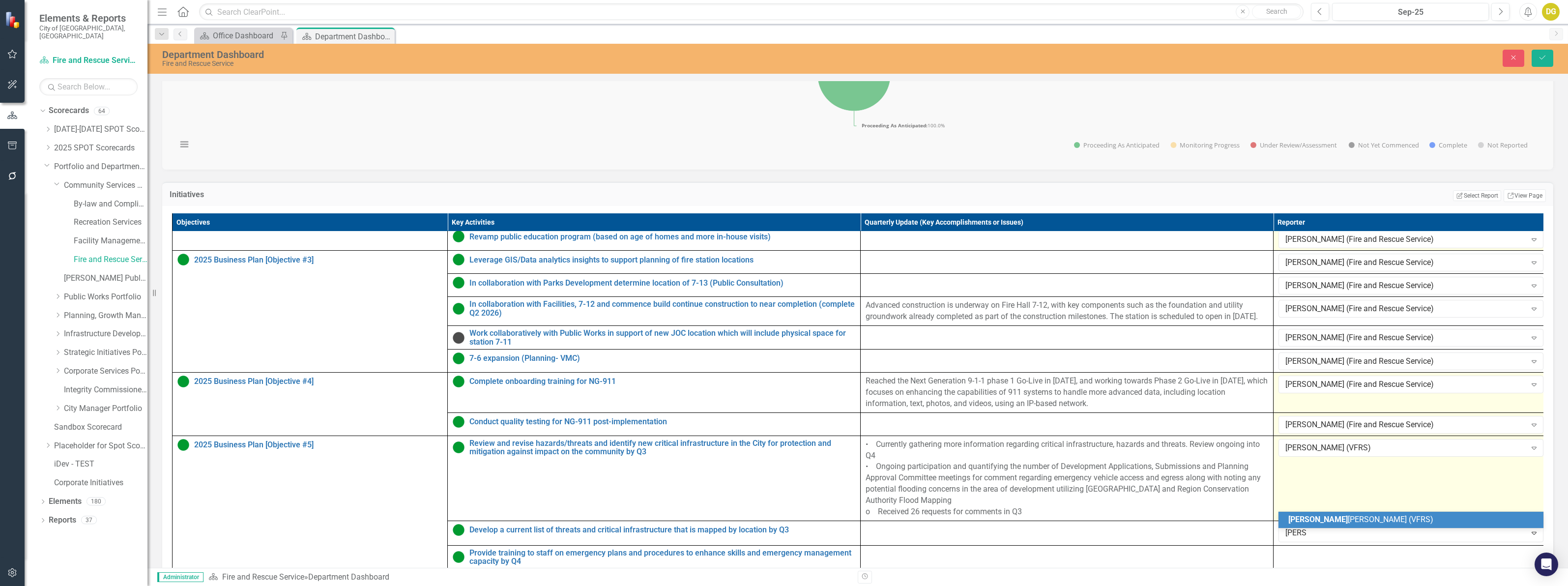
click at [1318, 524] on span "[PERSON_NAME] (VFRS)" at bounding box center [1360, 520] width 145 height 9
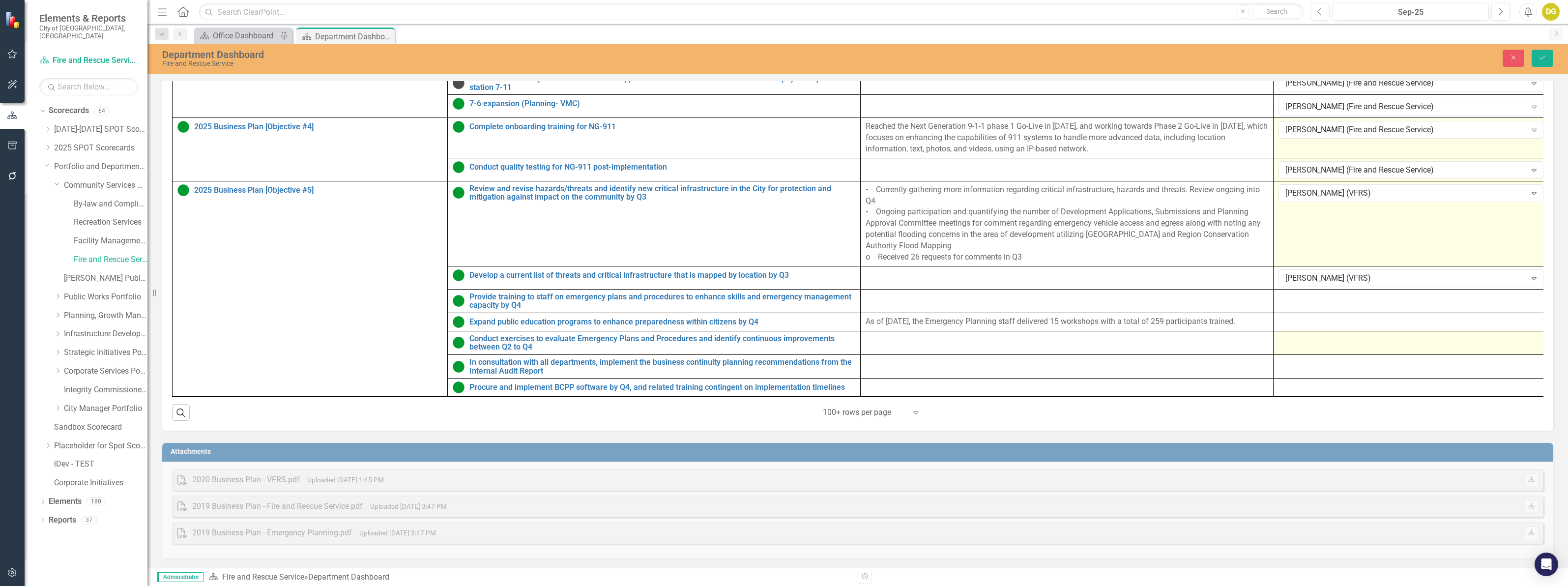
scroll to position [556, 0]
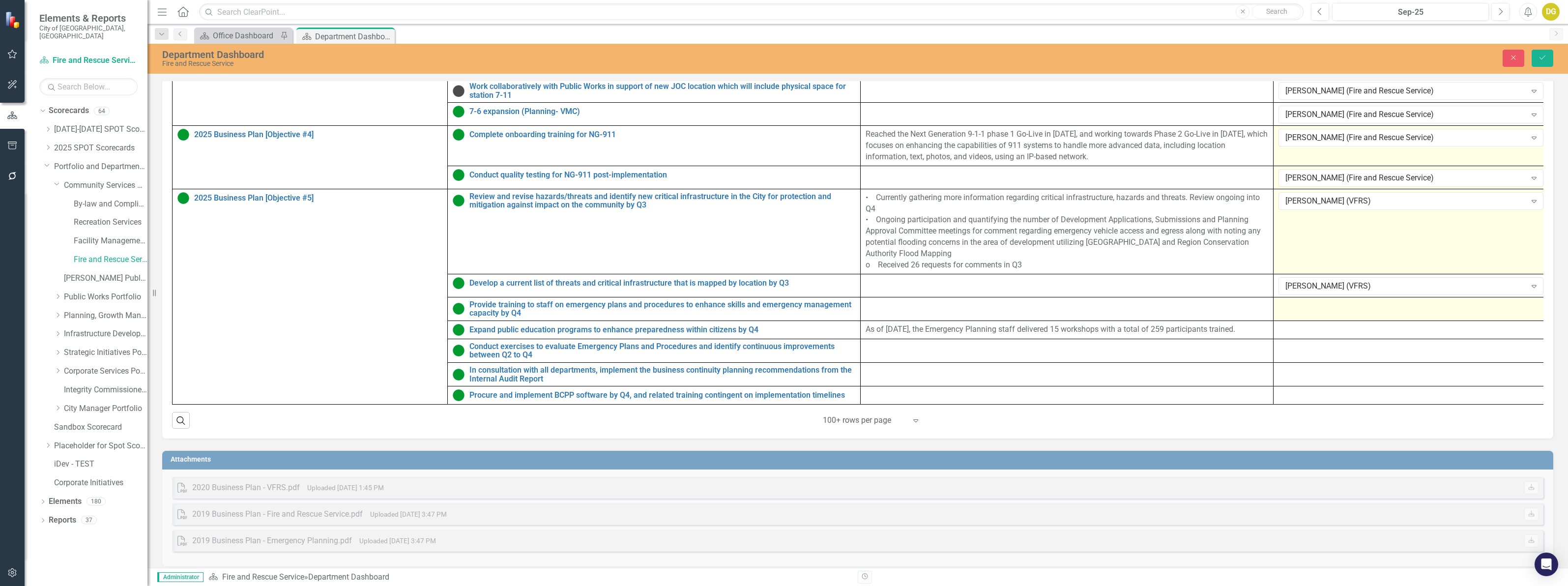
click at [1307, 310] on div at bounding box center [1411, 306] width 265 height 12
click at [1304, 311] on div "Not Defined" at bounding box center [1406, 308] width 241 height 11
type input "[PERSON_NAME]"
click at [1303, 338] on td at bounding box center [1411, 329] width 275 height 18
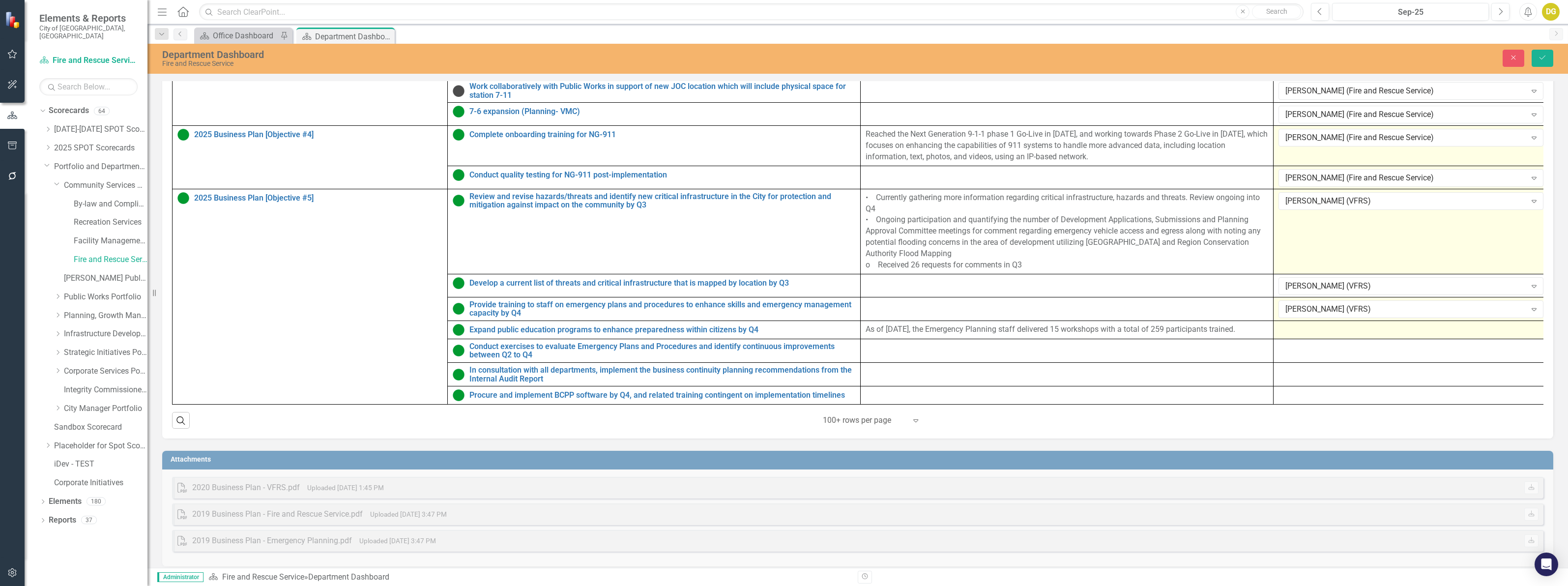
click at [1303, 338] on td at bounding box center [1411, 329] width 275 height 18
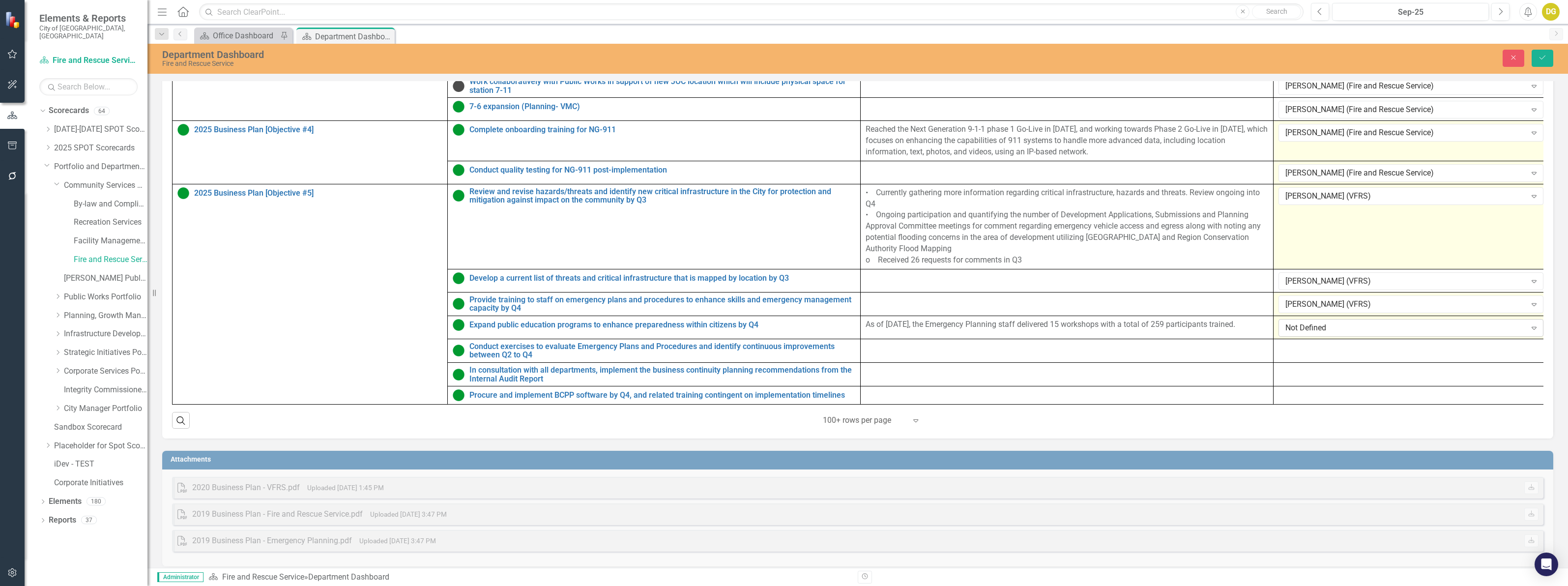
click at [1303, 334] on div "Not Defined" at bounding box center [1406, 328] width 241 height 11
type input "[PERSON_NAME]"
click at [1295, 354] on div at bounding box center [1411, 349] width 265 height 12
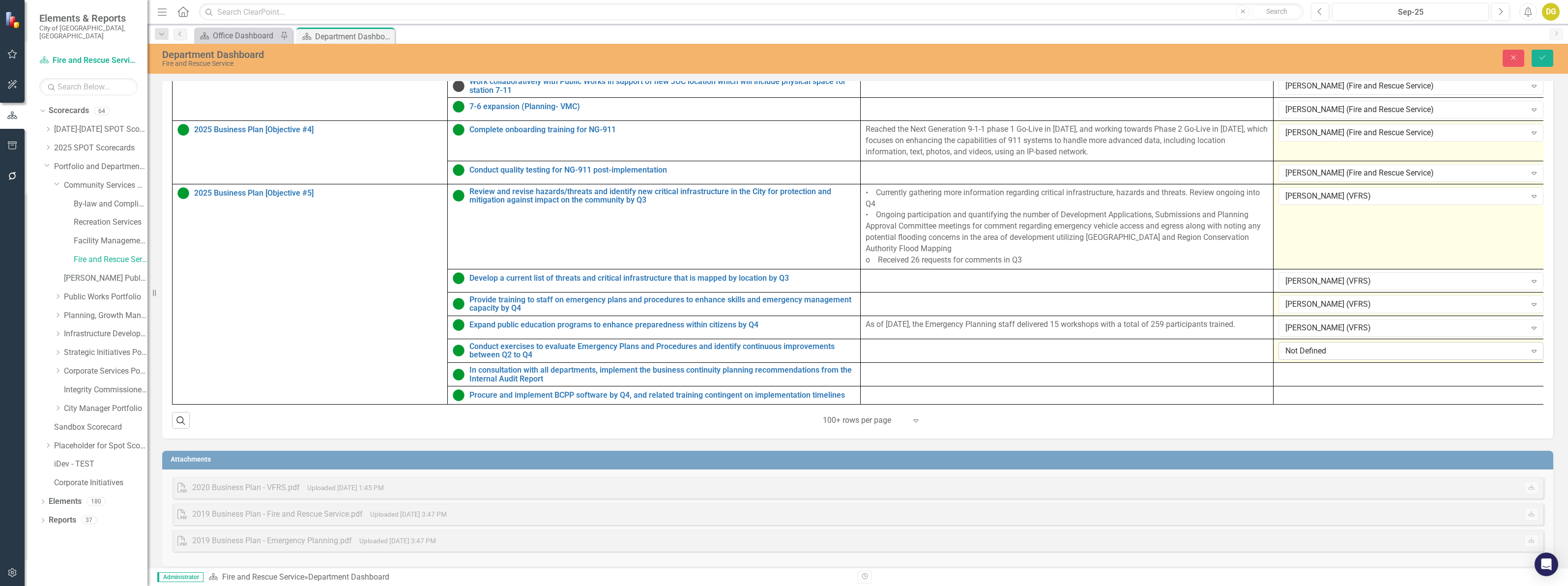
click at [1295, 355] on div "Not Defined" at bounding box center [1406, 351] width 241 height 11
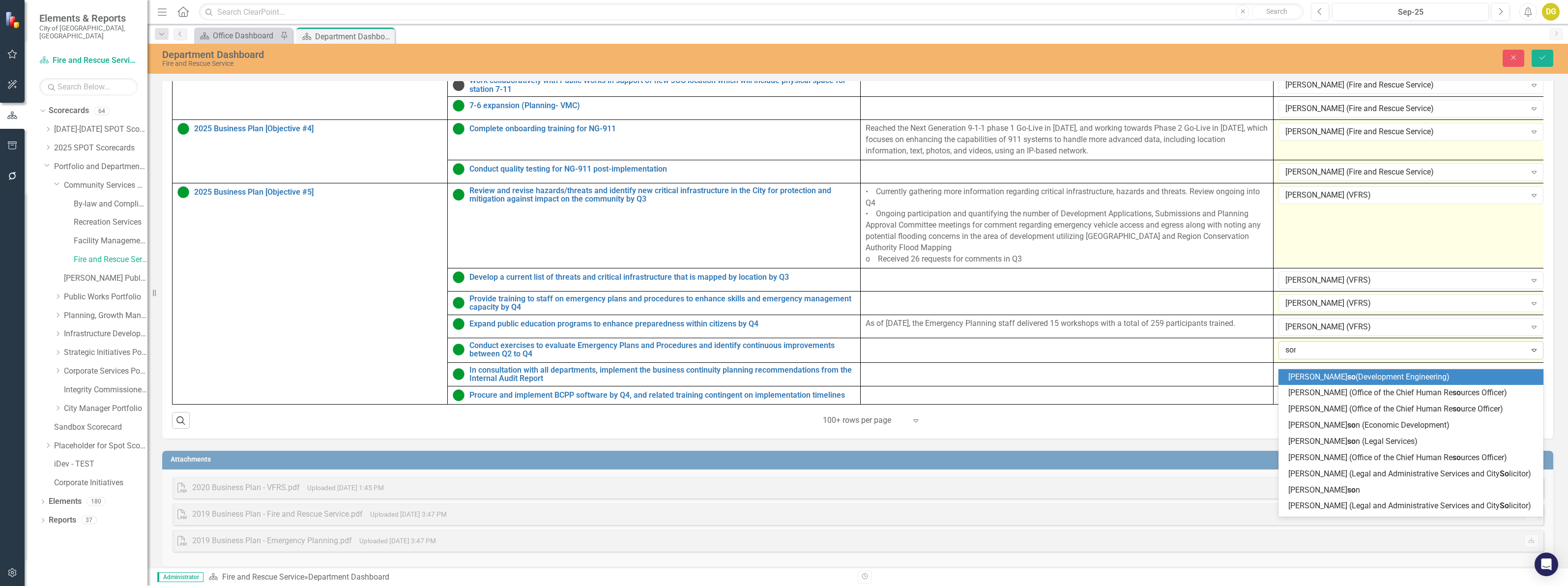
type input "[PERSON_NAME]"
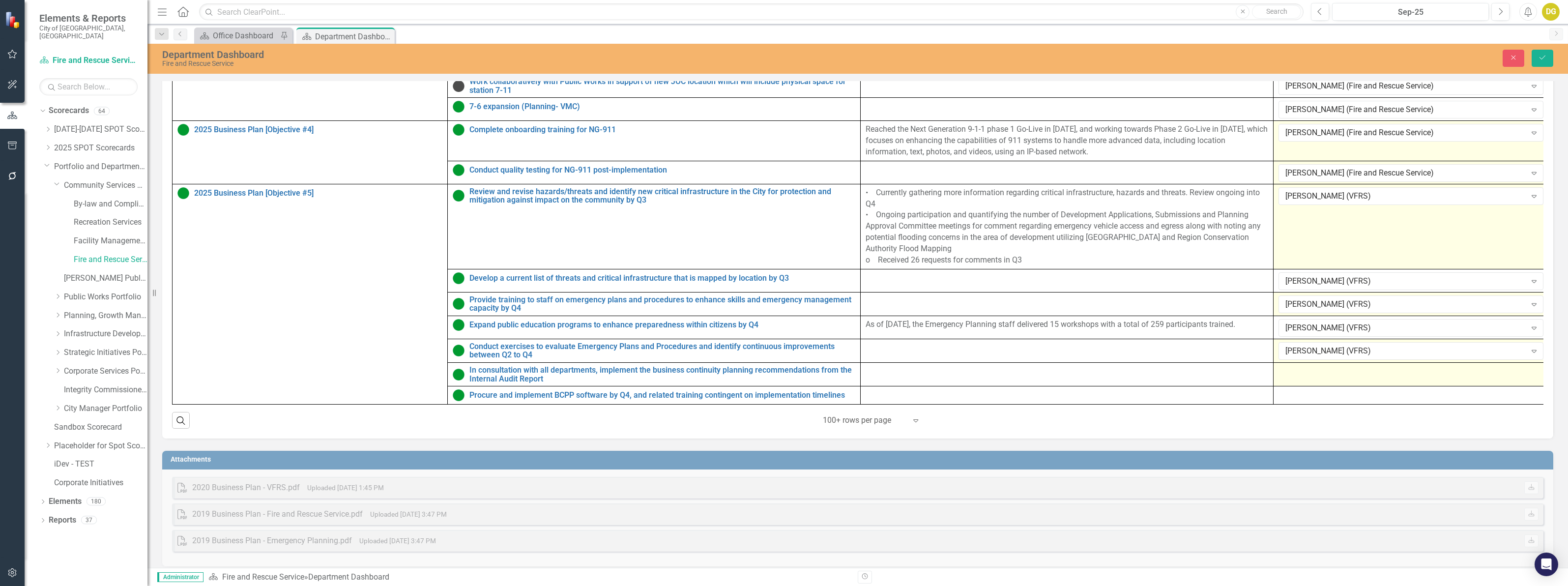
click at [1317, 377] on div at bounding box center [1411, 372] width 265 height 12
click at [1312, 381] on div "Not Defined" at bounding box center [1406, 375] width 241 height 11
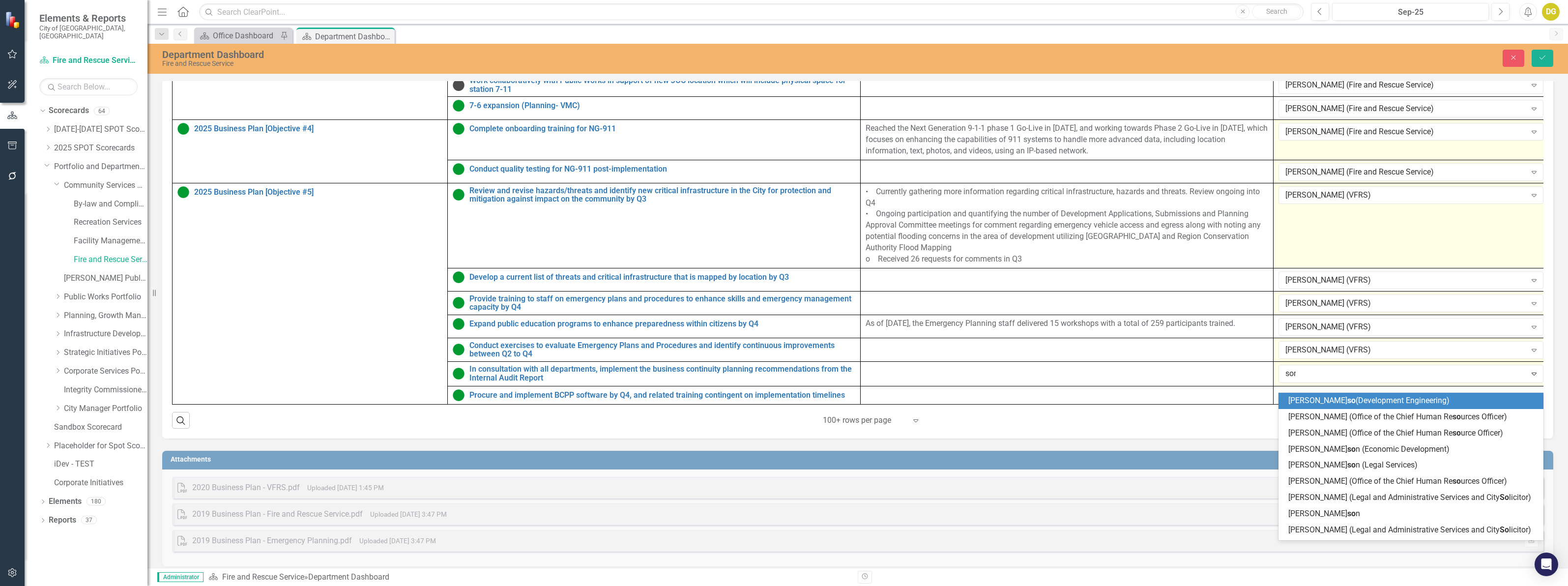
type input "[PERSON_NAME]"
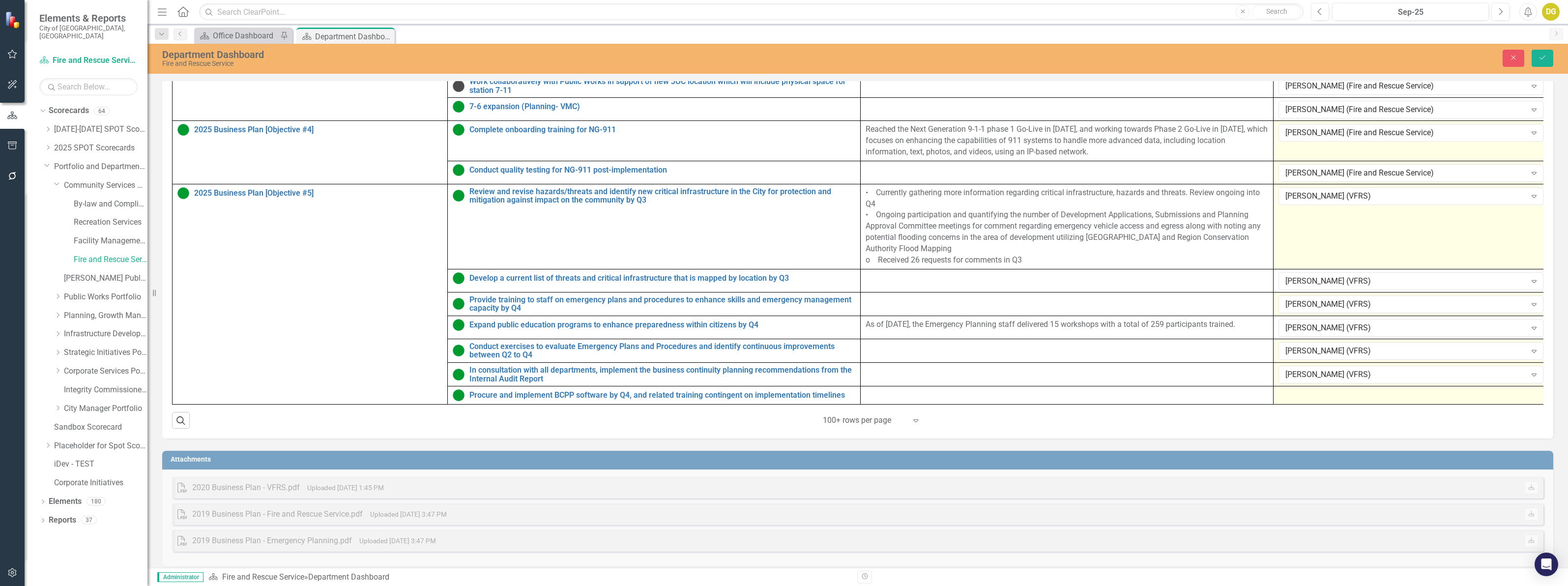
click at [1297, 401] on div at bounding box center [1411, 395] width 265 height 12
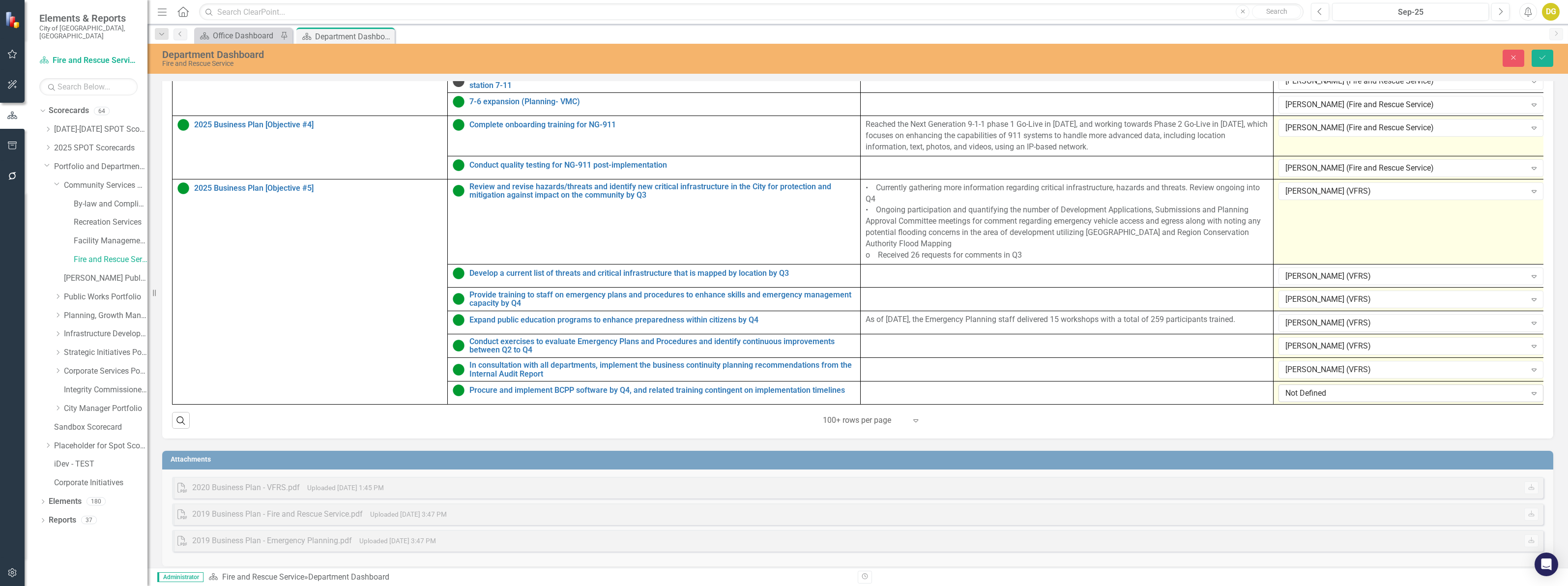
click at [1297, 399] on div "Not Defined" at bounding box center [1406, 393] width 241 height 11
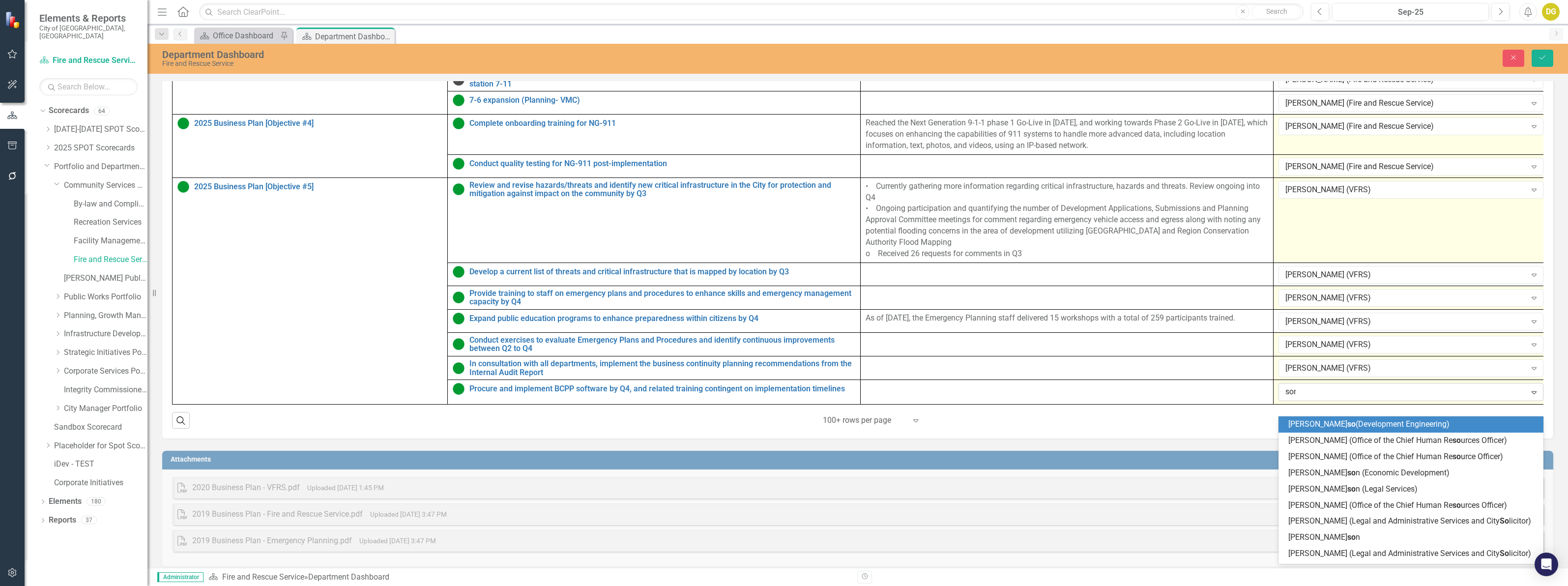
type input "[PERSON_NAME]"
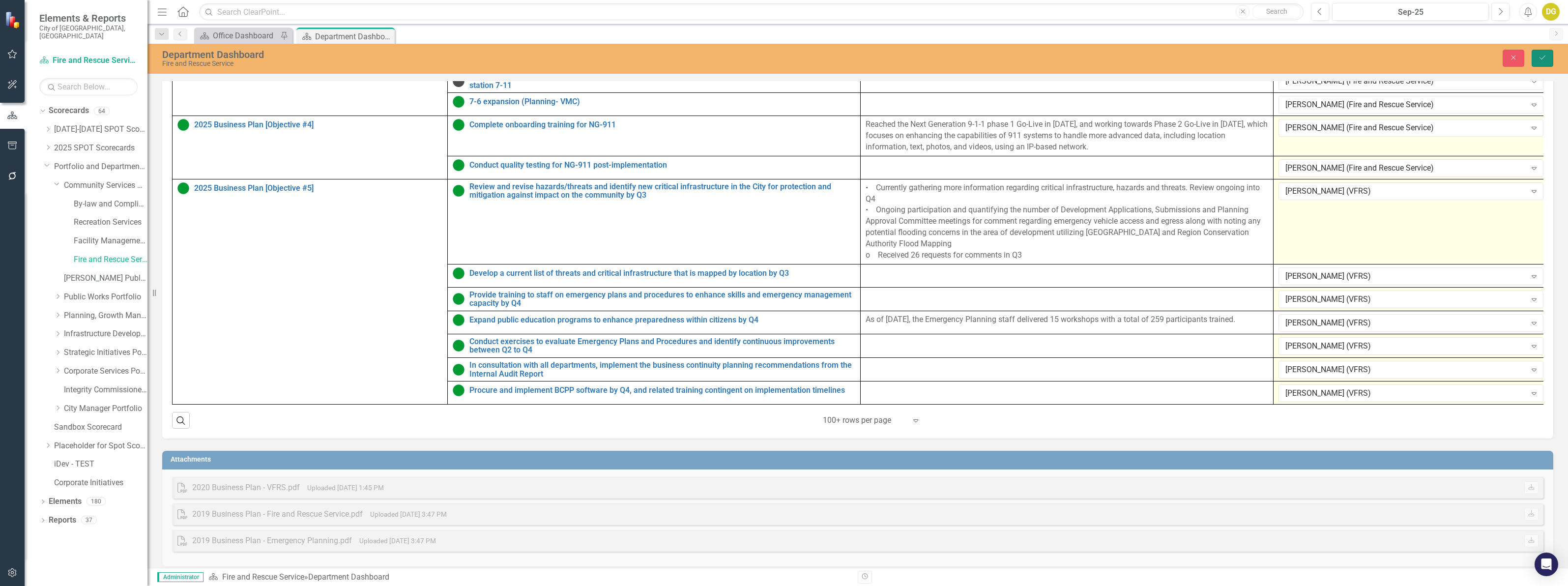
click at [1544, 62] on button "Save" at bounding box center [1542, 58] width 21 height 17
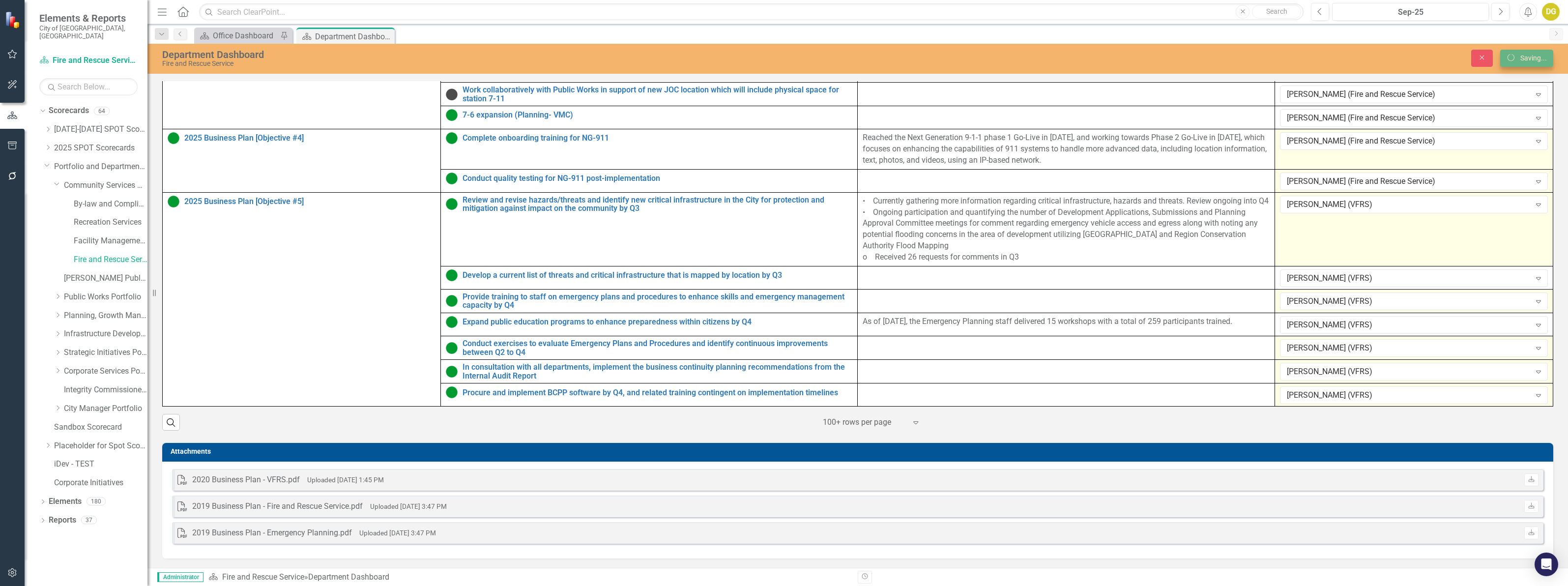
scroll to position [539, 0]
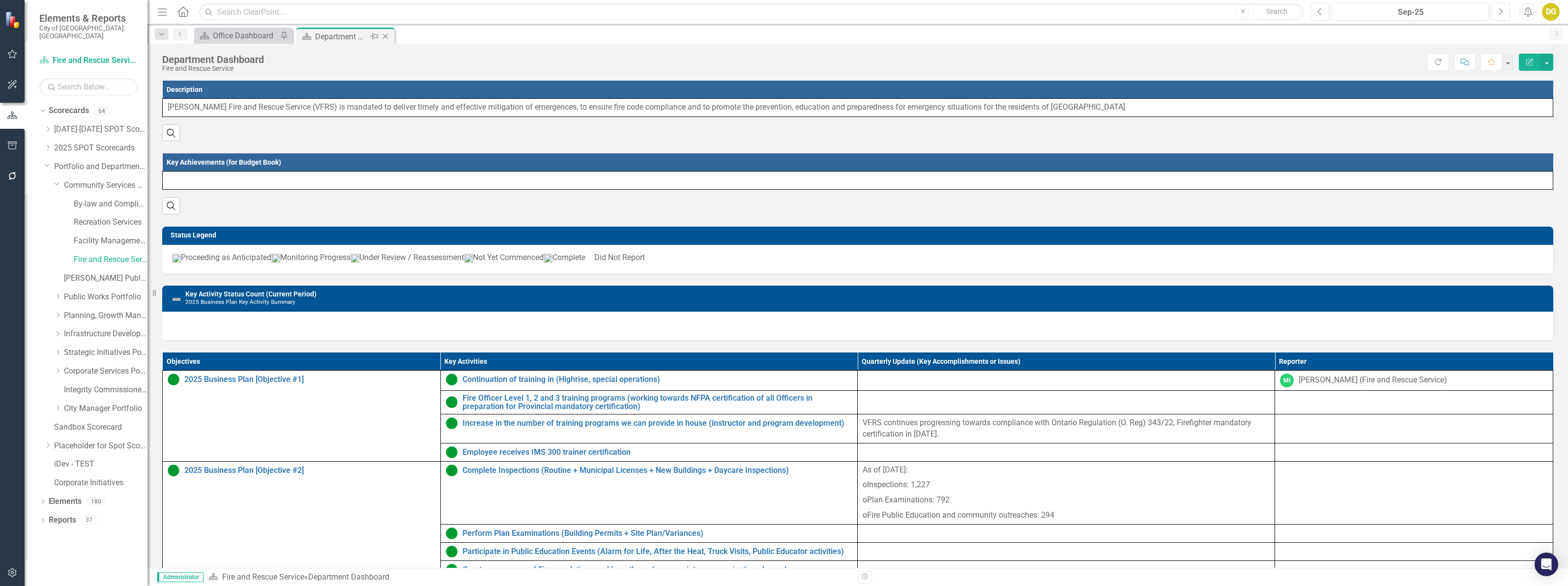
click at [384, 36] on icon "Close" at bounding box center [385, 37] width 10 height 8
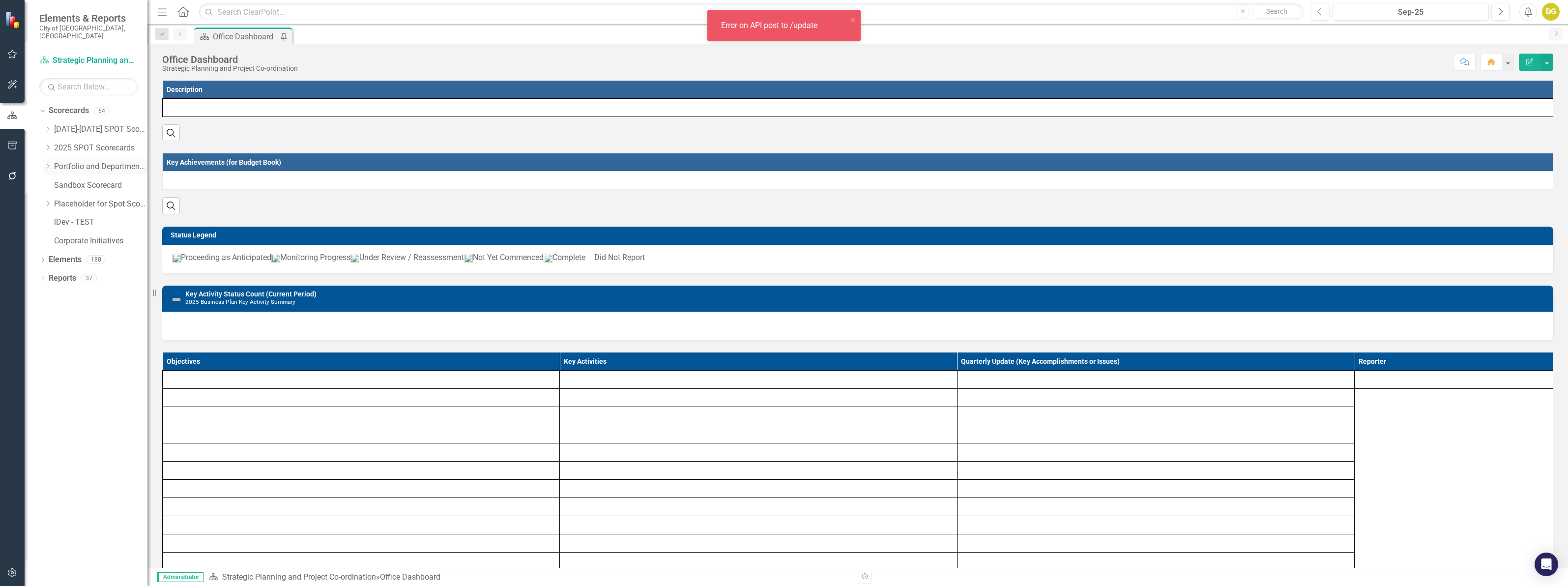
click at [47, 163] on icon "Dropdown" at bounding box center [47, 166] width 7 height 6
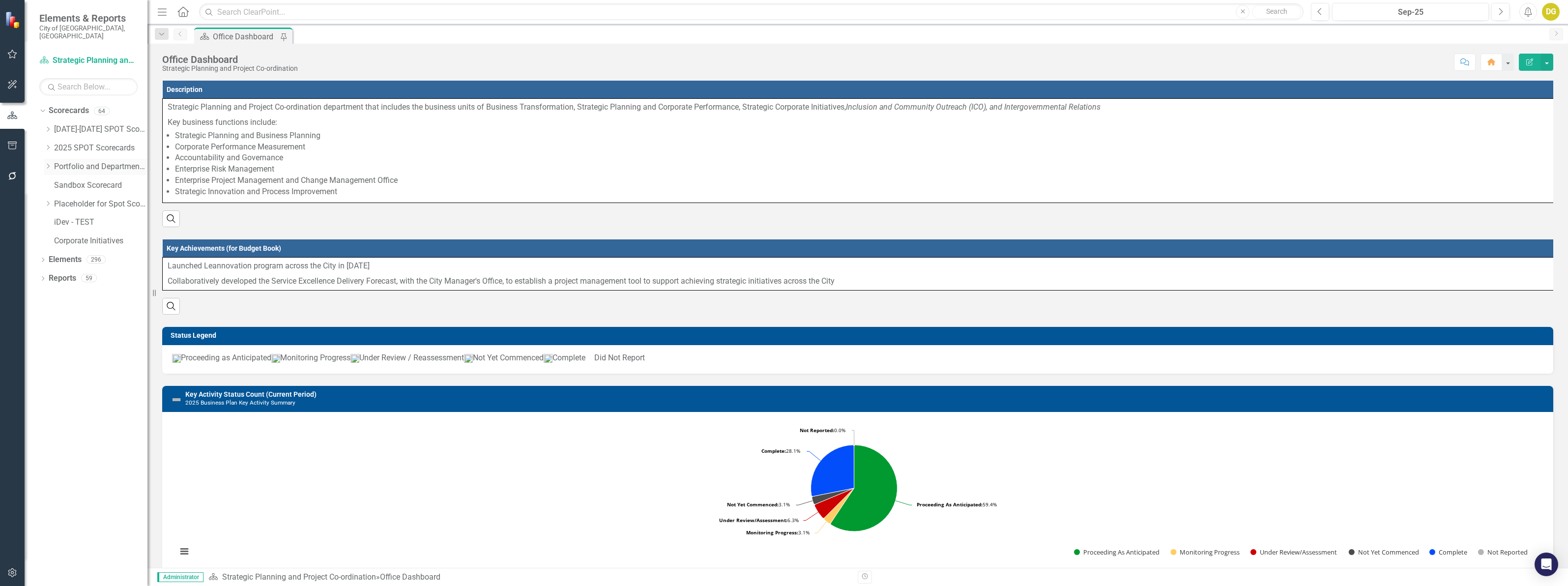
click at [47, 163] on icon "Dropdown" at bounding box center [47, 166] width 7 height 6
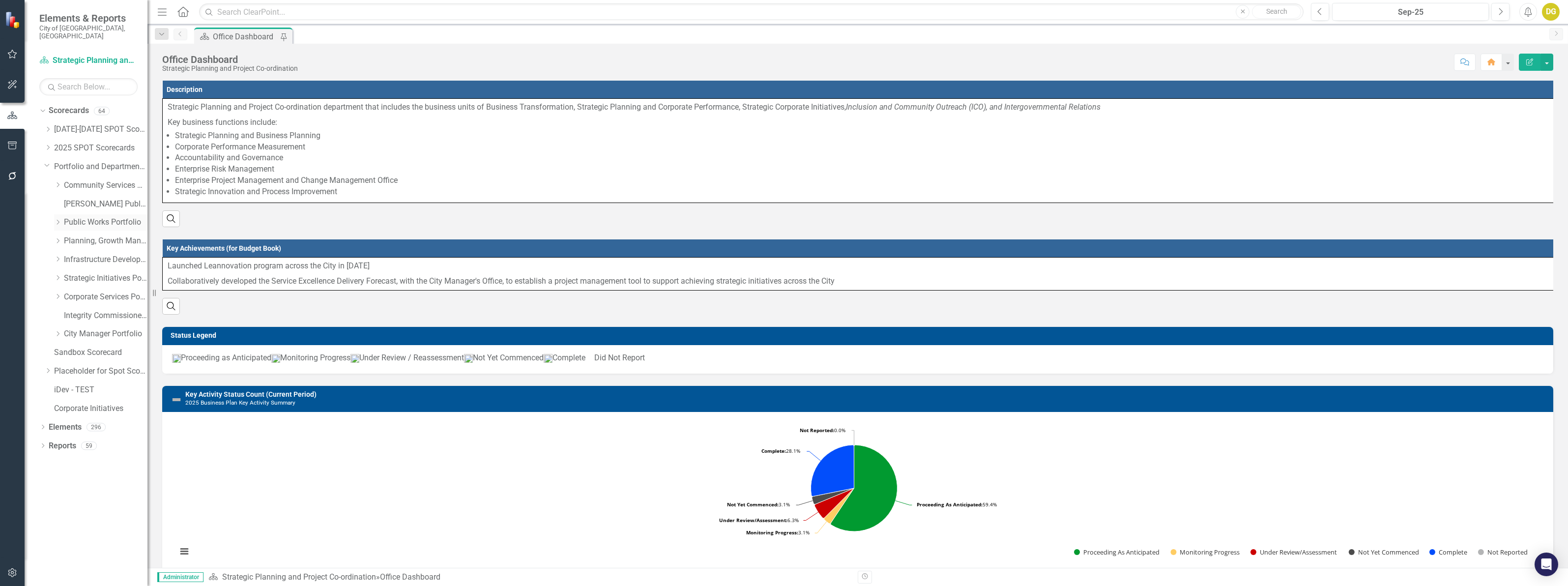
click at [57, 219] on icon "Dropdown" at bounding box center [58, 222] width 7 height 6
click at [81, 256] on link "Parks, Forestry and Horticulture Operations" at bounding box center [110, 260] width 74 height 11
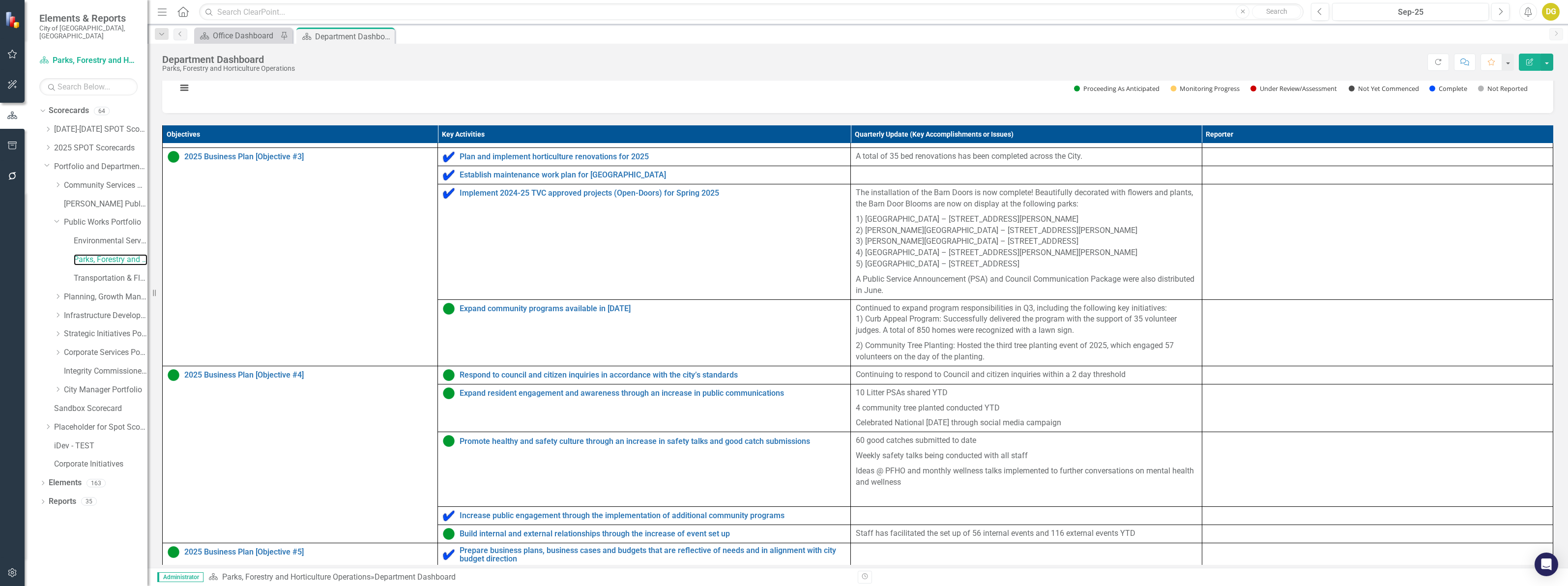
scroll to position [563, 0]
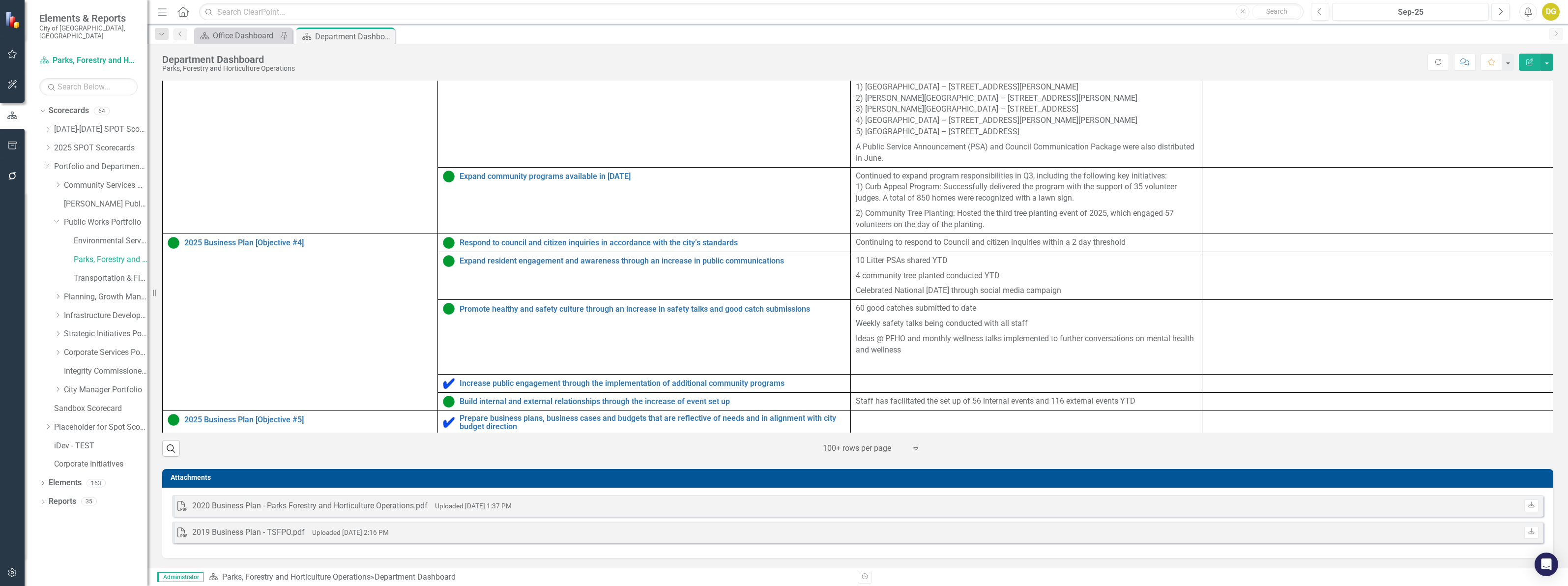
click at [582, 508] on link "Implement a minimum of 50 LEAN improvements to dissolve inefficiencies and stre…" at bounding box center [652, 512] width 386 height 9
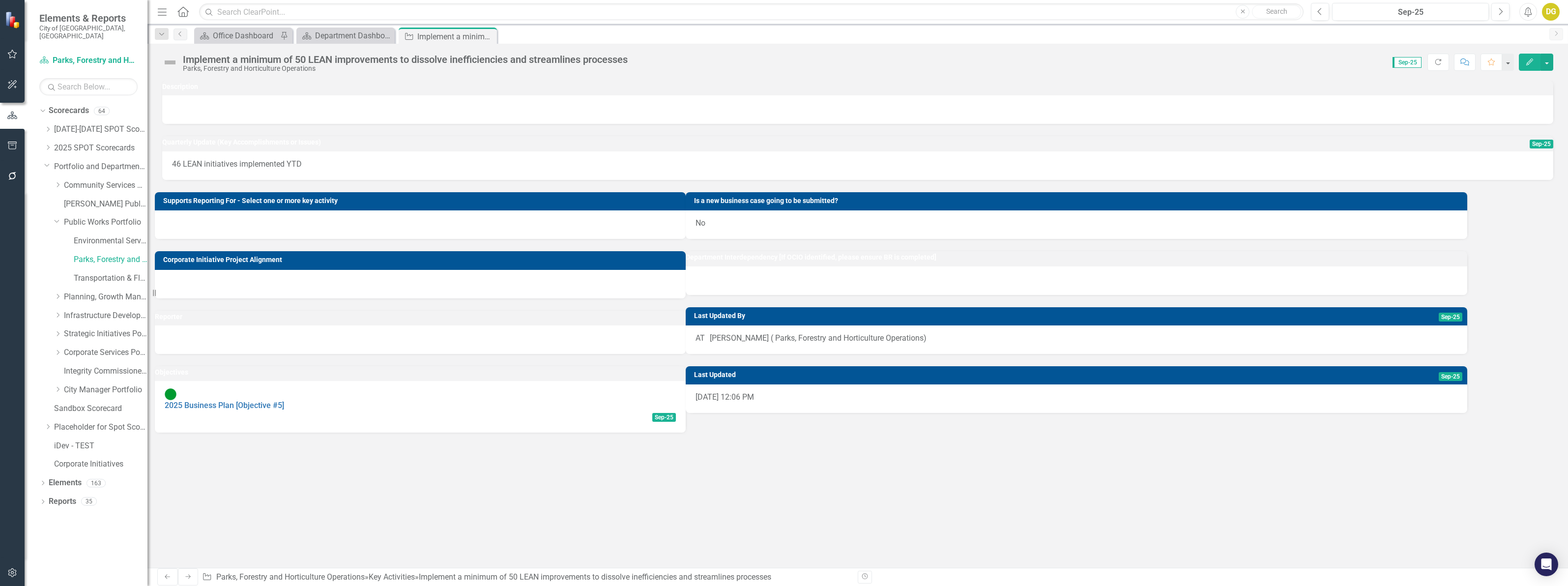
click at [379, 57] on div "Implement a minimum of 50 LEAN improvements to dissolve inefficiencies and stre…" at bounding box center [405, 60] width 445 height 11
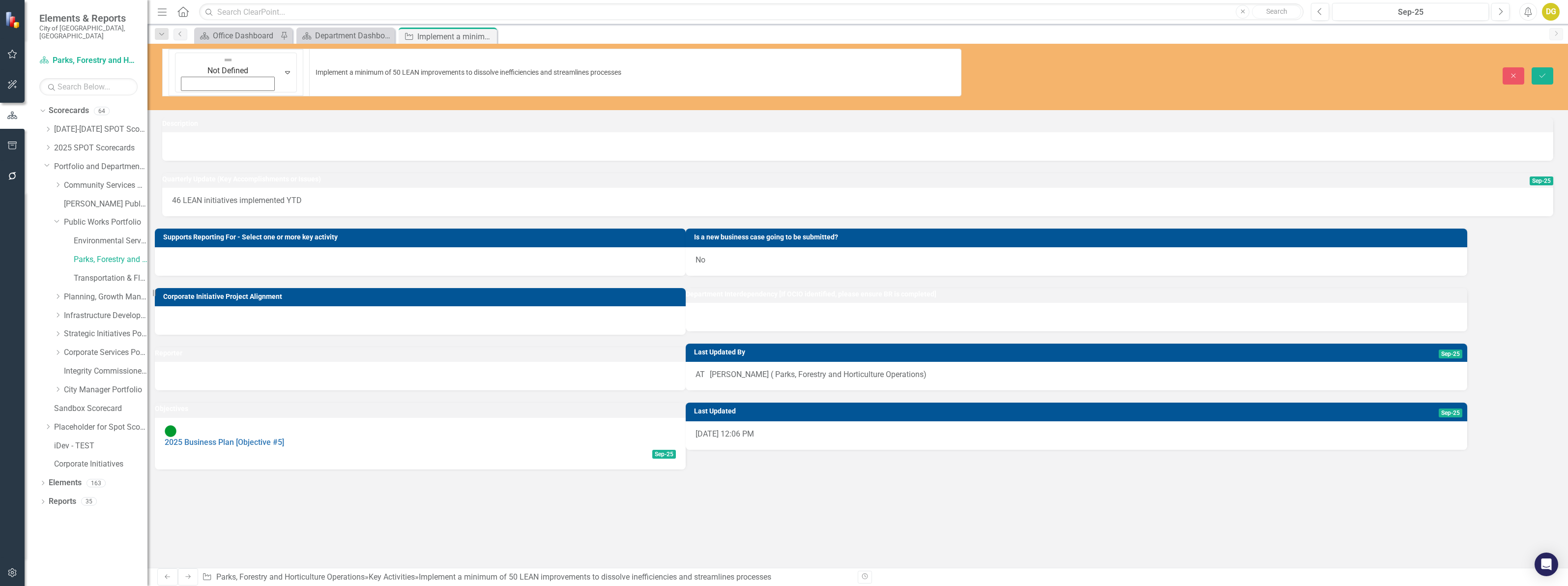
click at [379, 57] on input "Implement a minimum of 50 LEAN improvements to dissolve inefficiencies and stre…" at bounding box center [635, 72] width 652 height 47
click at [1517, 72] on icon "Close" at bounding box center [1513, 76] width 9 height 7
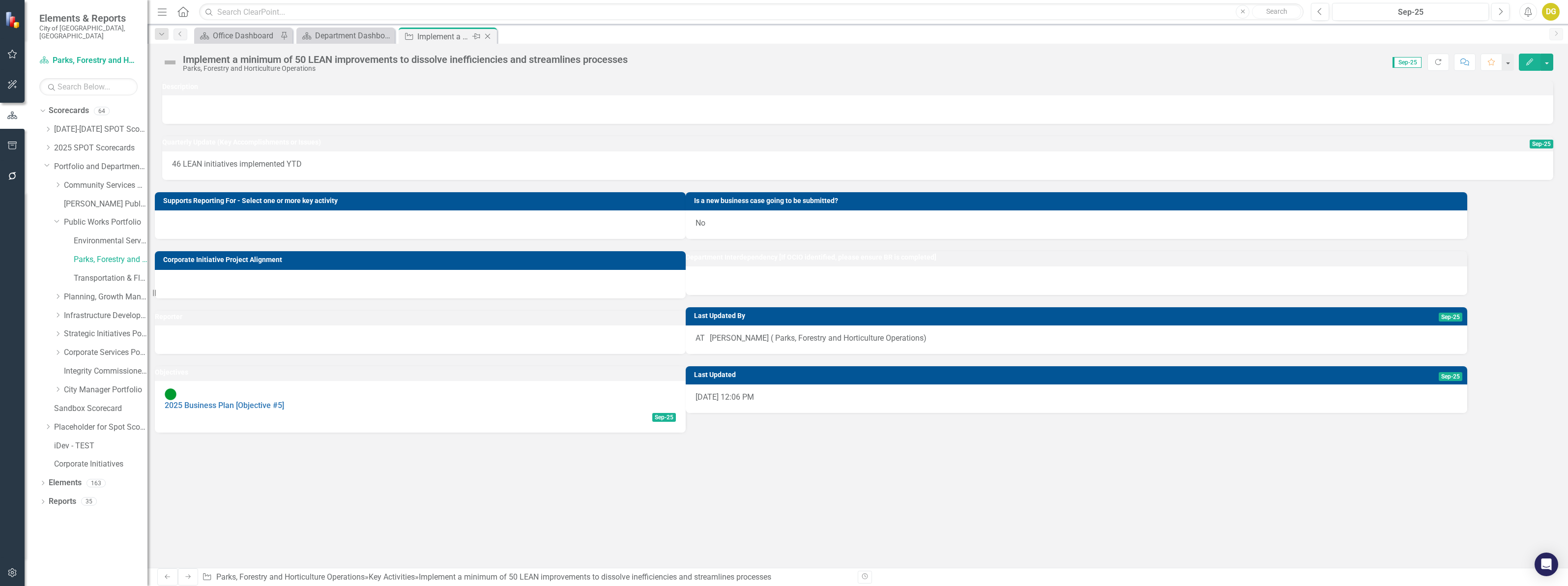
click at [492, 35] on icon "Close" at bounding box center [487, 37] width 10 height 8
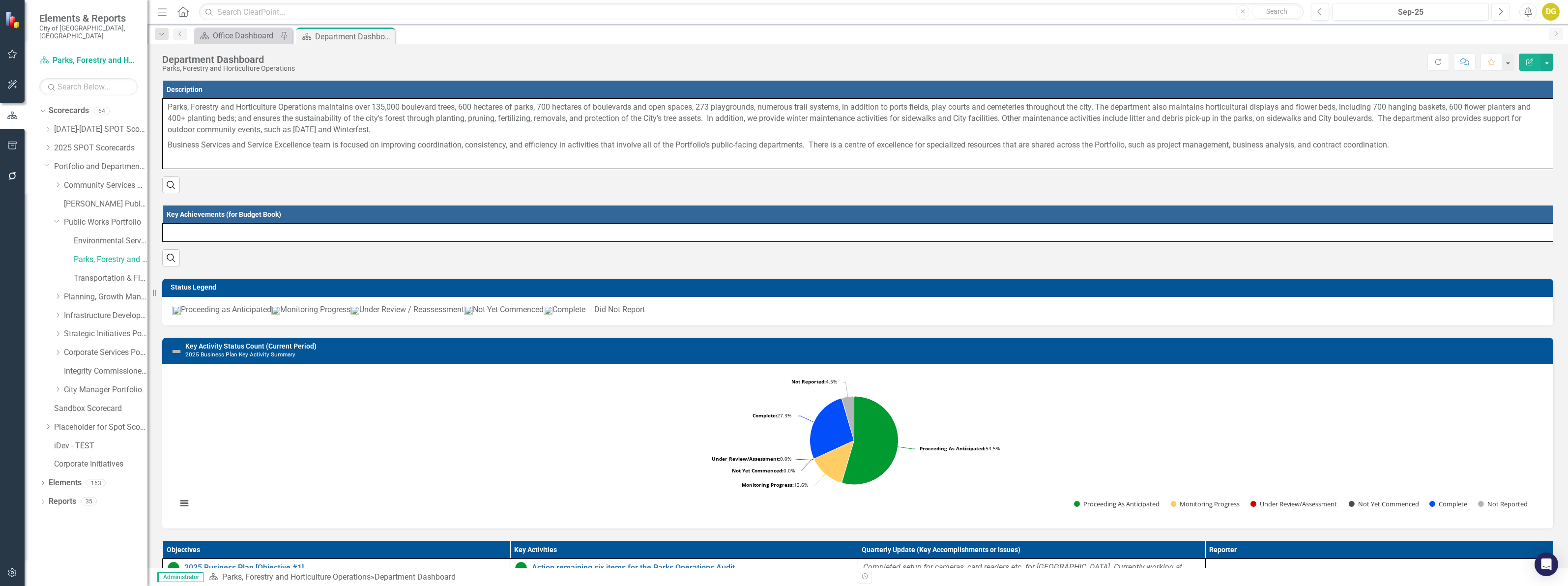
click at [1496, 12] on button "Next" at bounding box center [1500, 11] width 18 height 17
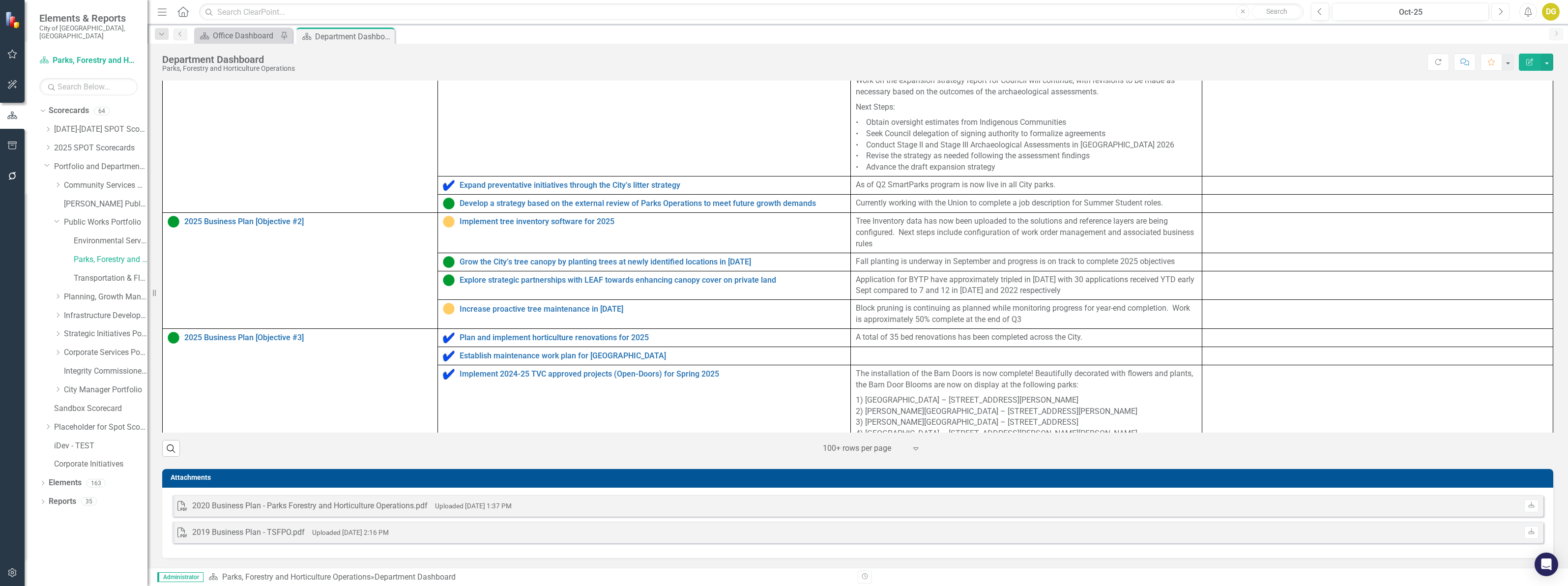
scroll to position [375, 0]
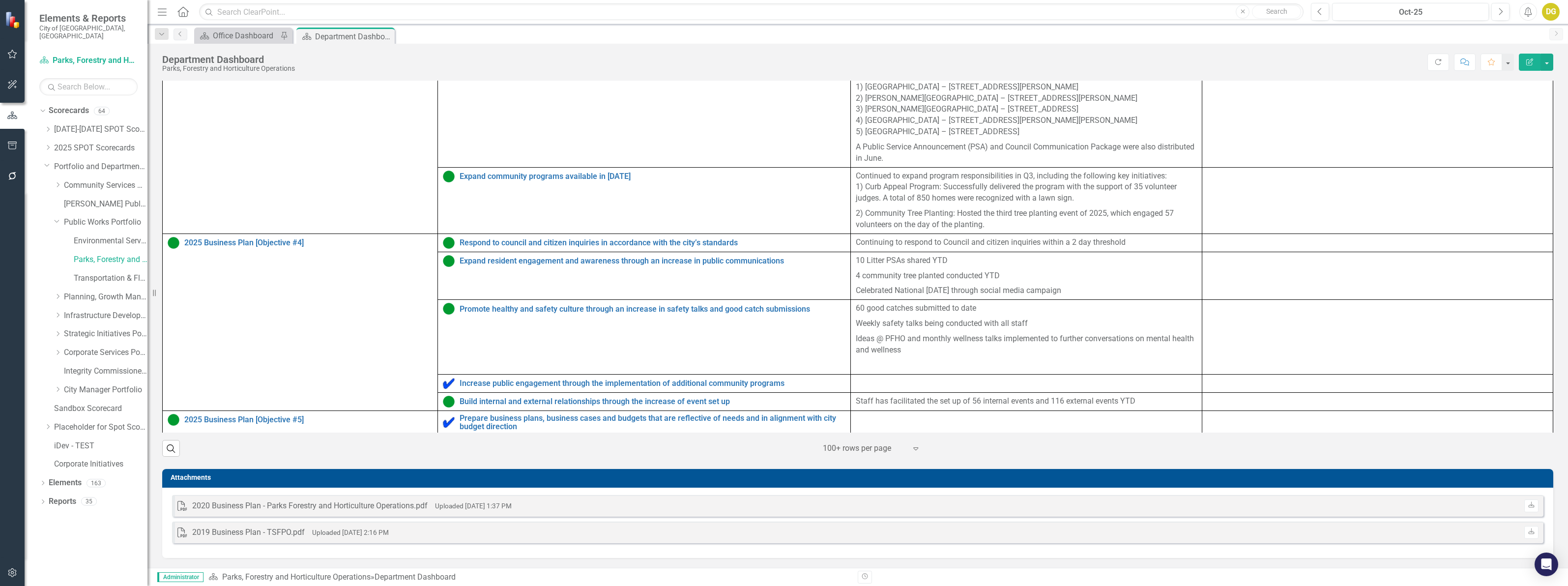
click at [871, 506] on p "46 LEAN initiatives implemented YTD" at bounding box center [1026, 512] width 341 height 11
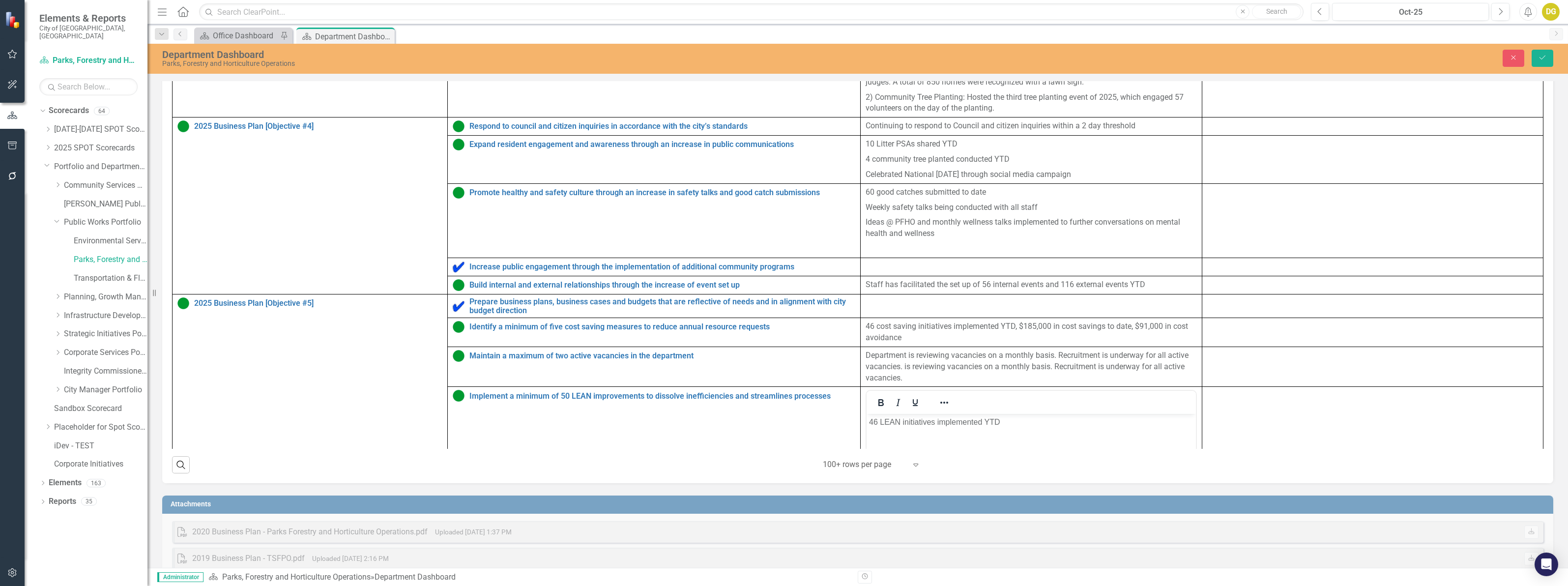
scroll to position [589, 0]
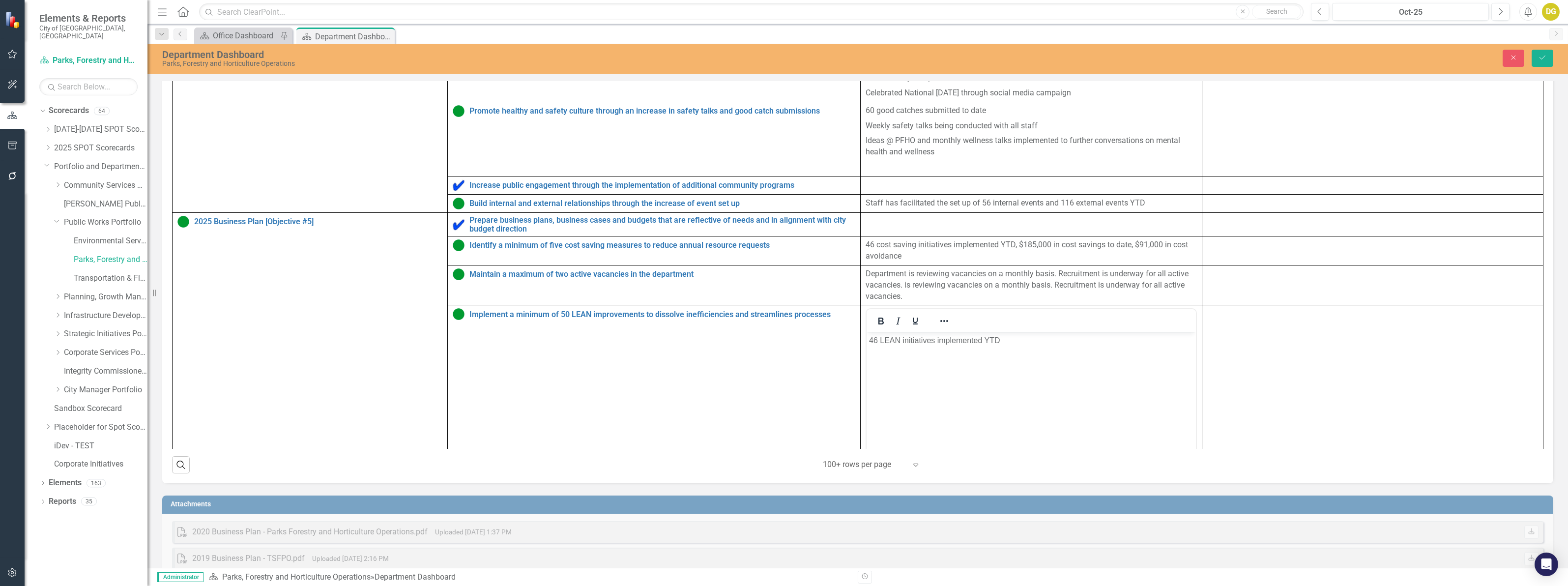
click at [917, 345] on p "46 LEAN initiatives implemented YTD" at bounding box center [1030, 341] width 324 height 12
click at [917, 345] on p "46 LEAN initiatives implemented YTD" at bounding box center [1030, 341] width 324 height 12
copy p "46 LEAN initiatives implemented YTD"
click at [1512, 60] on icon "Close" at bounding box center [1513, 58] width 9 height 7
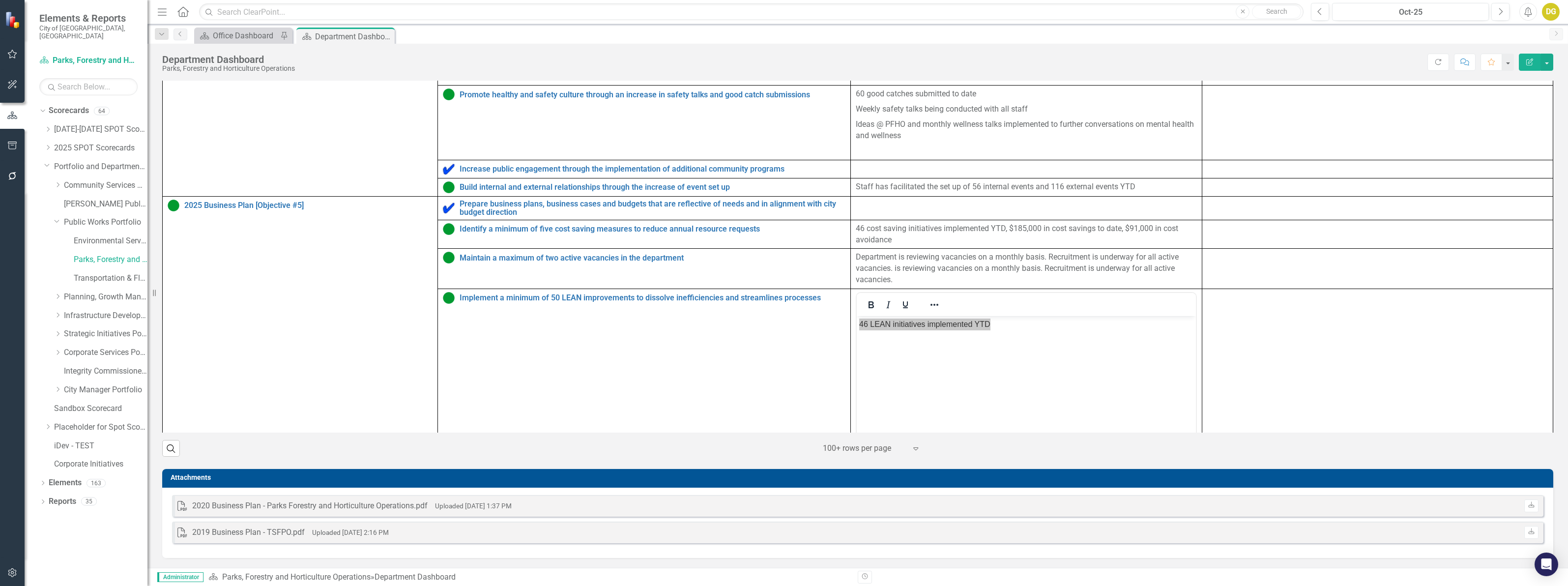
scroll to position [564, 0]
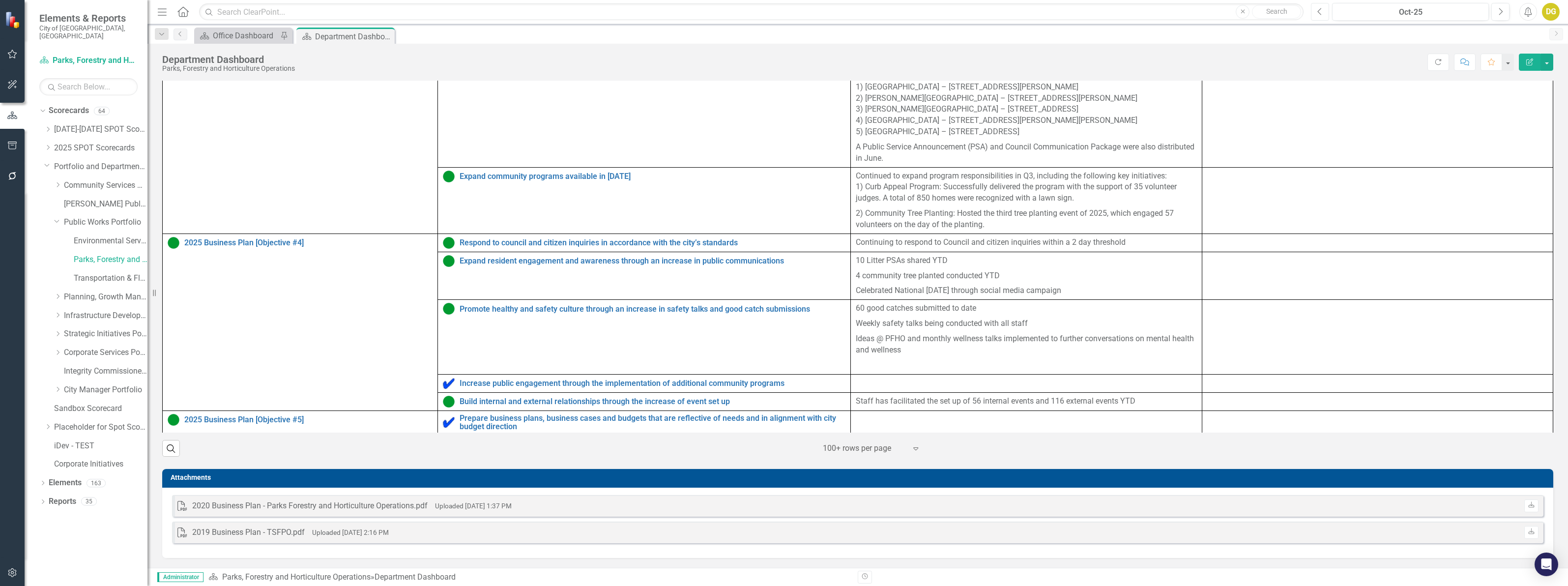
click at [1322, 10] on icon "Previous" at bounding box center [1320, 11] width 5 height 9
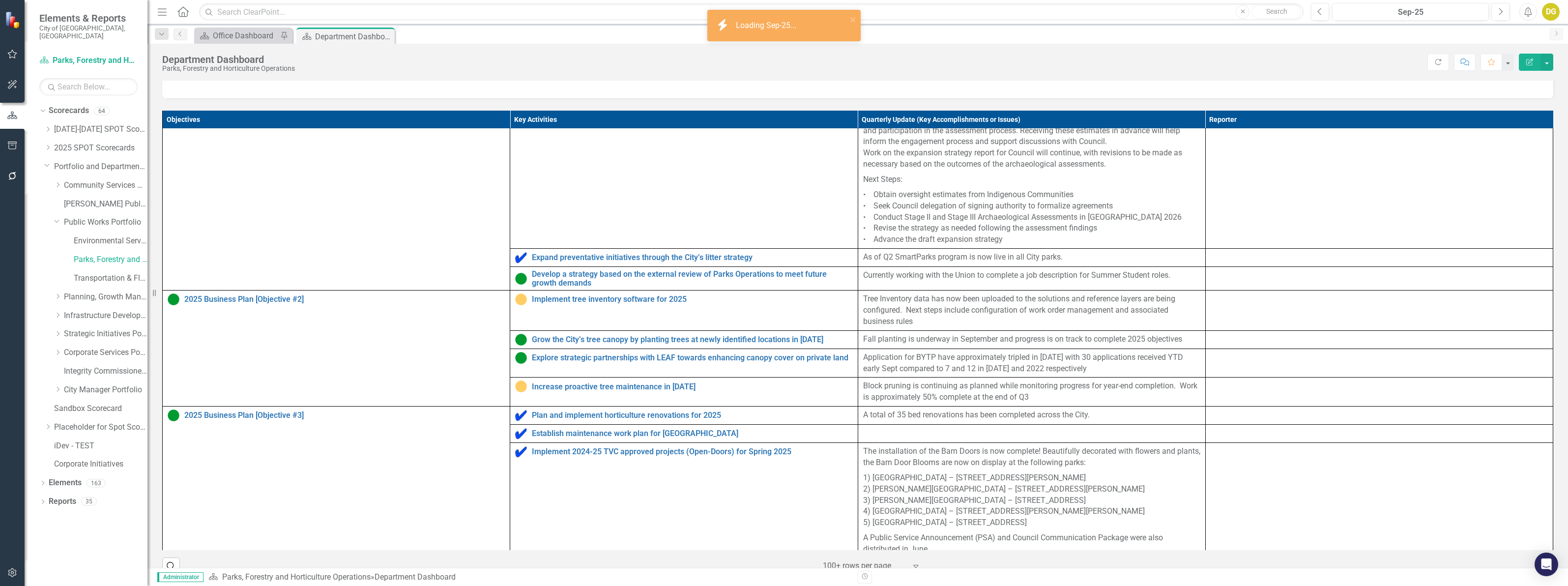
scroll to position [367, 0]
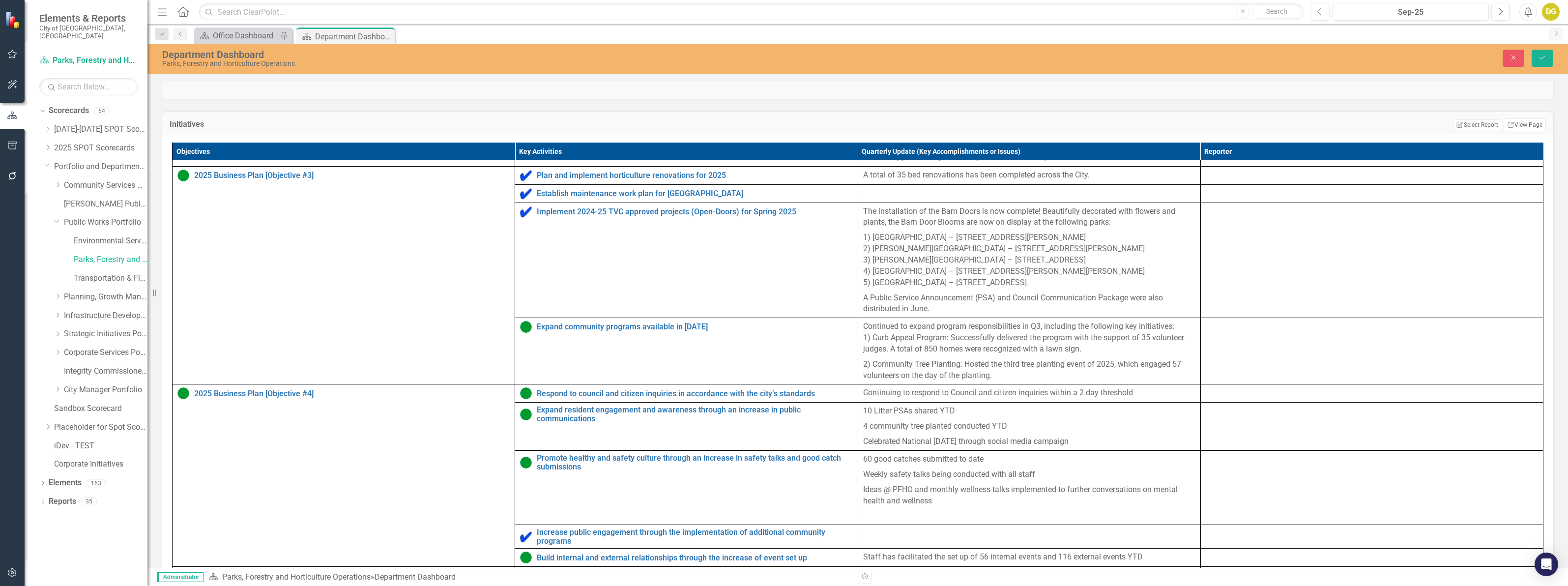
scroll to position [381, 0]
click at [1542, 53] on button "Save" at bounding box center [1542, 58] width 21 height 17
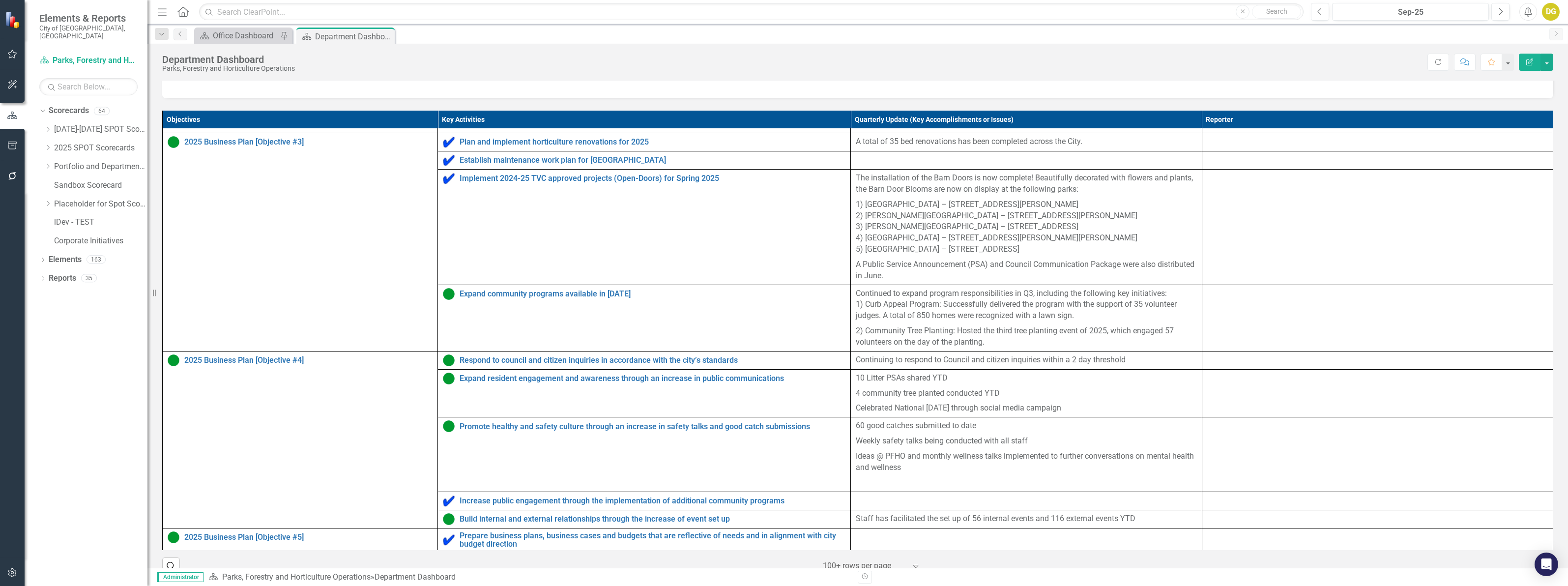
scroll to position [563, 0]
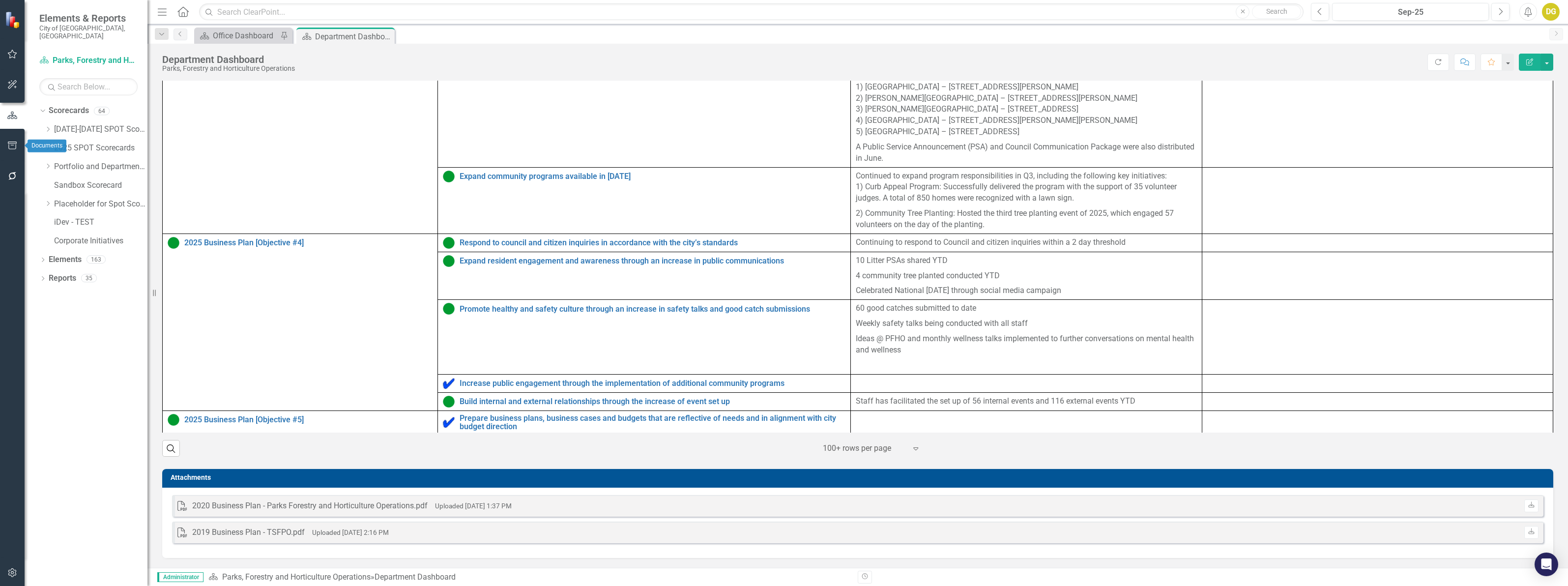
click at [12, 146] on icon "button" at bounding box center [12, 146] width 10 height 8
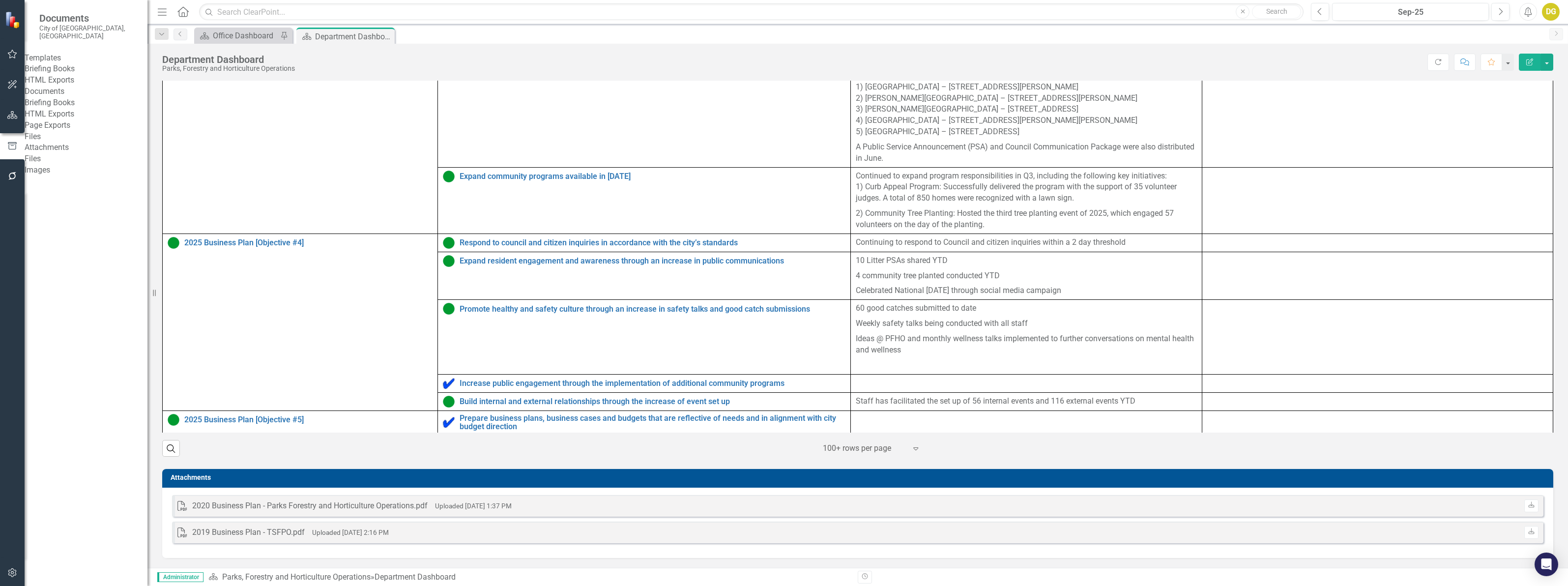
click at [64, 64] on link "Briefing Books" at bounding box center [86, 69] width 123 height 11
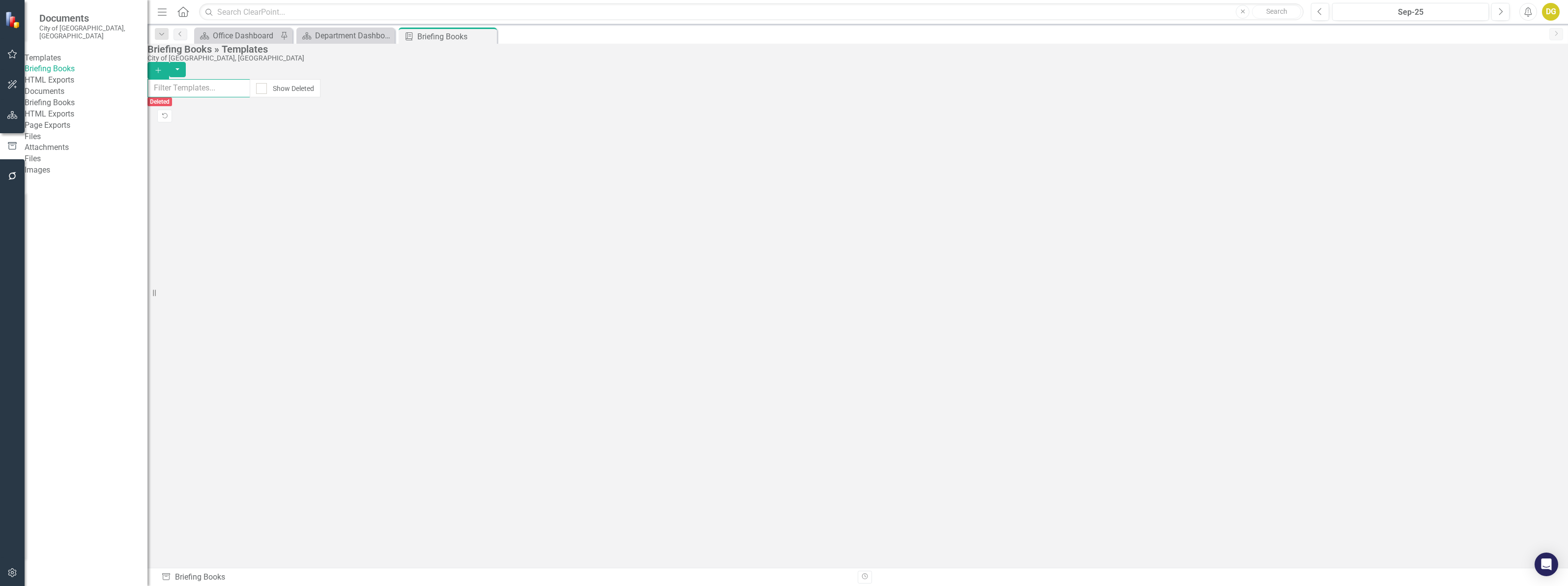
click at [250, 94] on input "text" at bounding box center [199, 88] width 103 height 18
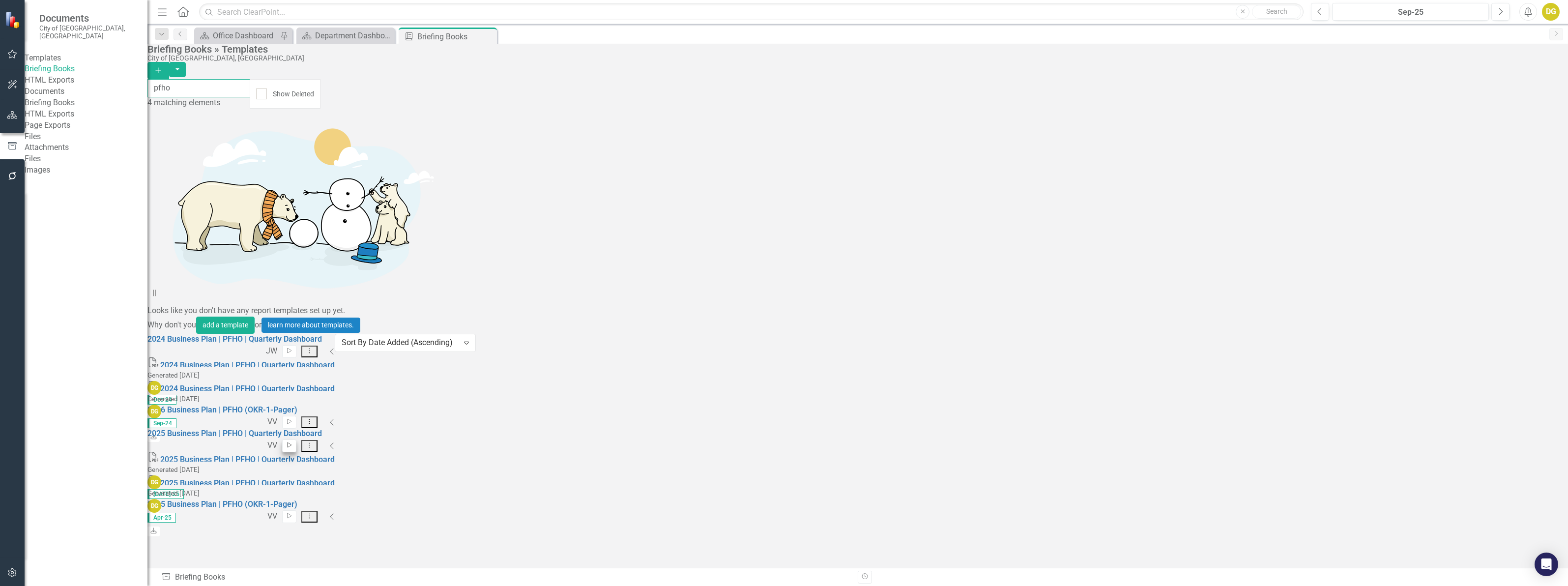
type input "pfho"
click at [293, 443] on icon "Start" at bounding box center [289, 446] width 7 height 6
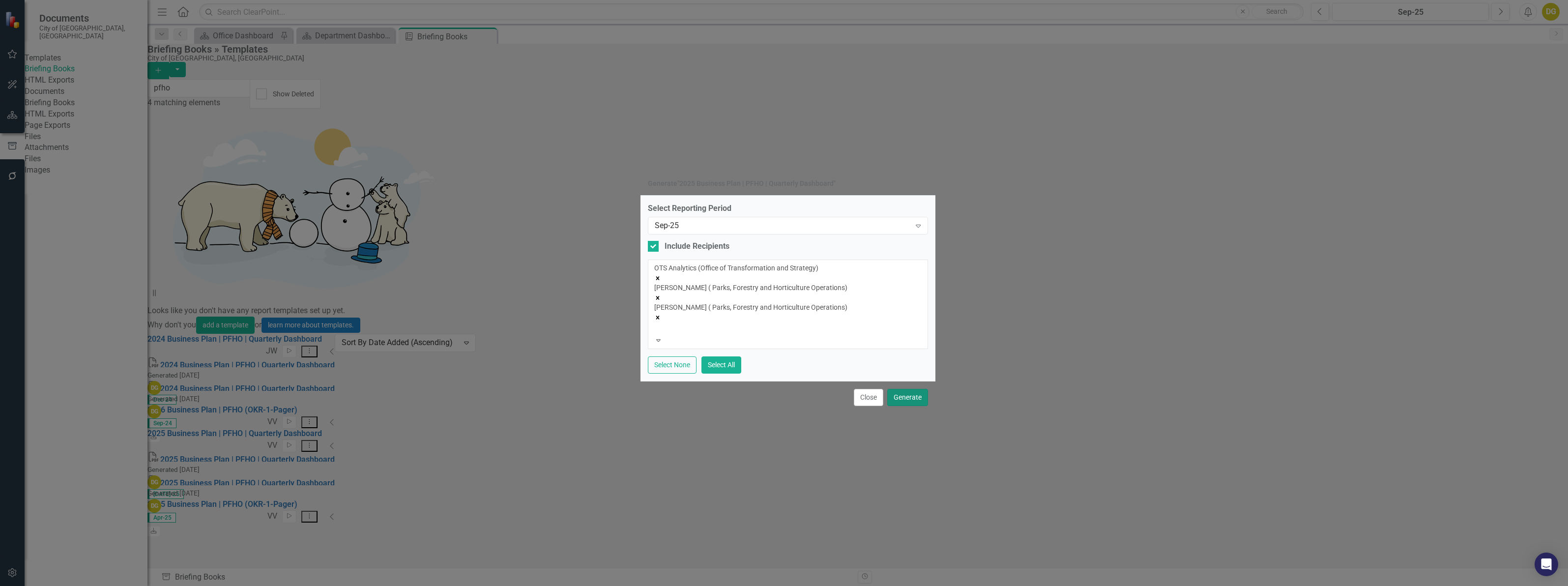
click at [917, 393] on button "Generate" at bounding box center [907, 397] width 41 height 17
